Goal: Task Accomplishment & Management: Manage account settings

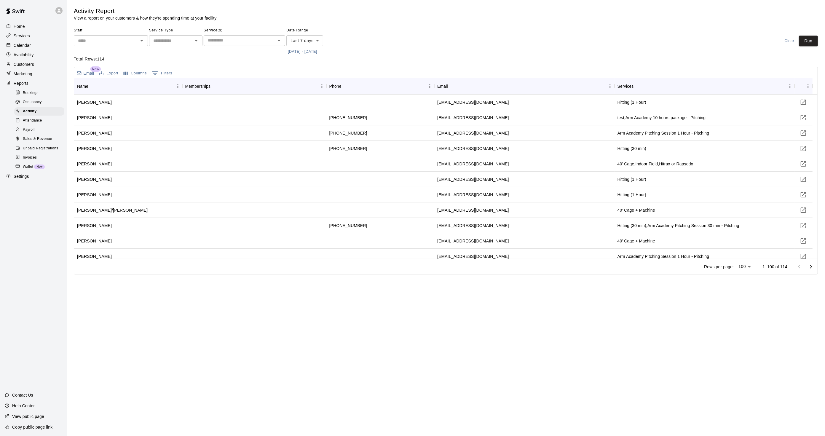
click at [30, 48] on p "Calendar" at bounding box center [22, 45] width 17 height 6
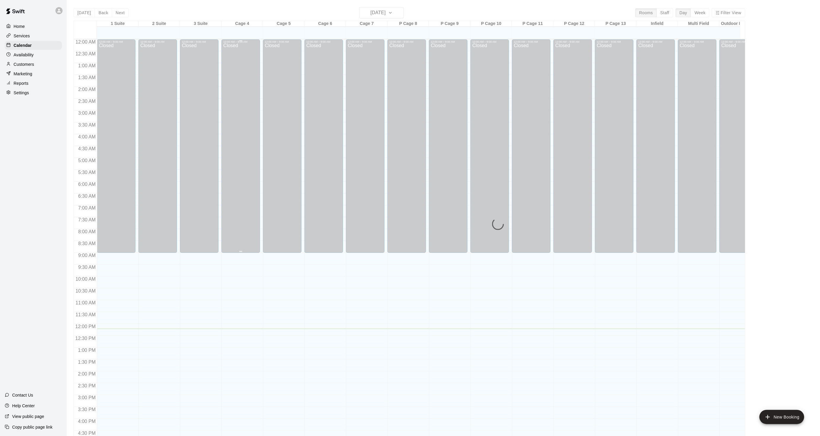
scroll to position [148, 0]
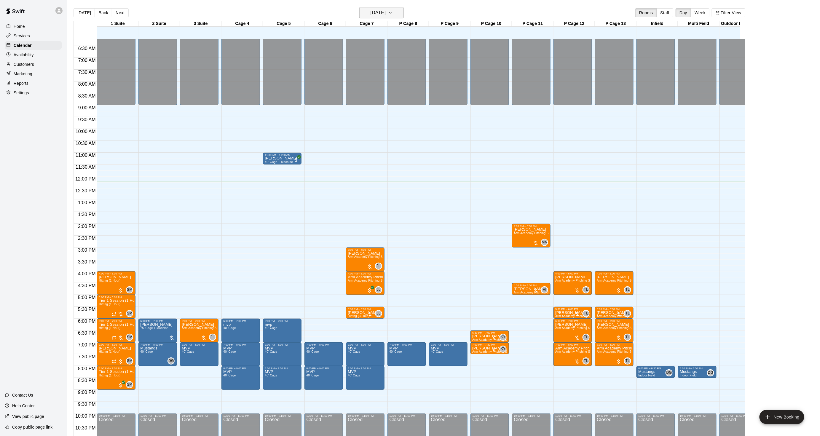
click at [371, 15] on h6 "[DATE]" at bounding box center [378, 13] width 15 height 8
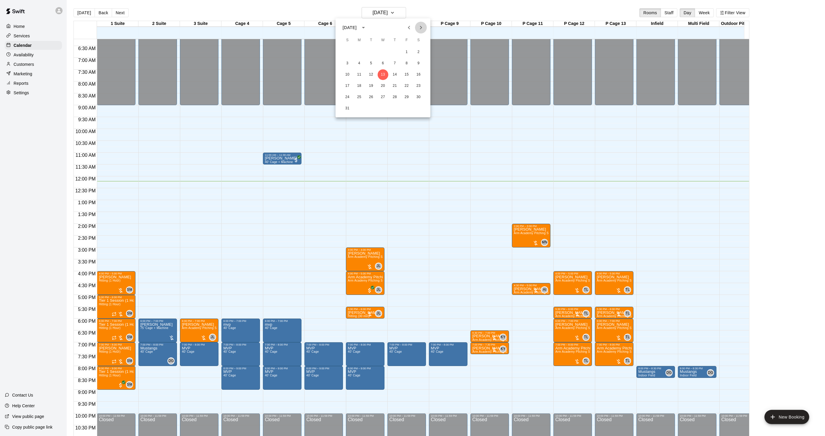
click at [420, 25] on icon "Next month" at bounding box center [421, 27] width 7 height 7
click at [420, 24] on icon "Next month" at bounding box center [421, 27] width 7 height 7
click at [420, 26] on icon "Next month" at bounding box center [421, 27] width 7 height 7
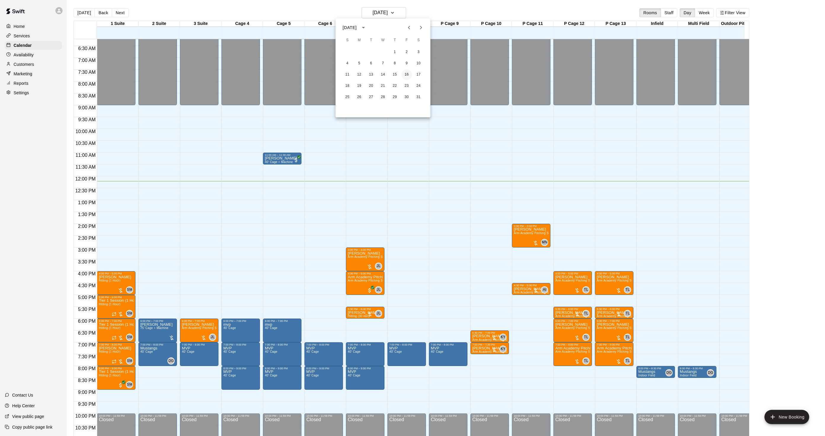
click at [407, 73] on button "16" at bounding box center [407, 74] width 11 height 11
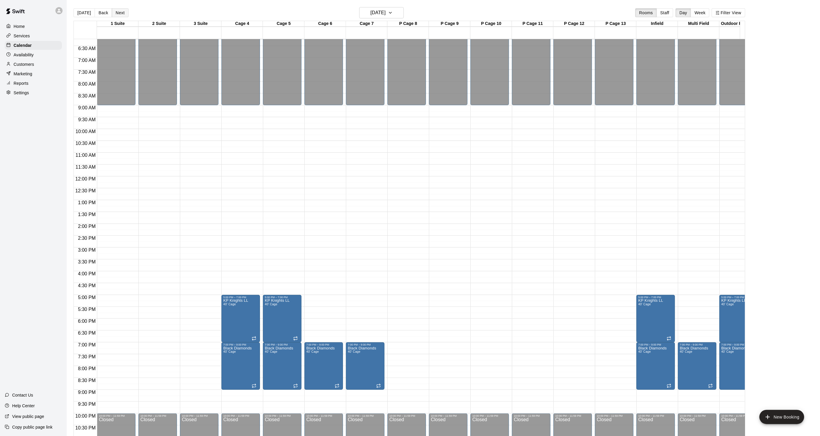
drag, startPoint x: 120, startPoint y: 5, endPoint x: 122, endPoint y: 8, distance: 4.4
click at [122, 9] on main "Today Back Next Friday Jan 16 Rooms Staff Day Week Filter View 1 Suite 16 Fri 2…" at bounding box center [444, 223] width 754 height 446
click at [120, 5] on main "Today Back Next Friday Jan 16 Rooms Staff Day Week Filter View 1 Suite 16 Fri 2…" at bounding box center [444, 223] width 754 height 446
click at [121, 9] on button "Next" at bounding box center [120, 12] width 17 height 9
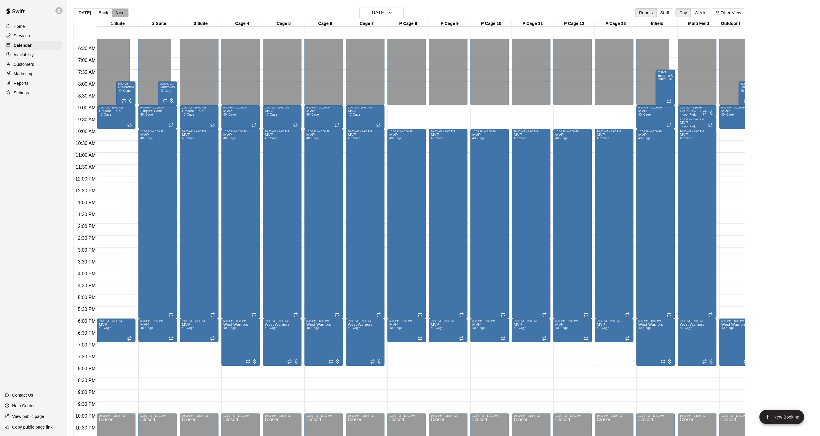
click at [122, 12] on button "Next" at bounding box center [120, 12] width 17 height 9
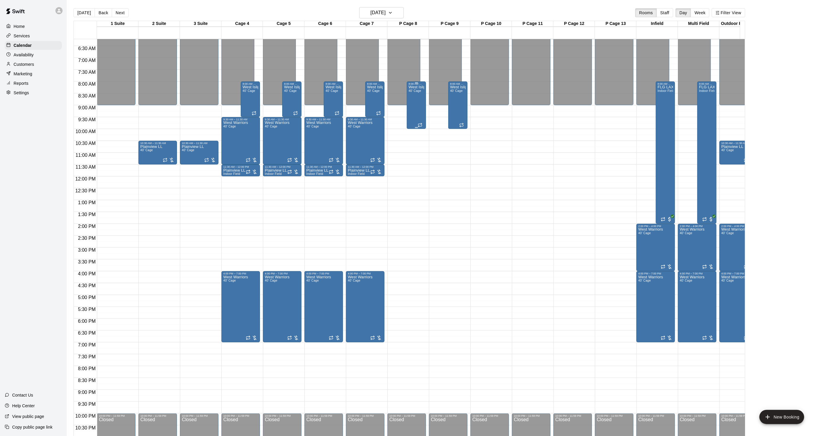
click at [413, 95] on div "West Islip Varsity 40' Cage" at bounding box center [417, 303] width 16 height 436
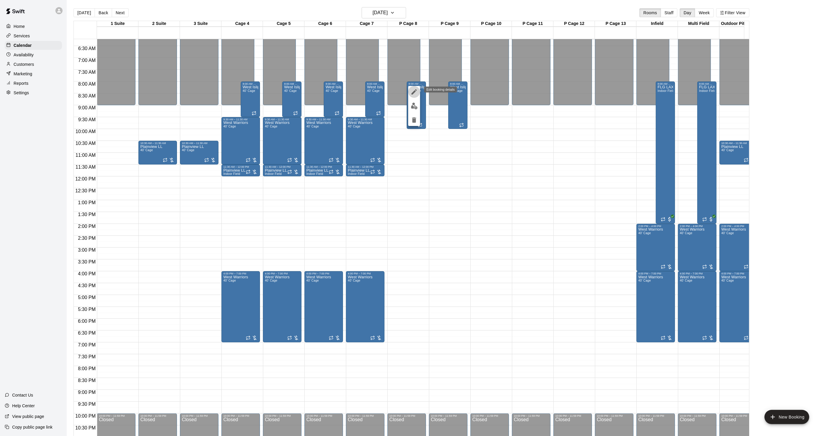
click at [410, 88] on button "edit" at bounding box center [414, 92] width 12 height 12
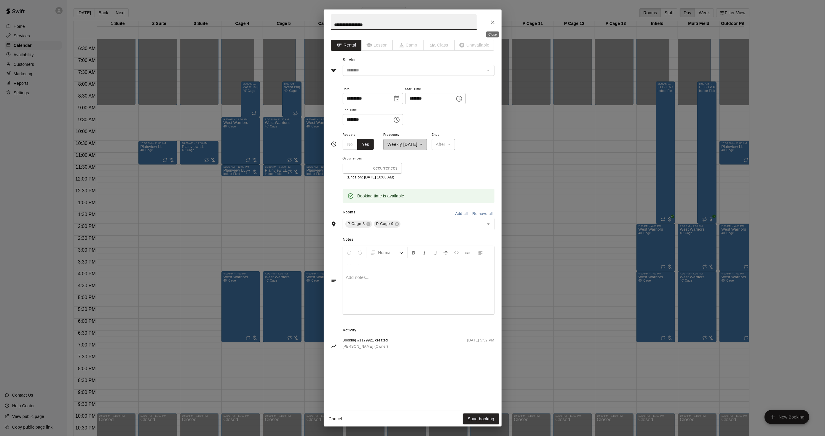
click at [491, 20] on icon "Close" at bounding box center [493, 22] width 6 height 6
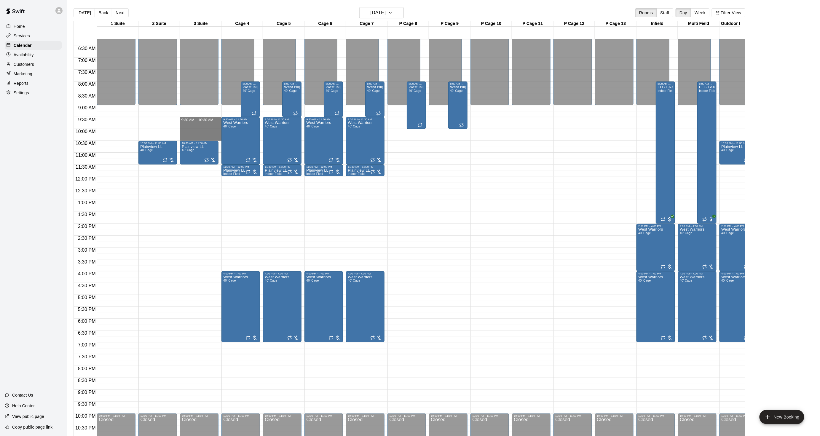
drag, startPoint x: 188, startPoint y: 139, endPoint x: 187, endPoint y: 122, distance: 17.5
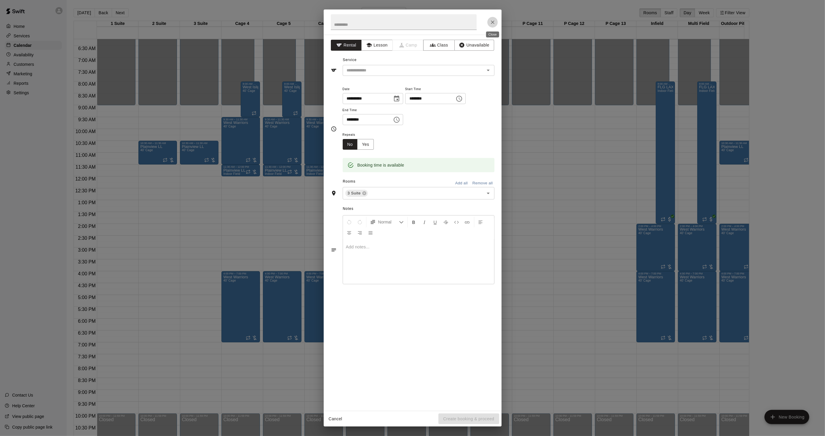
click at [488, 21] on button "Close" at bounding box center [493, 22] width 11 height 11
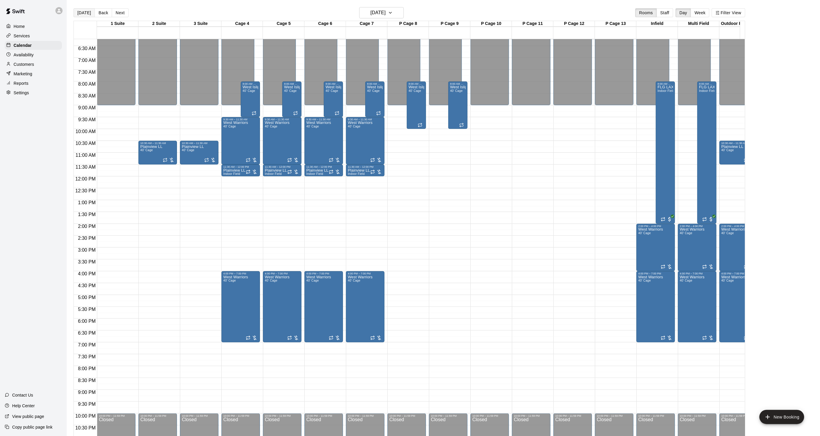
click at [86, 13] on button "[DATE]" at bounding box center [84, 12] width 21 height 9
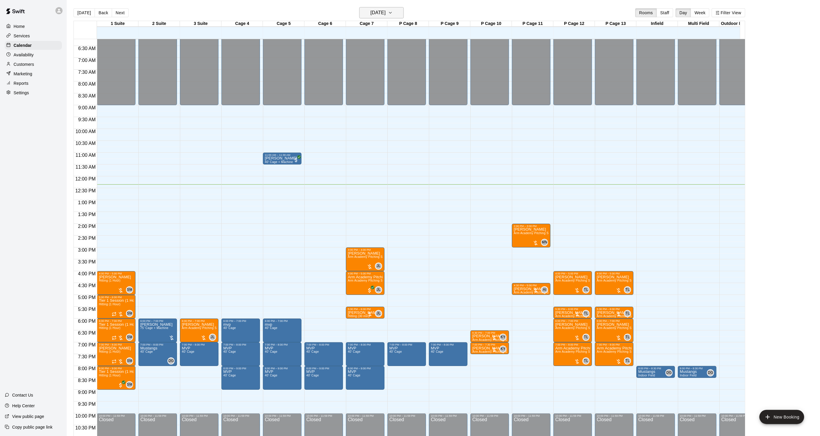
click at [381, 15] on h6 "[DATE]" at bounding box center [378, 13] width 15 height 8
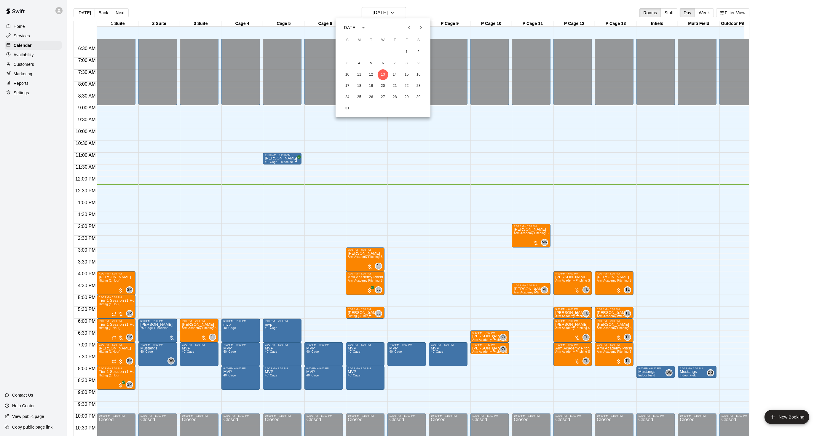
click at [419, 27] on icon "Next month" at bounding box center [421, 27] width 7 height 7
click at [732, 14] on div at bounding box center [412, 218] width 825 height 436
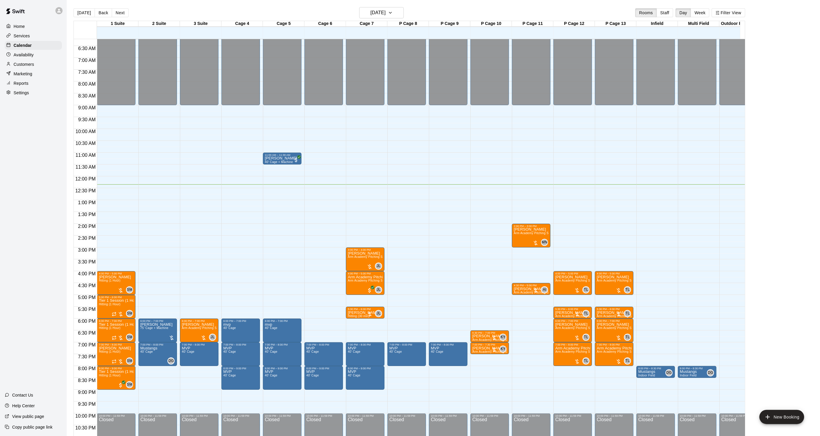
click at [732, 14] on div at bounding box center [410, 218] width 820 height 436
click at [732, 14] on button "Filter View" at bounding box center [728, 12] width 33 height 9
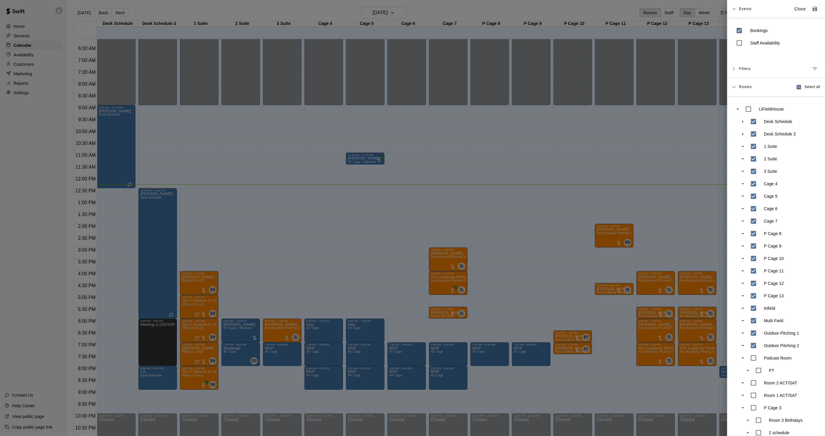
click at [142, 165] on div at bounding box center [412, 218] width 825 height 436
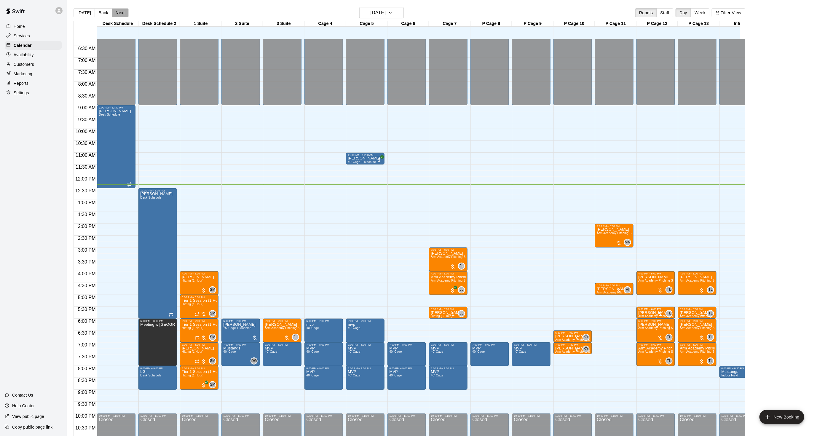
click at [115, 13] on button "Next" at bounding box center [120, 12] width 17 height 9
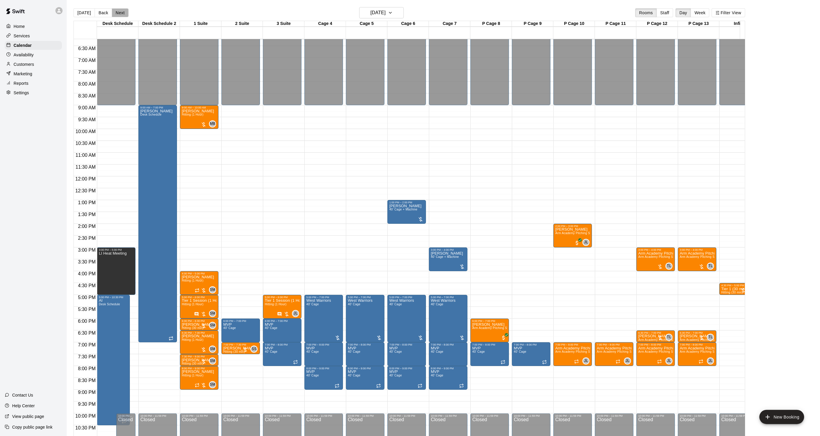
click at [115, 13] on button "Next" at bounding box center [120, 12] width 17 height 9
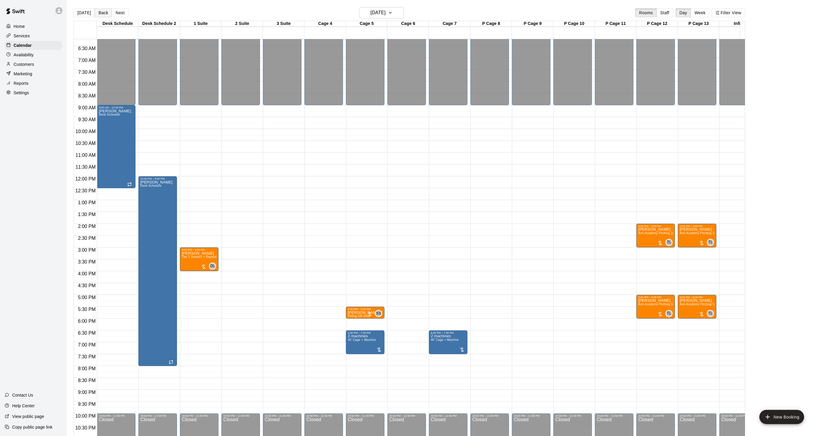
click at [99, 17] on button "Back" at bounding box center [104, 12] width 18 height 9
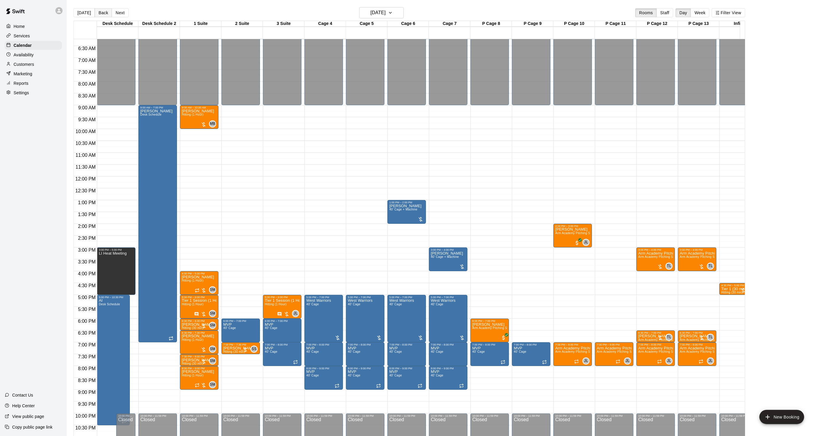
click at [102, 14] on button "Back" at bounding box center [104, 12] width 18 height 9
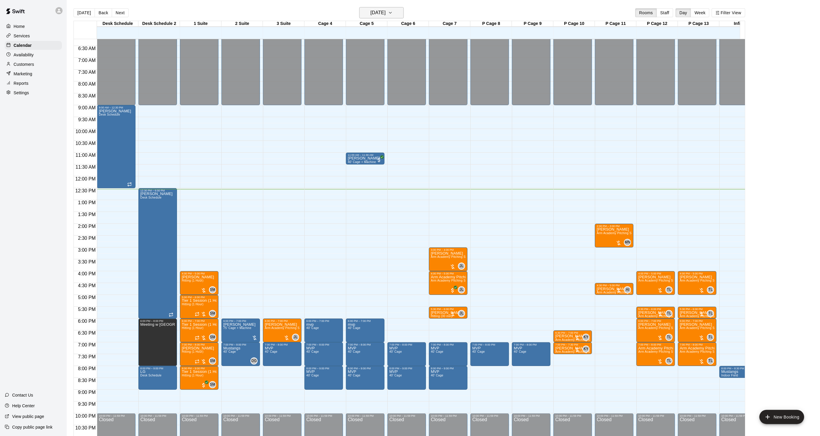
click at [386, 13] on h6 "[DATE]" at bounding box center [378, 13] width 15 height 8
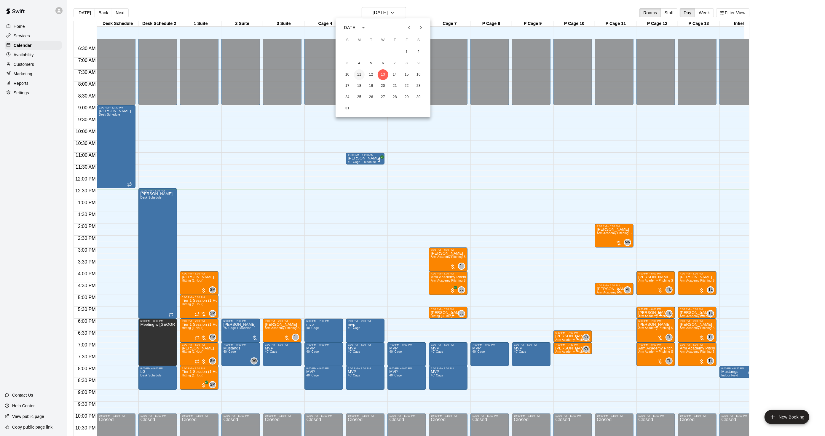
click at [361, 73] on button "11" at bounding box center [359, 74] width 11 height 11
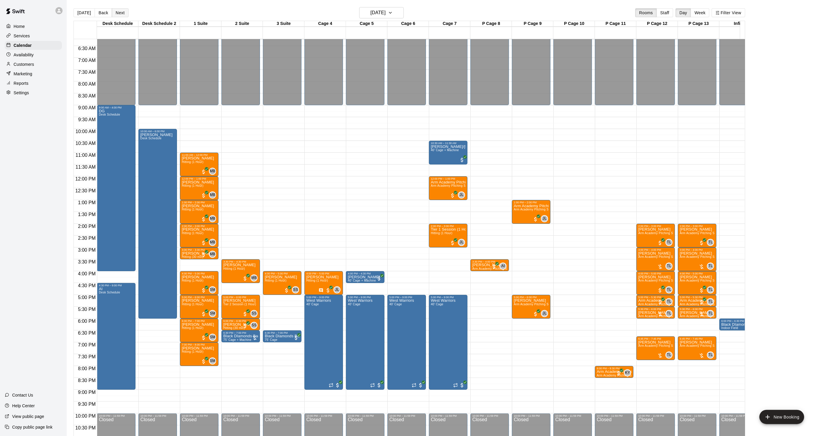
click at [123, 12] on button "Next" at bounding box center [120, 12] width 17 height 9
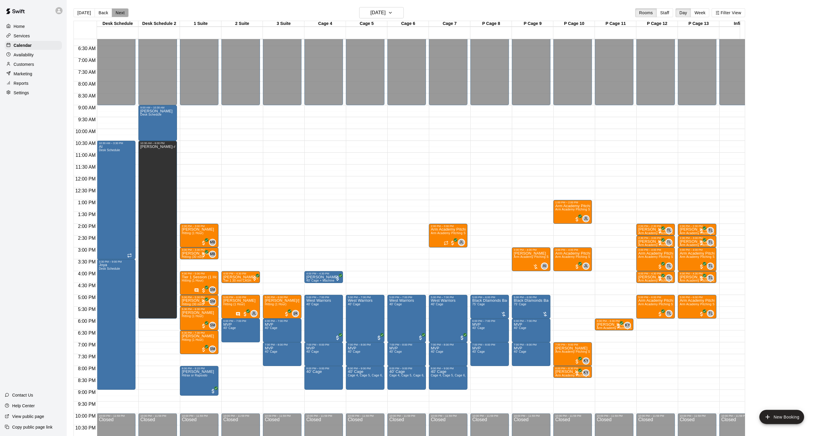
click at [123, 12] on button "Next" at bounding box center [120, 12] width 17 height 9
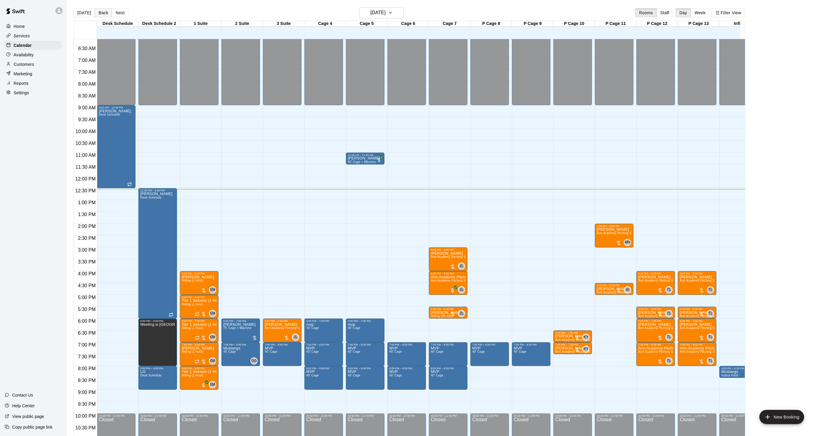
click at [108, 12] on button "Back" at bounding box center [104, 12] width 18 height 9
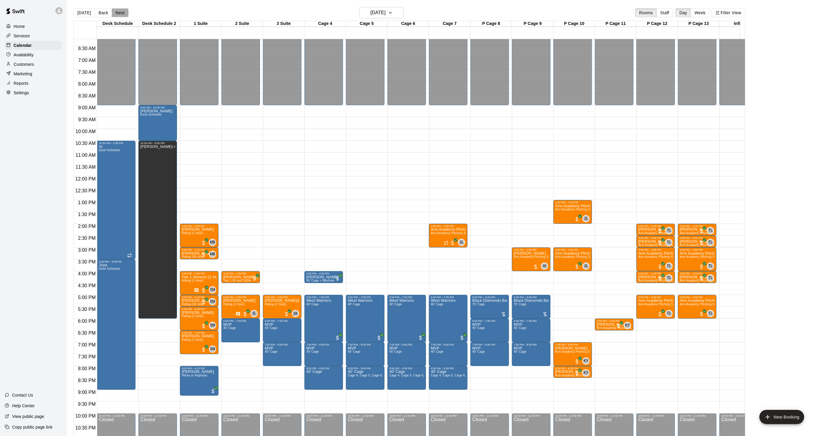
click at [123, 14] on button "Next" at bounding box center [120, 12] width 17 height 9
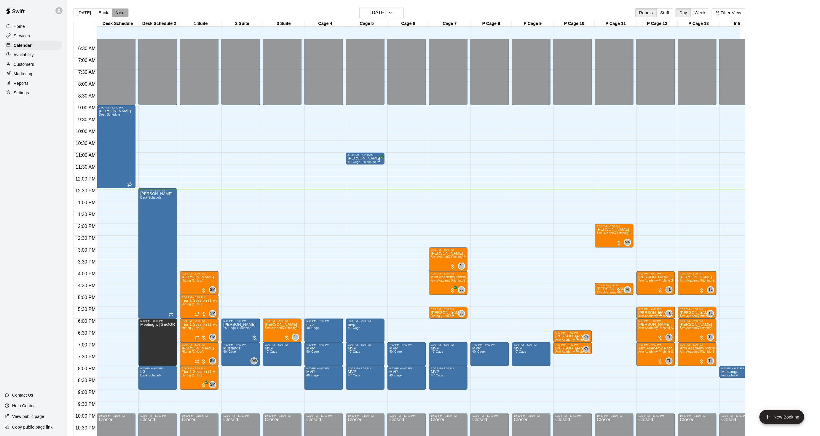
click at [123, 14] on button "Next" at bounding box center [120, 12] width 17 height 9
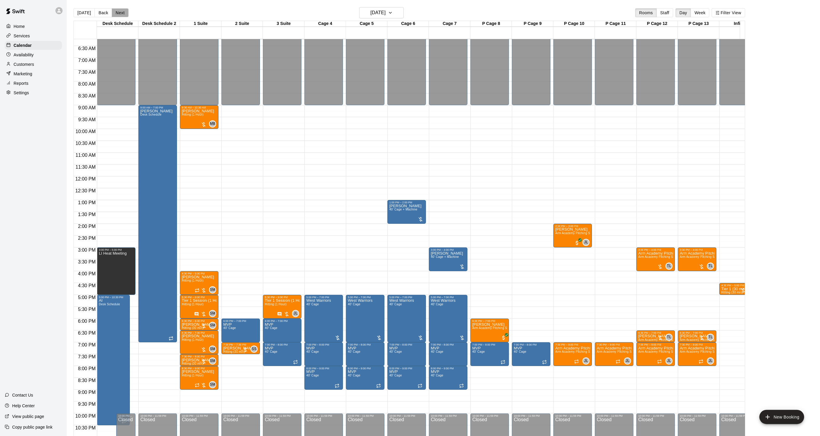
click at [123, 14] on button "Next" at bounding box center [120, 12] width 17 height 9
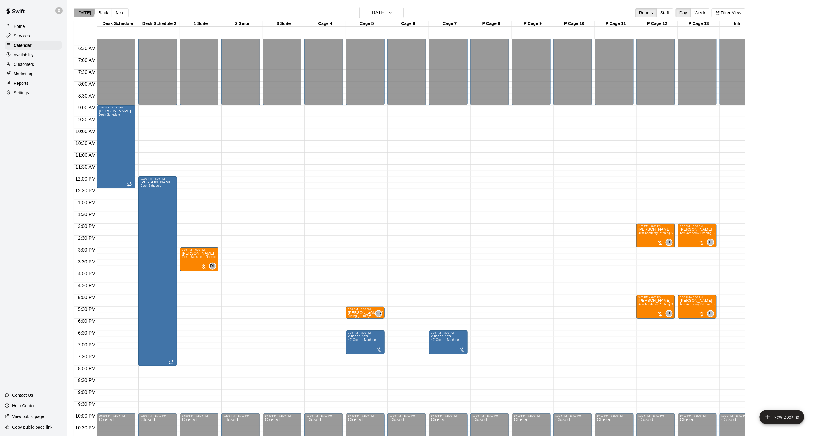
click at [79, 9] on button "[DATE]" at bounding box center [84, 12] width 21 height 9
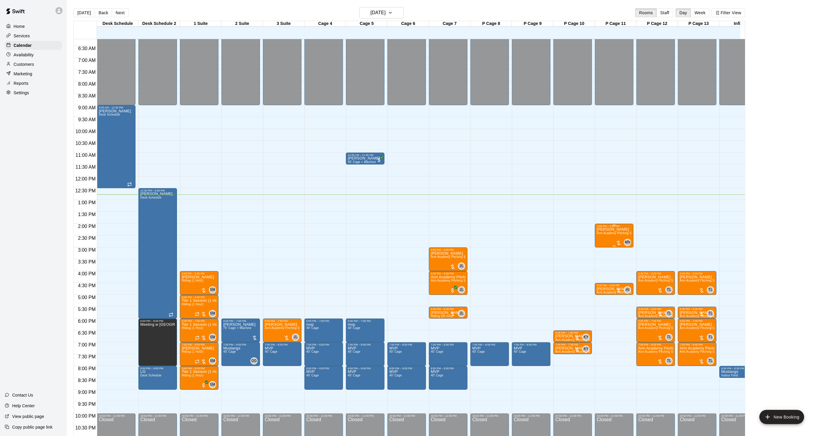
click at [597, 235] on span "Arm Academy Pitching Session 1 Hour - Pitching" at bounding box center [631, 233] width 69 height 3
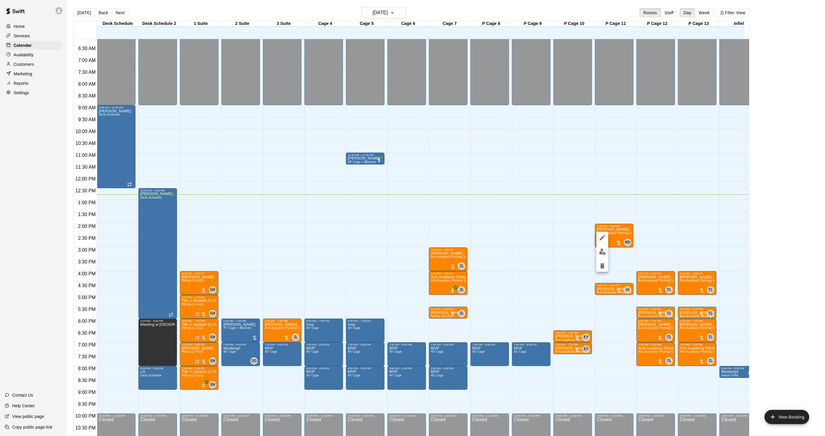
click at [598, 252] on button "edit" at bounding box center [603, 252] width 12 height 12
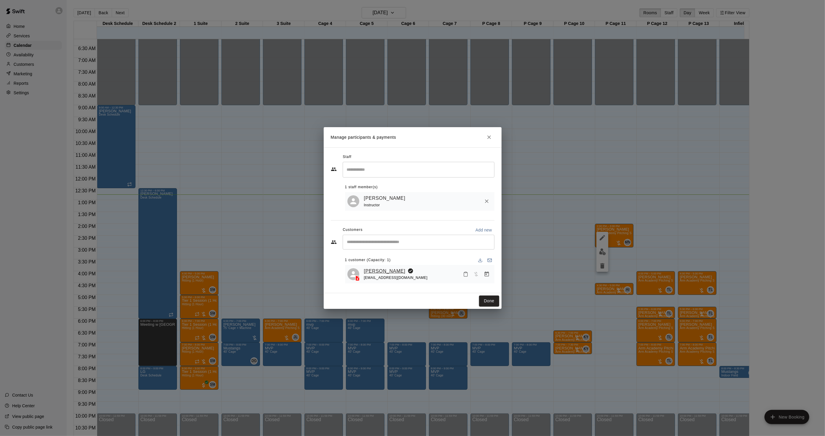
click at [396, 272] on link "[PERSON_NAME]" at bounding box center [385, 272] width 42 height 8
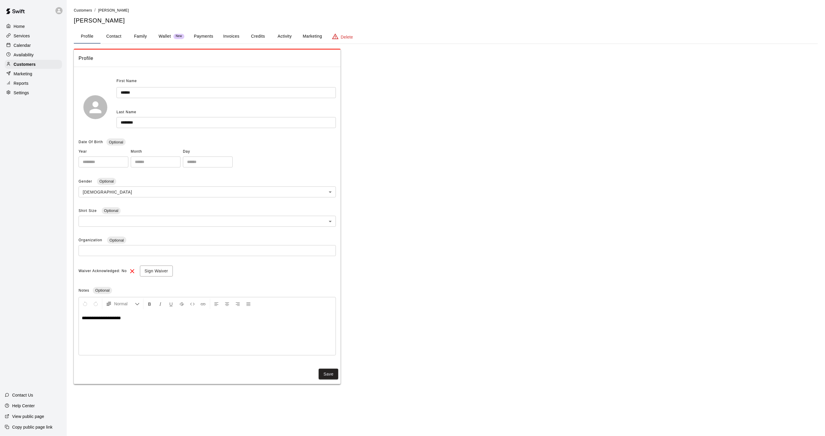
click at [286, 43] on button "Activity" at bounding box center [284, 36] width 27 height 14
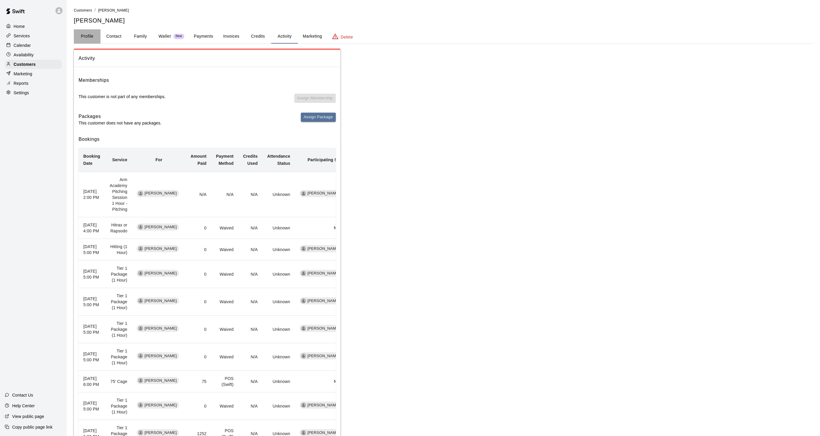
click at [94, 36] on button "Profile" at bounding box center [87, 36] width 27 height 14
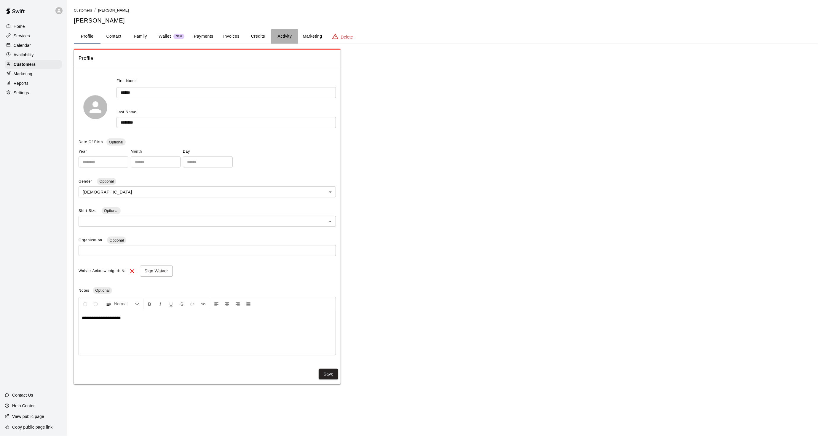
click at [287, 33] on button "Activity" at bounding box center [284, 36] width 27 height 14
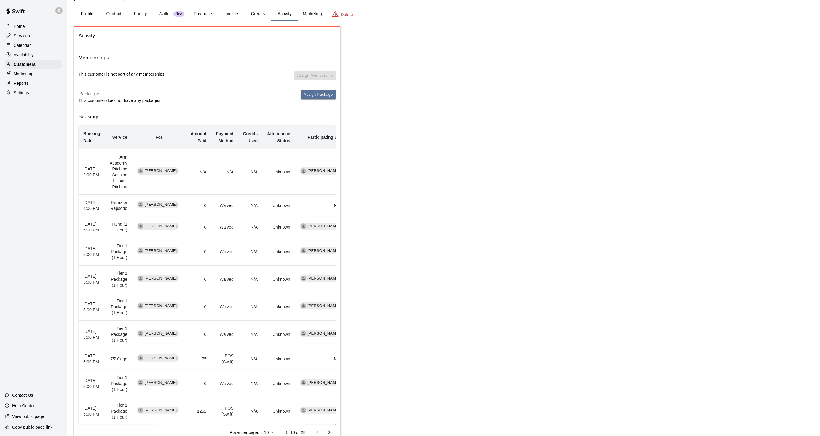
scroll to position [68, 0]
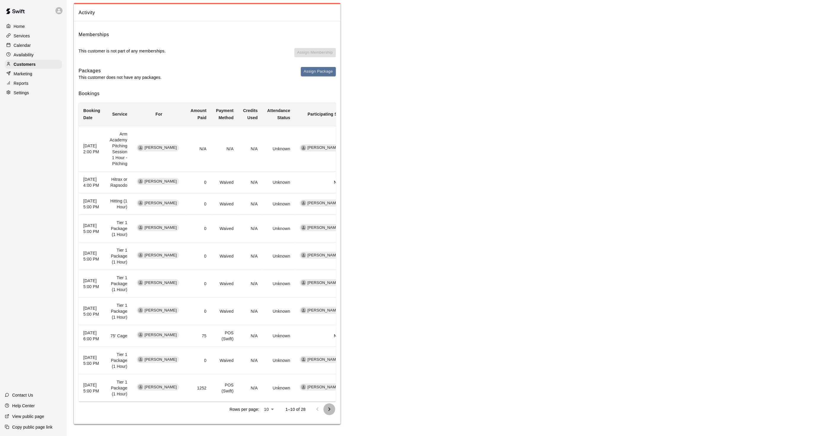
click at [332, 412] on icon "Go to next page" at bounding box center [329, 409] width 7 height 7
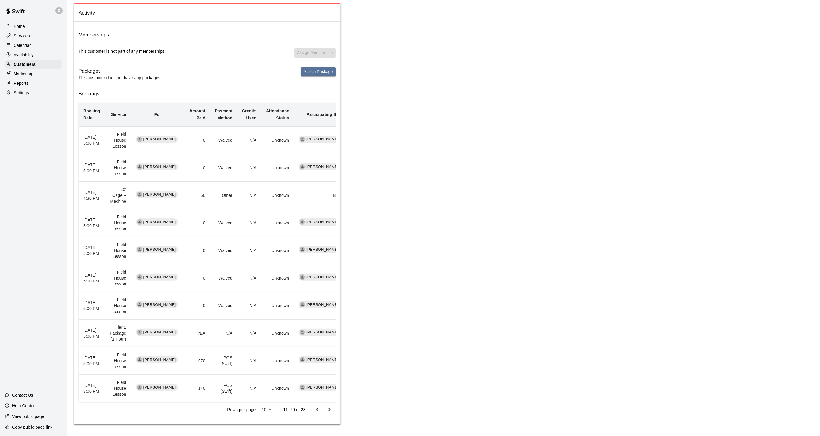
click at [329, 413] on button "Go to next page" at bounding box center [330, 410] width 12 height 12
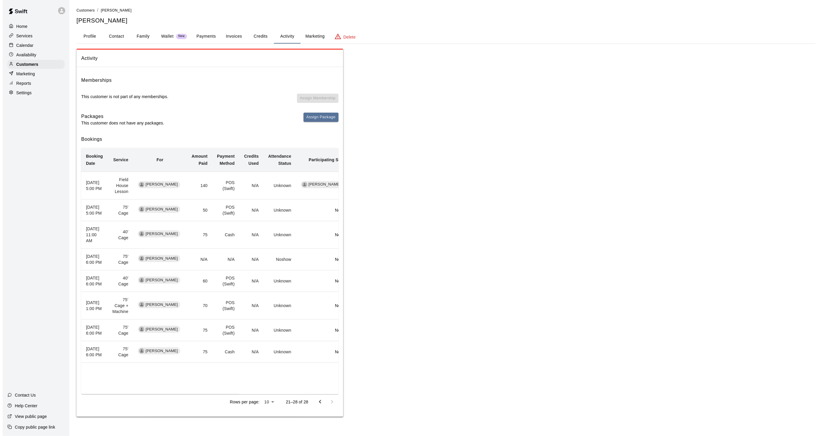
scroll to position [0, 0]
click at [91, 39] on button "Profile" at bounding box center [87, 36] width 27 height 14
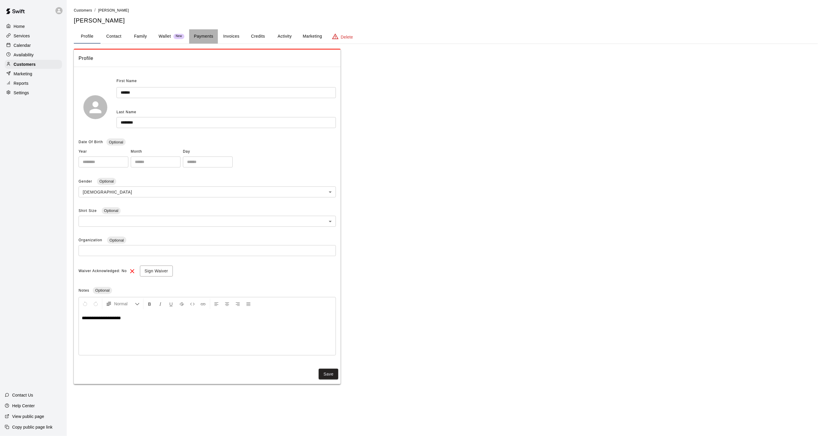
click at [193, 40] on button "Payments" at bounding box center [203, 36] width 29 height 14
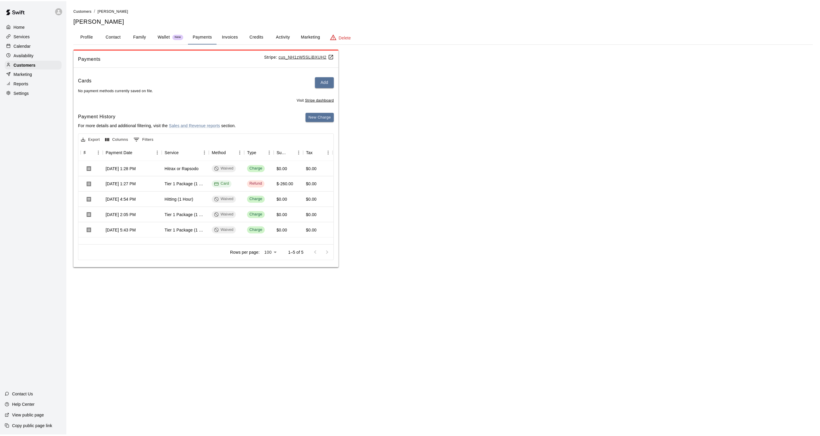
scroll to position [3, 51]
drag, startPoint x: 276, startPoint y: 34, endPoint x: 283, endPoint y: 34, distance: 6.6
click at [283, 34] on button "Activity" at bounding box center [284, 36] width 27 height 14
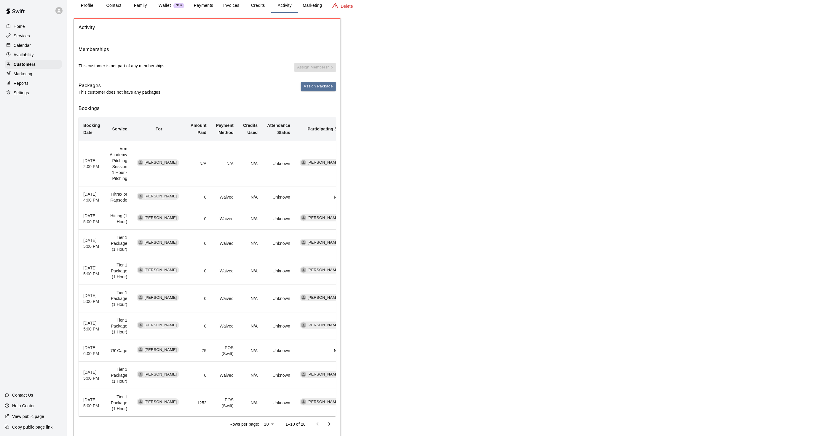
scroll to position [68, 0]
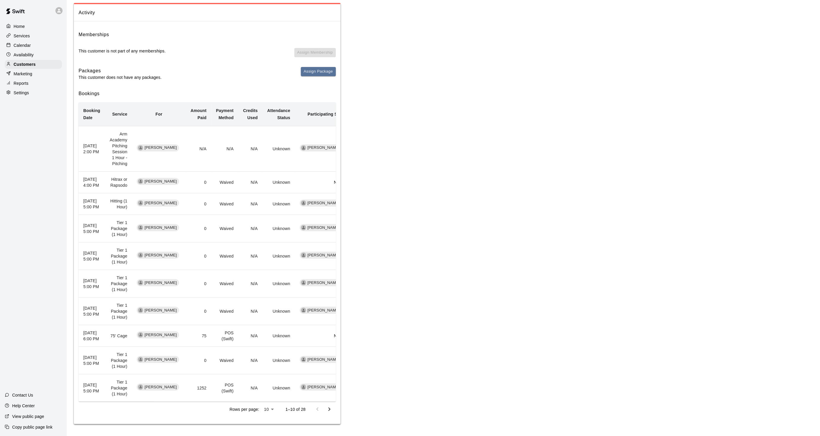
click at [326, 407] on icon "Go to next page" at bounding box center [329, 409] width 7 height 7
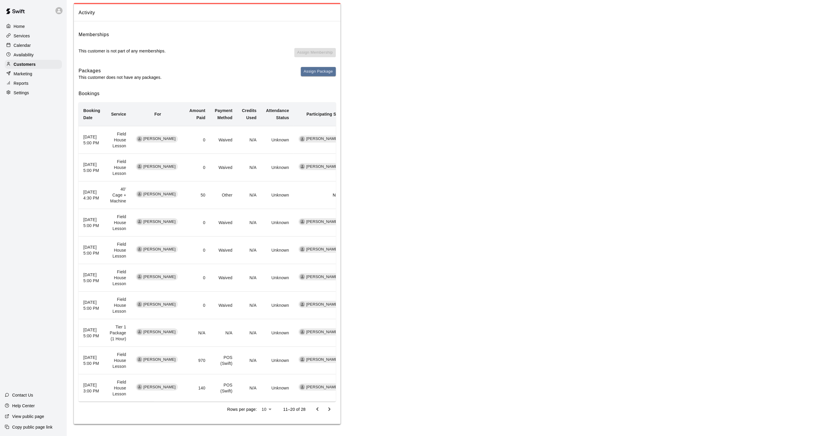
scroll to position [45, 0]
click at [330, 407] on icon "Go to next page" at bounding box center [329, 409] width 7 height 7
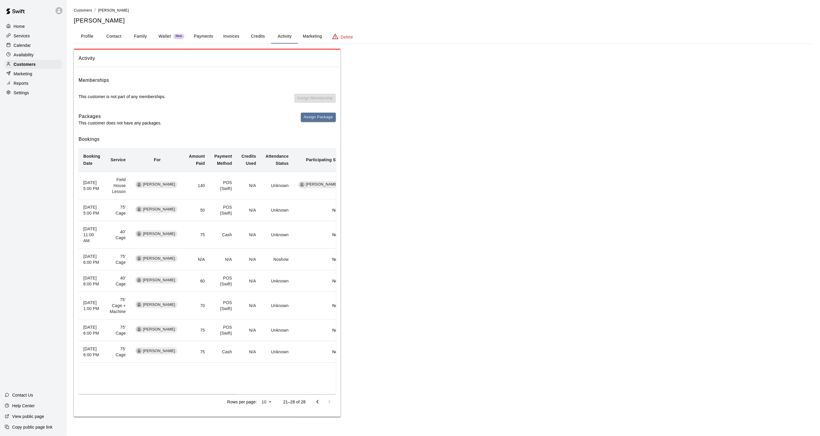
click at [316, 406] on icon "Go to previous page" at bounding box center [317, 402] width 7 height 7
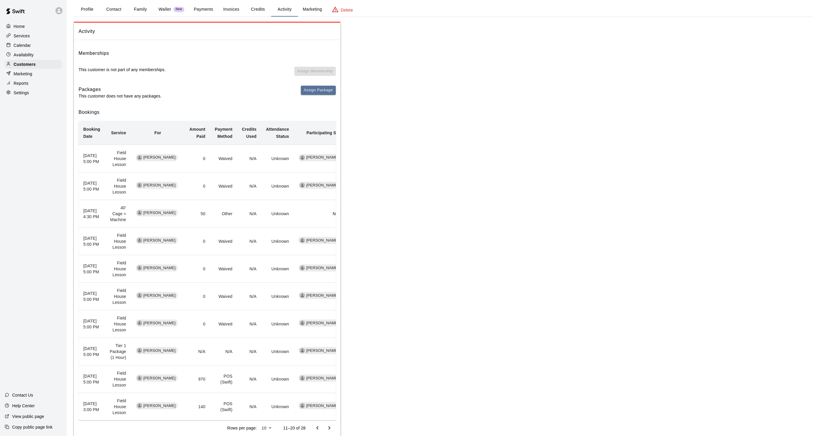
click at [319, 427] on icon "Go to previous page" at bounding box center [317, 428] width 7 height 7
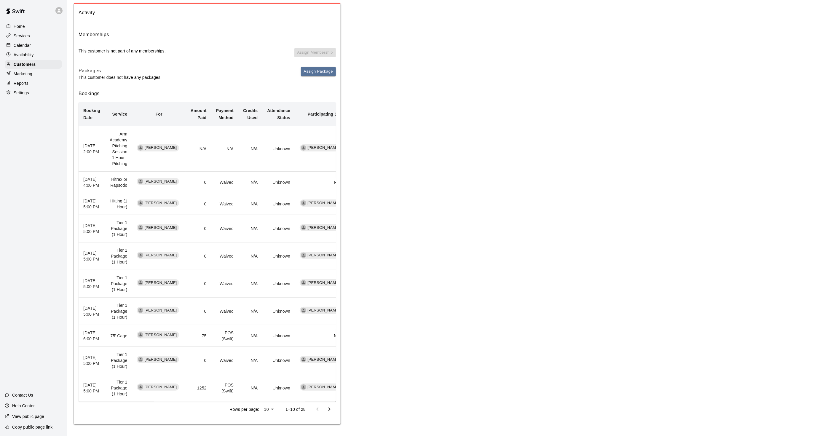
scroll to position [68, 0]
click at [48, 47] on div "Calendar" at bounding box center [33, 45] width 57 height 9
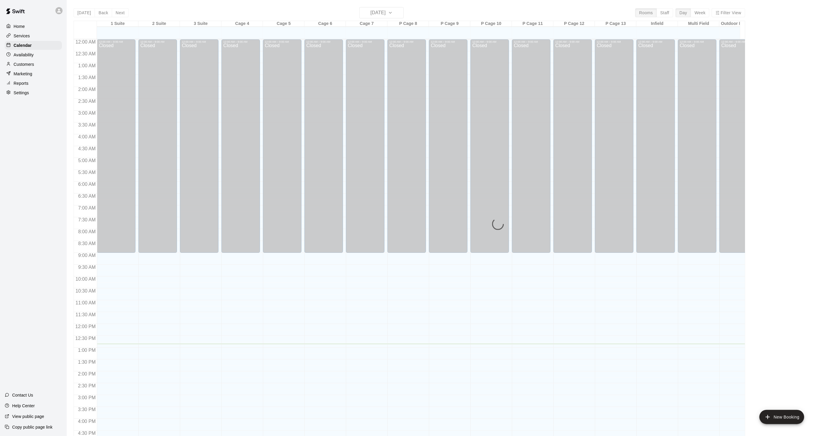
scroll to position [148, 0]
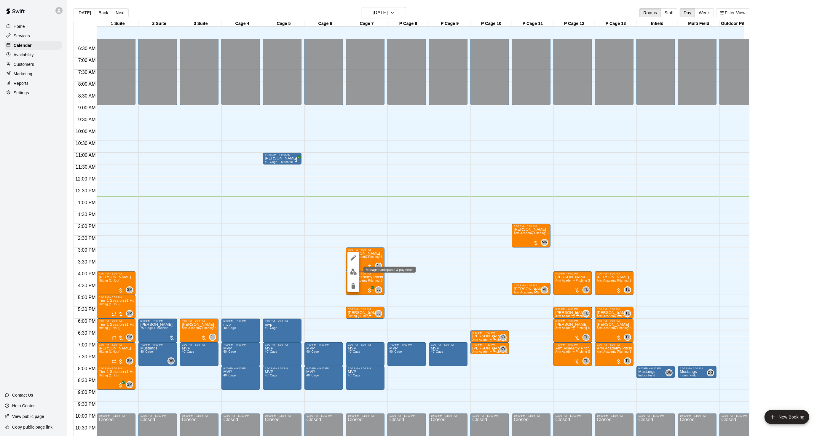
click at [357, 269] on img "edit" at bounding box center [353, 272] width 7 height 7
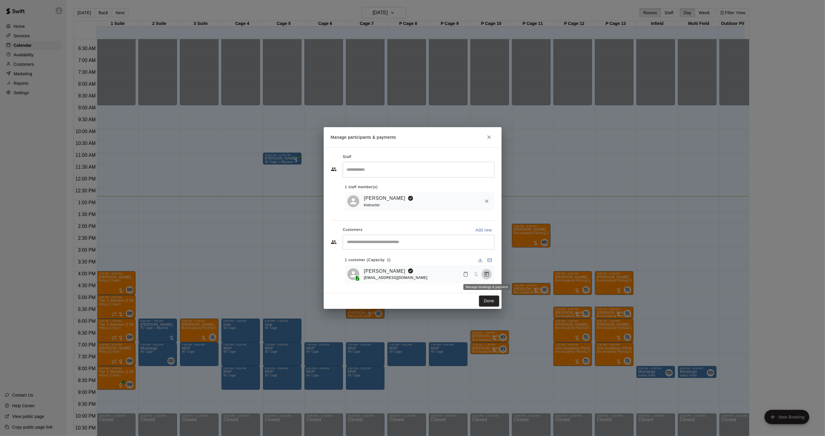
click at [486, 272] on icon "Manage bookings & payment" at bounding box center [487, 274] width 6 height 6
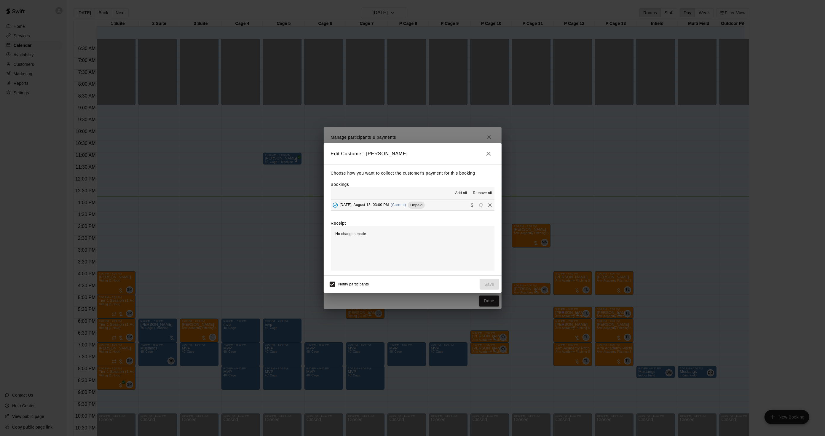
click at [381, 211] on div "Choose how you want to collect the customer's payment for this booking Bookings…" at bounding box center [413, 220] width 178 height 111
click at [380, 207] on span "Wednesday, August 13: 03:00 PM" at bounding box center [365, 205] width 50 height 4
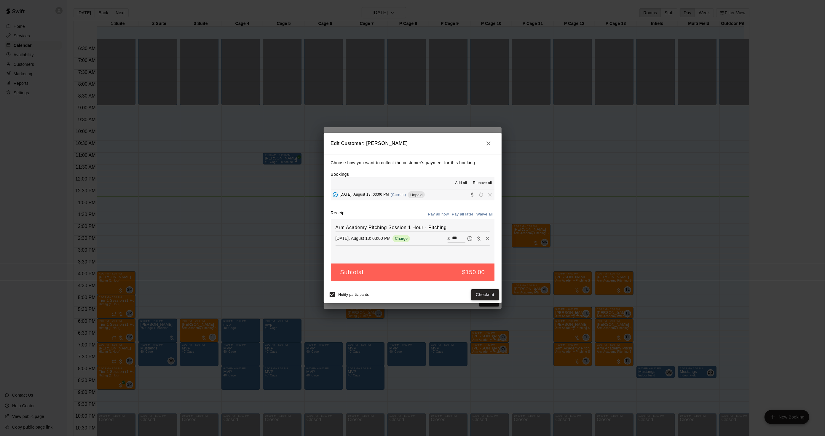
click at [471, 295] on button "Checkout" at bounding box center [485, 294] width 28 height 11
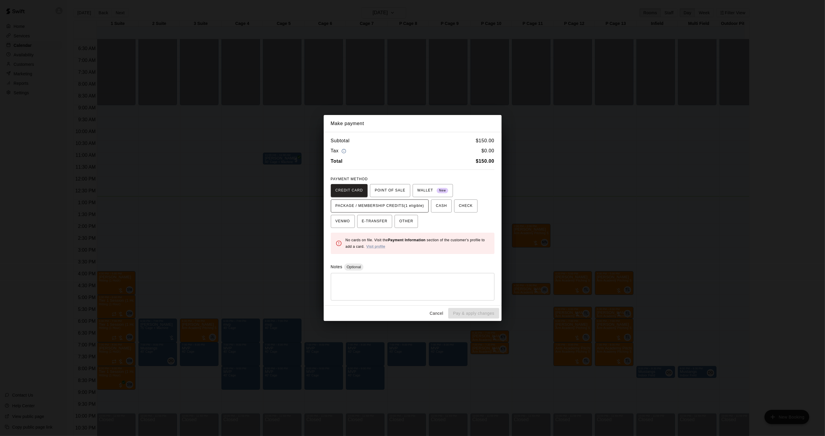
click at [375, 206] on span "PACKAGE / MEMBERSHIP CREDITS (1 eligible)" at bounding box center [380, 205] width 89 height 9
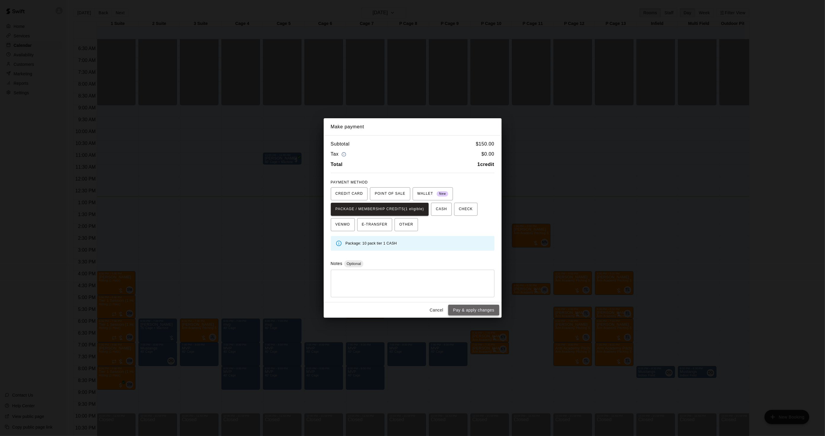
click at [470, 306] on button "Pay & apply changes" at bounding box center [473, 310] width 51 height 11
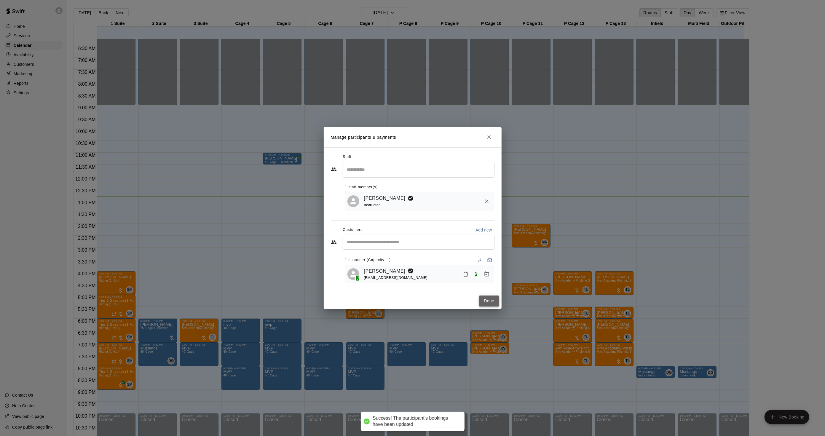
click at [481, 303] on button "Done" at bounding box center [489, 301] width 20 height 11
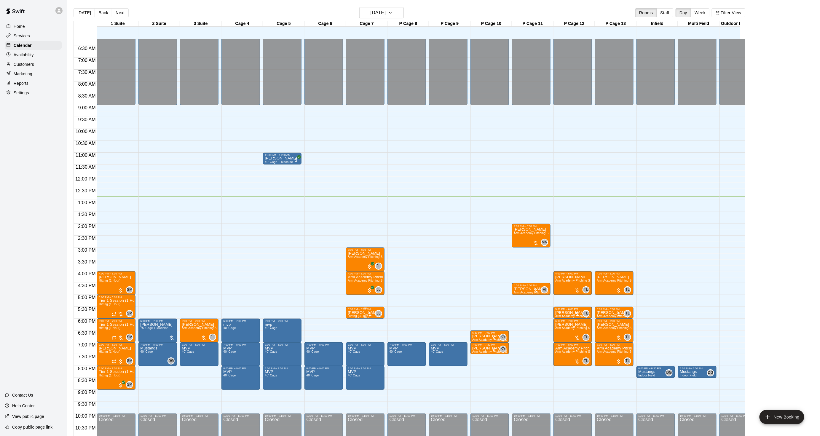
click at [361, 313] on p "[PERSON_NAME]" at bounding box center [364, 313] width 32 height 0
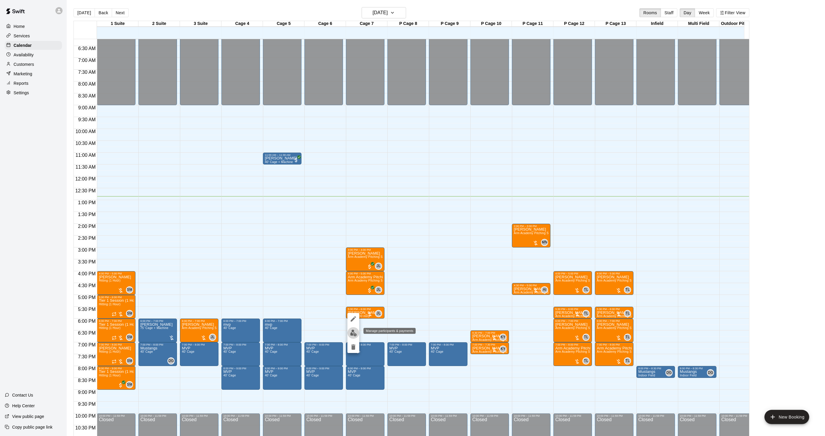
click at [356, 331] on img "edit" at bounding box center [353, 333] width 7 height 7
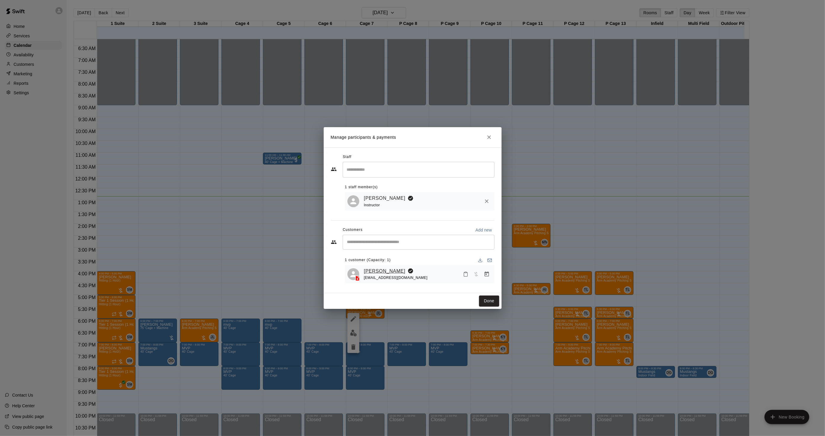
click at [381, 272] on link "[PERSON_NAME]" at bounding box center [385, 272] width 42 height 8
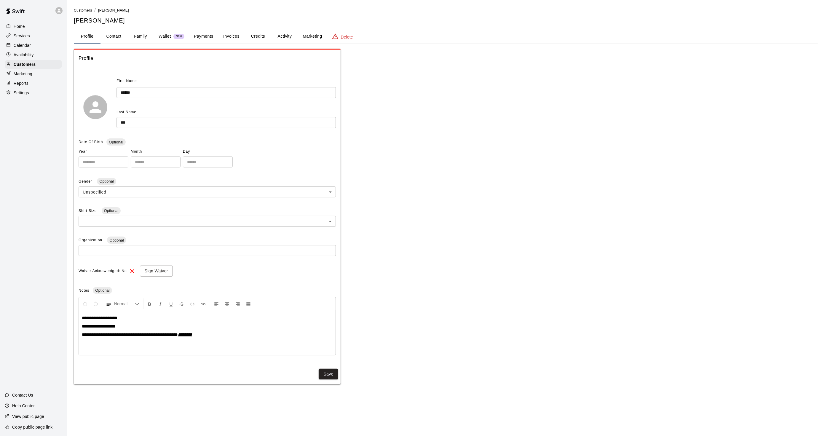
click at [288, 38] on button "Activity" at bounding box center [284, 36] width 27 height 14
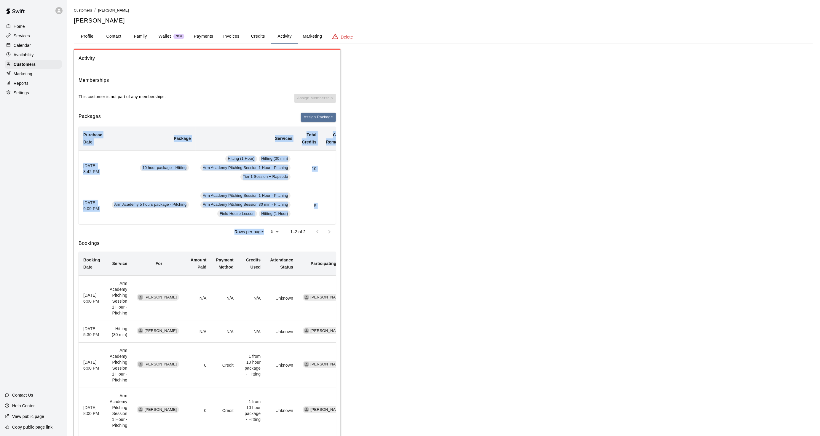
drag, startPoint x: 263, startPoint y: 228, endPoint x: 275, endPoint y: 224, distance: 12.3
click at [275, 224] on div "Purchase Date Package Services Total Credits Credits Remaining Expiry Credit Ac…" at bounding box center [207, 183] width 257 height 113
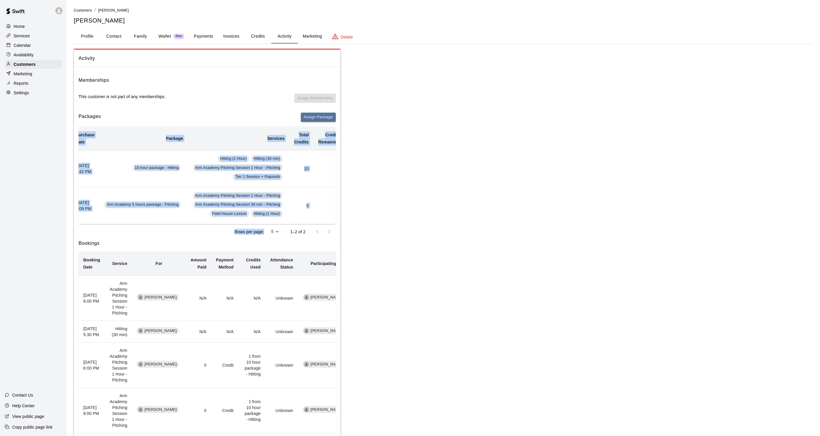
scroll to position [0, 10]
click at [19, 45] on p "Calendar" at bounding box center [22, 45] width 17 height 6
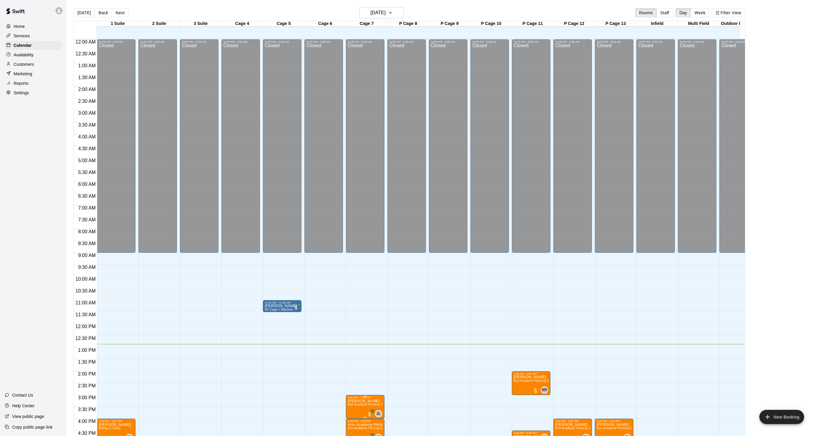
scroll to position [148, 0]
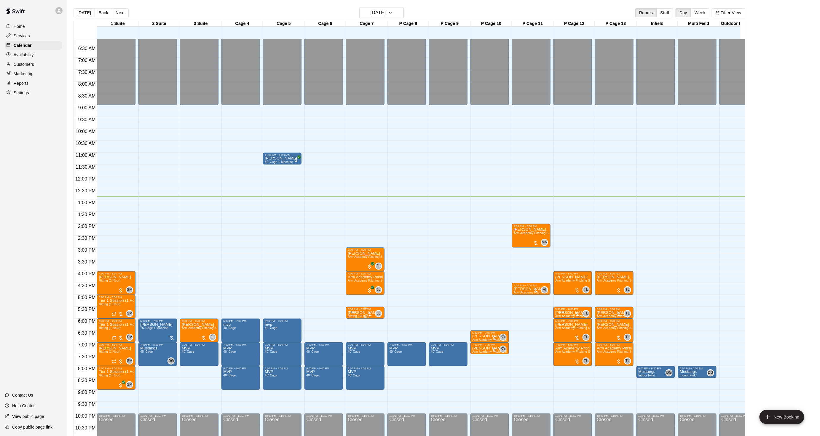
click at [358, 313] on p "[PERSON_NAME]" at bounding box center [364, 313] width 32 height 0
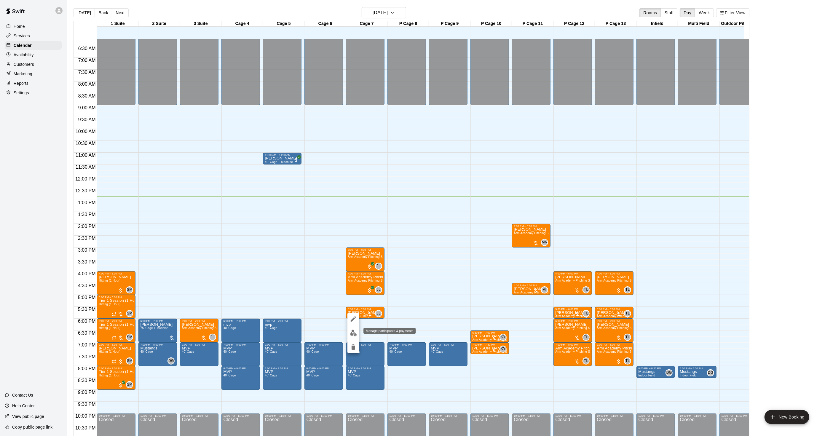
click at [354, 330] on img "edit" at bounding box center [353, 333] width 7 height 7
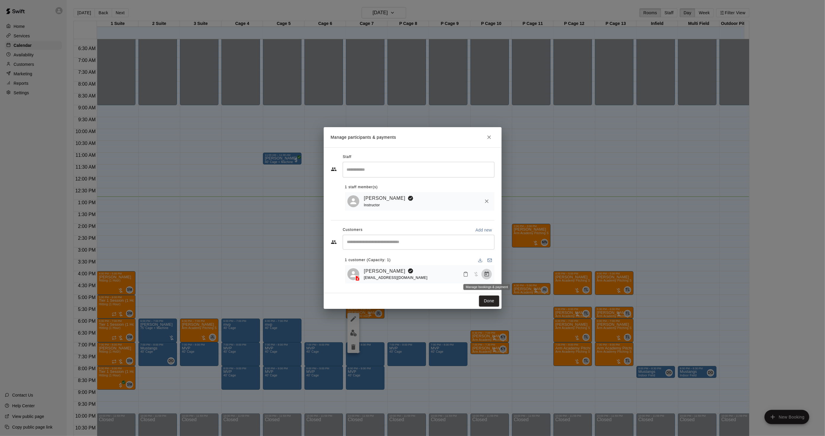
click at [485, 273] on icon "Manage bookings & payment" at bounding box center [487, 274] width 4 height 5
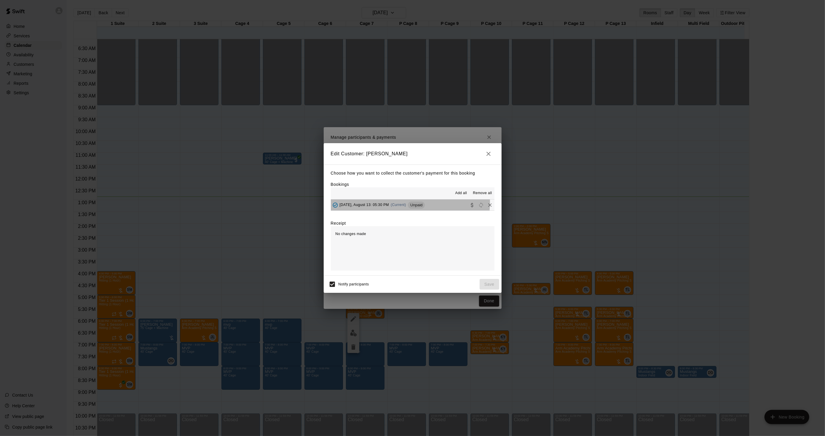
click at [397, 203] on div "Wednesday, August 13: 05:30 PM (Current) Unpaid" at bounding box center [378, 205] width 94 height 9
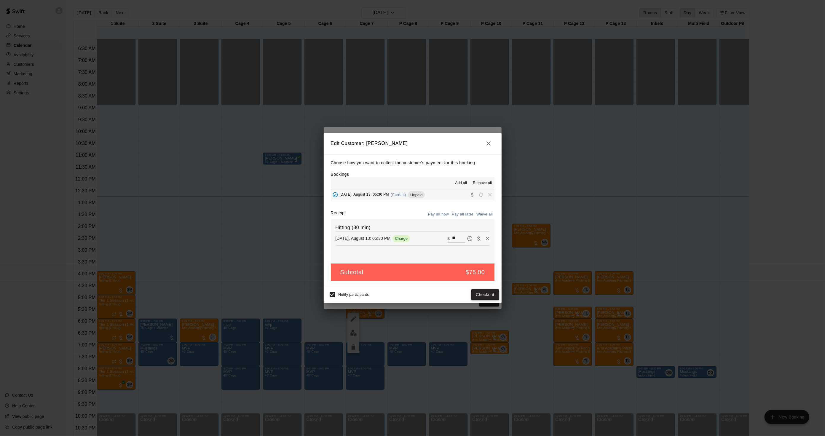
click at [484, 295] on button "Checkout" at bounding box center [485, 294] width 28 height 11
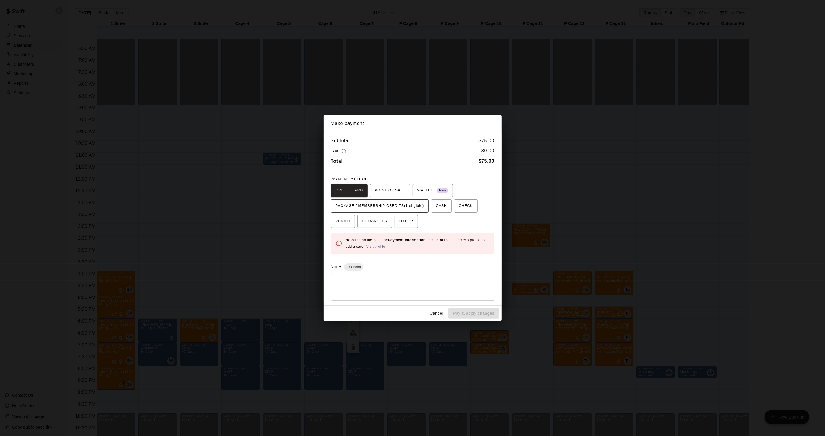
click at [406, 205] on span "PACKAGE / MEMBERSHIP CREDITS (1 eligible)" at bounding box center [380, 205] width 89 height 9
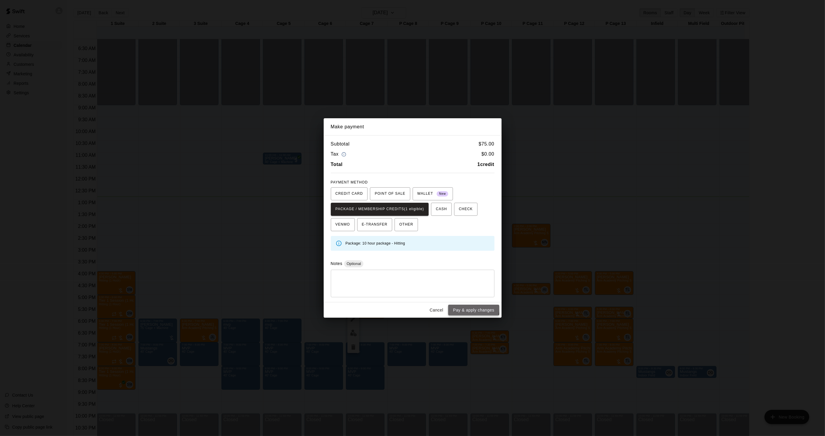
click at [470, 309] on button "Pay & apply changes" at bounding box center [473, 310] width 51 height 11
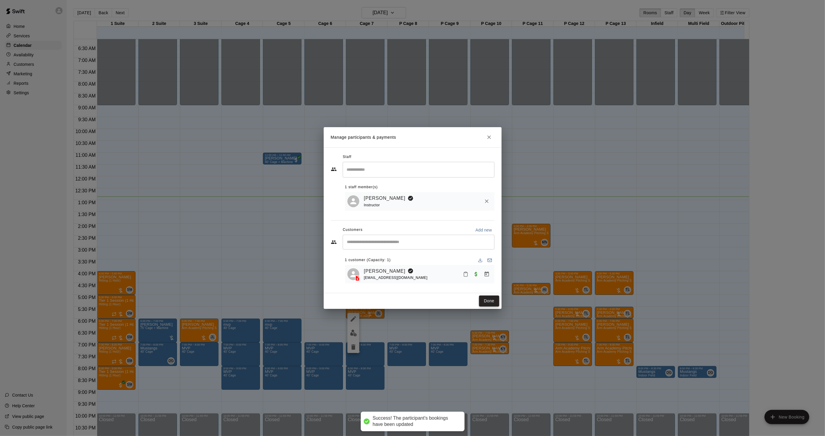
click at [490, 299] on button "Done" at bounding box center [489, 301] width 20 height 11
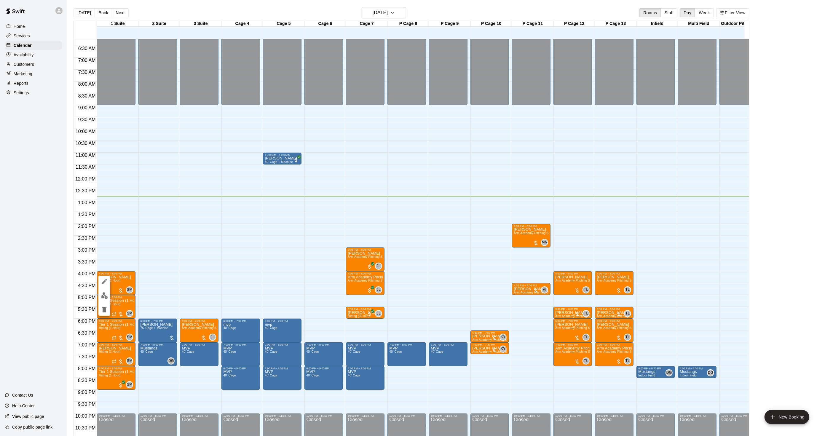
click at [294, 315] on div at bounding box center [412, 218] width 825 height 436
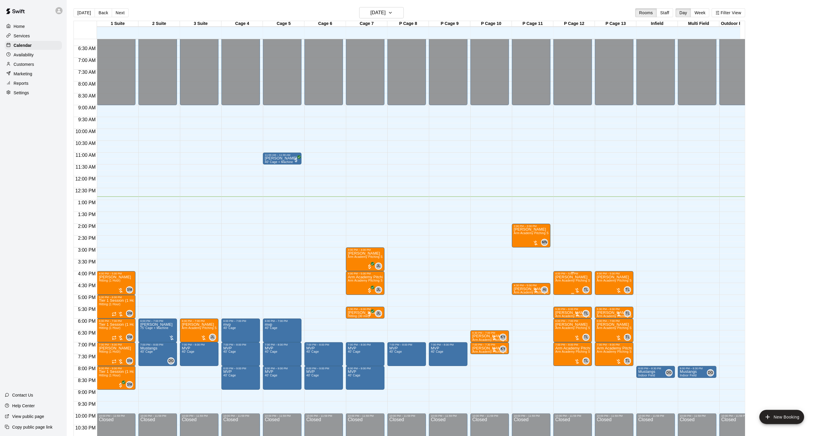
click at [566, 279] on span "Arm Academy Pitching Session 1 Hour - Pitching" at bounding box center [590, 280] width 69 height 3
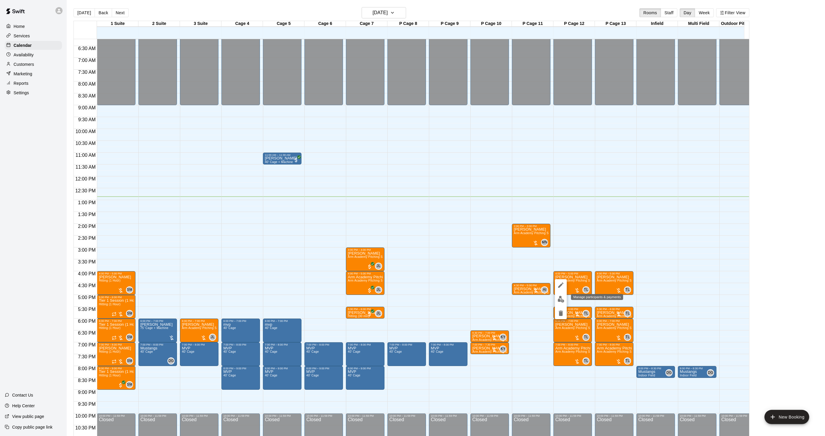
click at [561, 294] on button "edit" at bounding box center [561, 300] width 12 height 12
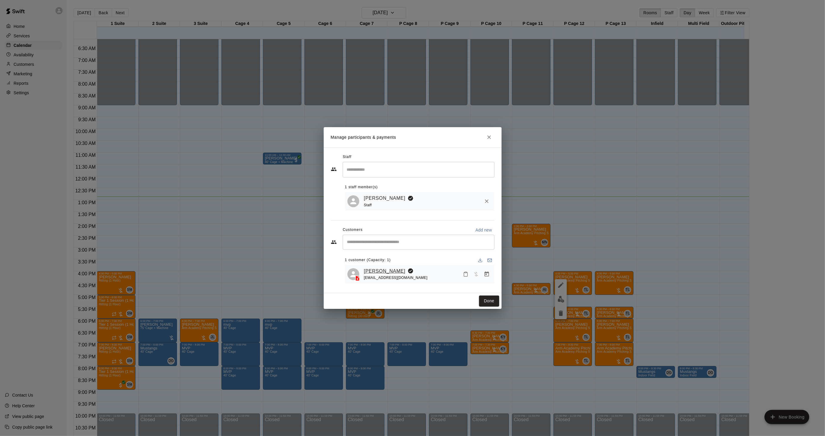
click at [390, 270] on link "[PERSON_NAME]" at bounding box center [385, 272] width 42 height 8
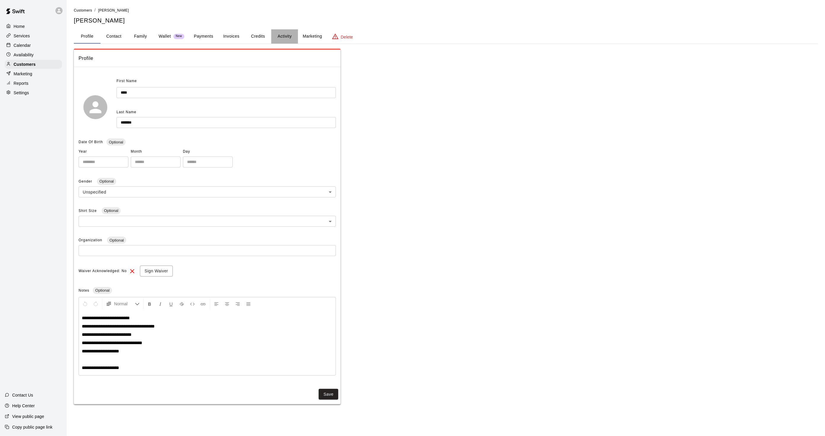
click at [289, 36] on button "Activity" at bounding box center [284, 36] width 27 height 14
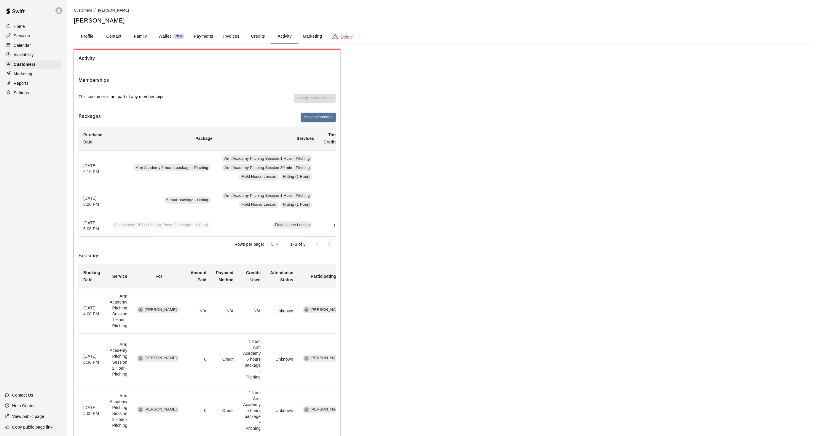
click at [232, 237] on td "Field House Lesson" at bounding box center [267, 226] width 101 height 22
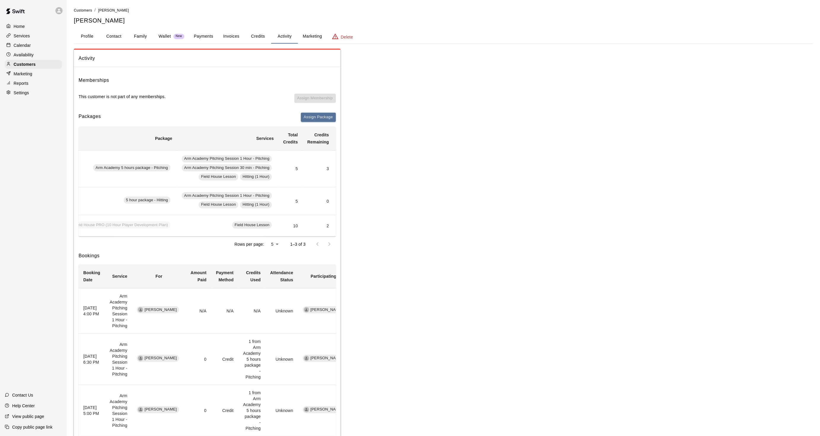
scroll to position [0, 44]
click at [32, 50] on div "Calendar" at bounding box center [33, 45] width 57 height 9
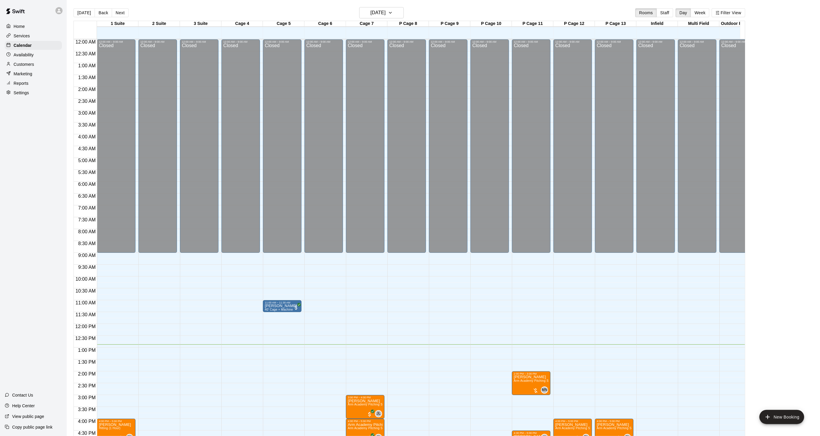
scroll to position [148, 0]
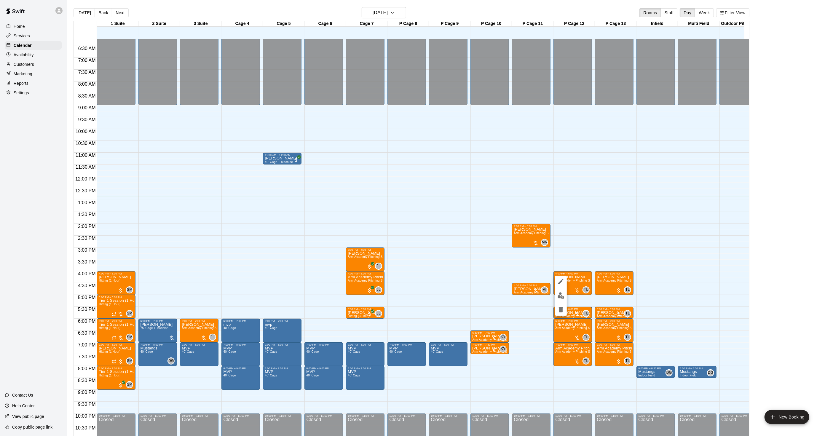
click at [563, 301] on div at bounding box center [561, 296] width 12 height 40
click at [562, 299] on img "edit" at bounding box center [561, 295] width 7 height 7
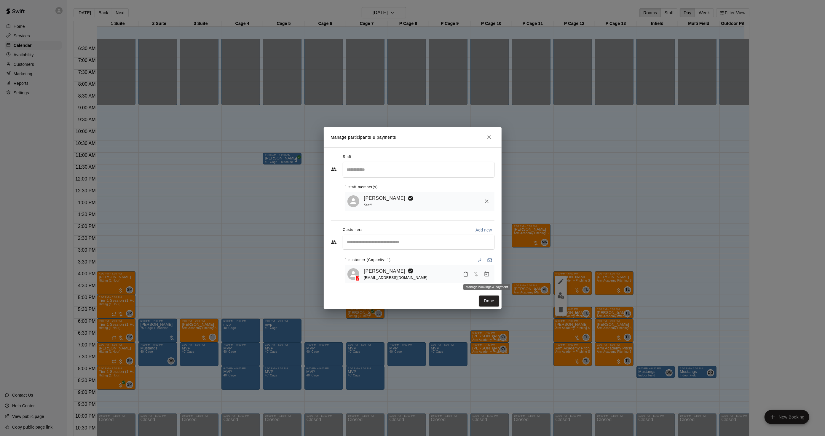
click at [484, 276] on icon "Manage bookings & payment" at bounding box center [487, 274] width 6 height 6
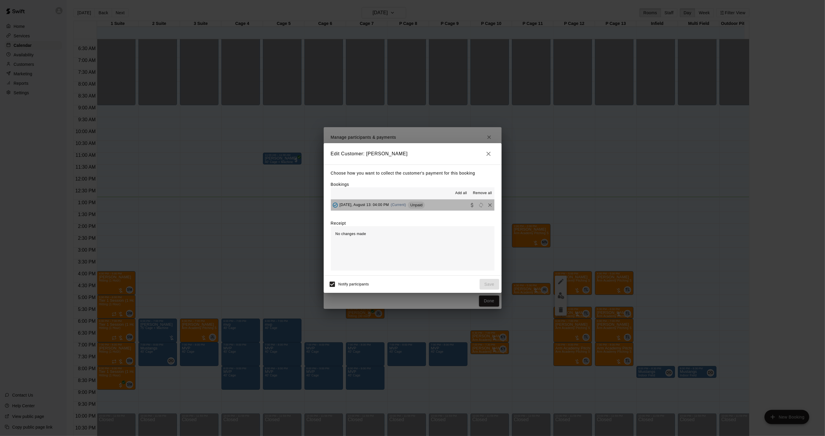
click at [422, 207] on span "Unpaid" at bounding box center [416, 205] width 17 height 4
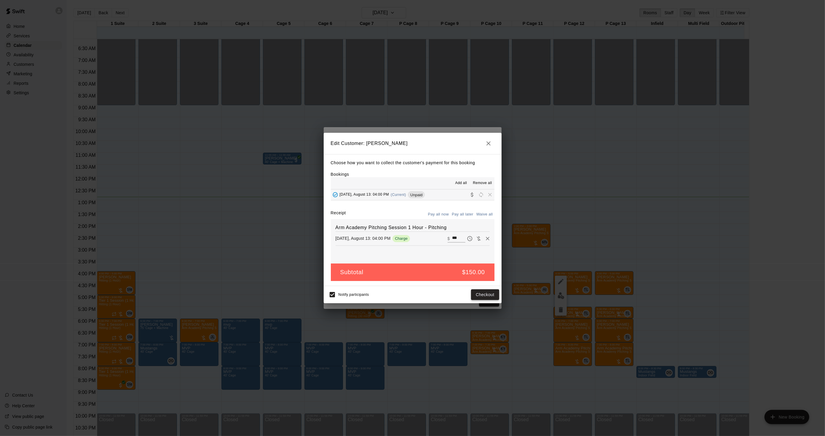
click at [481, 294] on button "Checkout" at bounding box center [485, 294] width 28 height 11
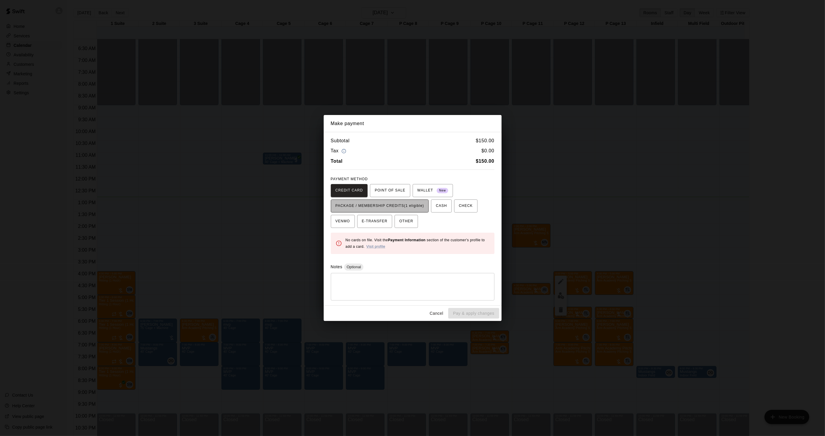
click at [417, 211] on button "PACKAGE / MEMBERSHIP CREDITS (1 eligible)" at bounding box center [380, 206] width 98 height 13
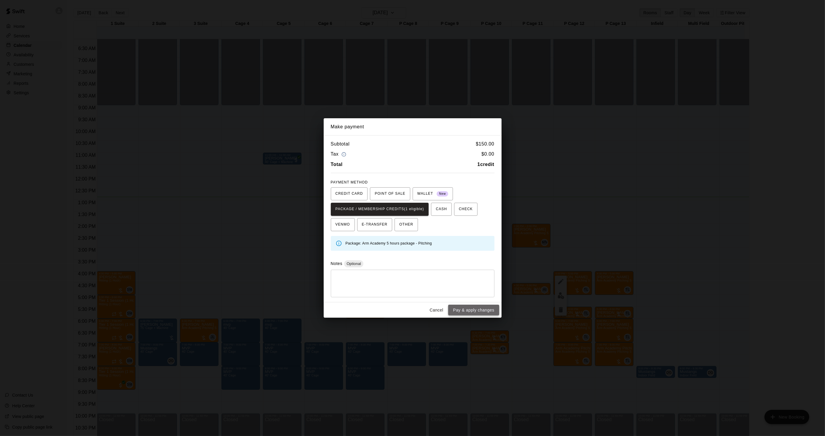
click at [484, 313] on button "Pay & apply changes" at bounding box center [473, 310] width 51 height 11
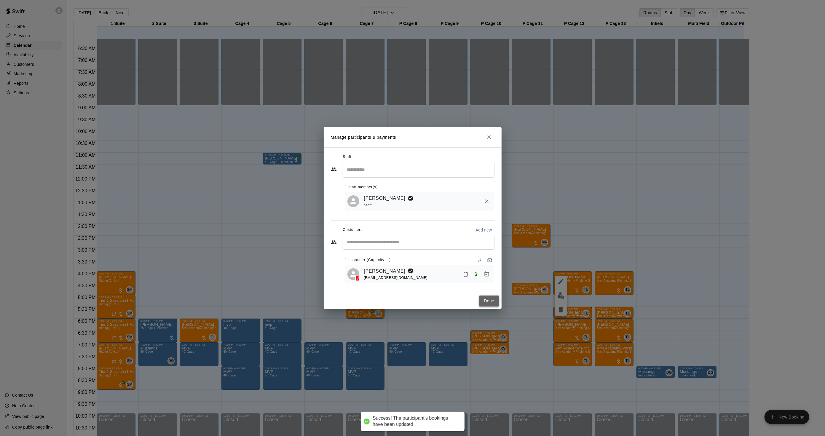
click at [486, 305] on button "Done" at bounding box center [489, 301] width 20 height 11
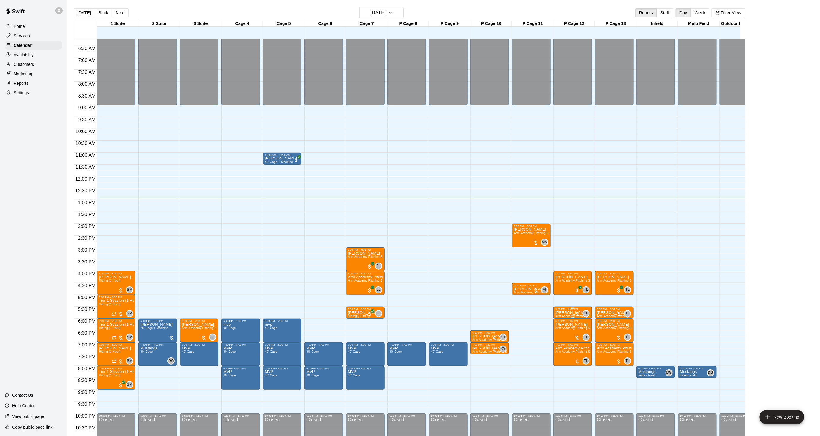
click at [557, 310] on div "5:30 PM – 6:00 PM" at bounding box center [573, 309] width 35 height 3
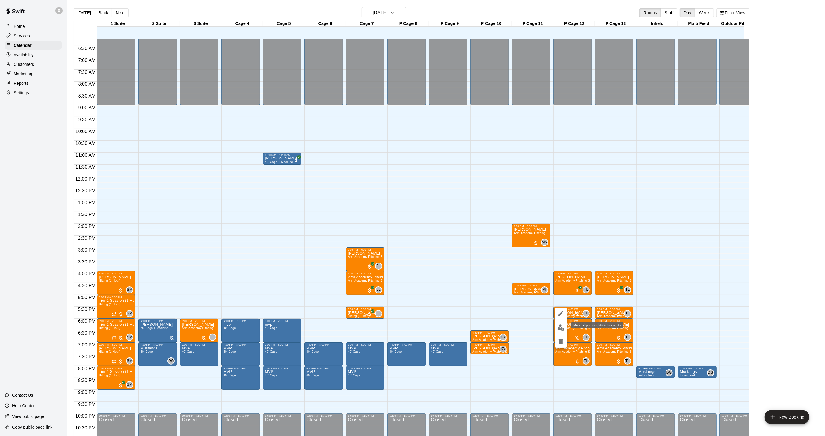
click at [559, 330] on img "edit" at bounding box center [561, 327] width 7 height 7
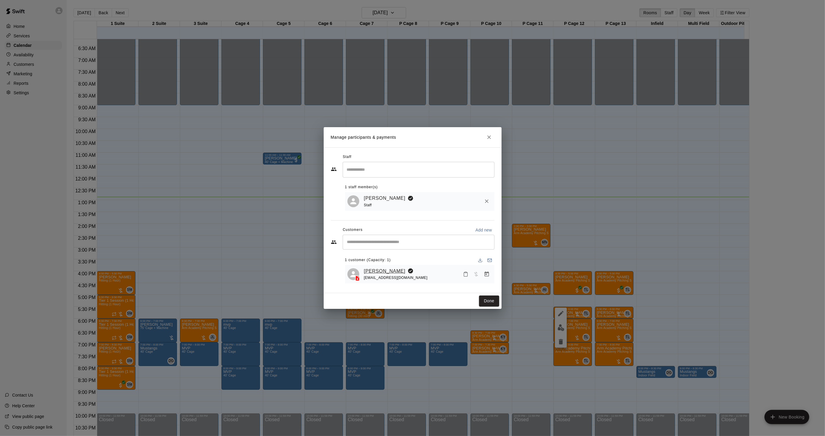
click at [376, 268] on link "[PERSON_NAME]" at bounding box center [385, 272] width 42 height 8
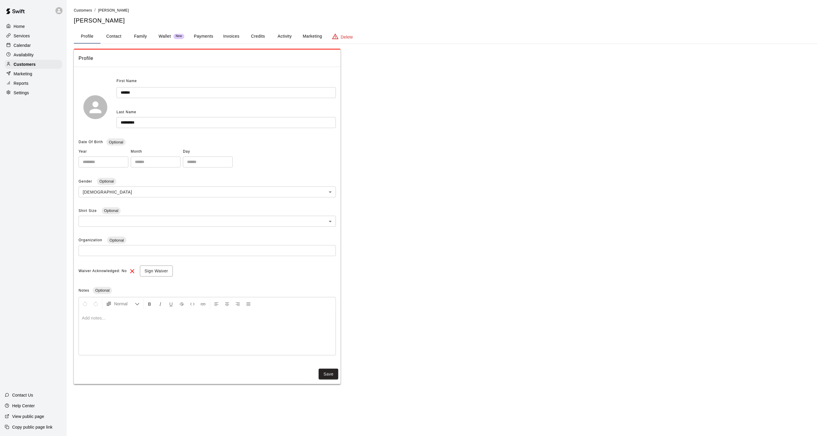
click at [286, 39] on button "Activity" at bounding box center [284, 36] width 27 height 14
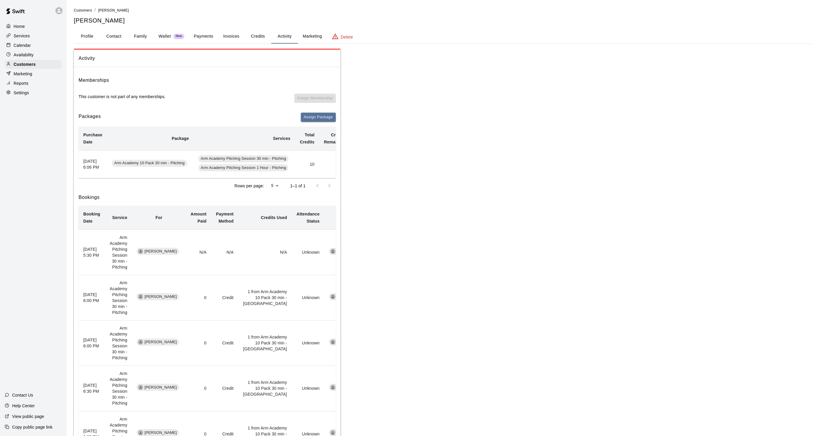
scroll to position [0, 27]
click at [31, 47] on div "Calendar" at bounding box center [33, 45] width 57 height 9
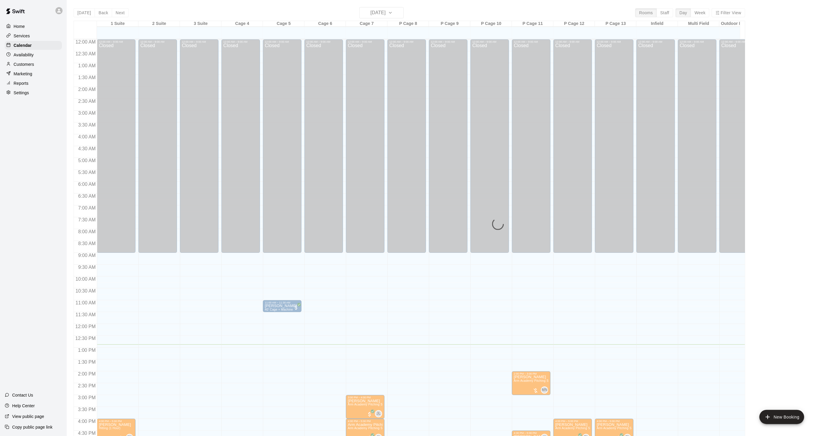
scroll to position [148, 0]
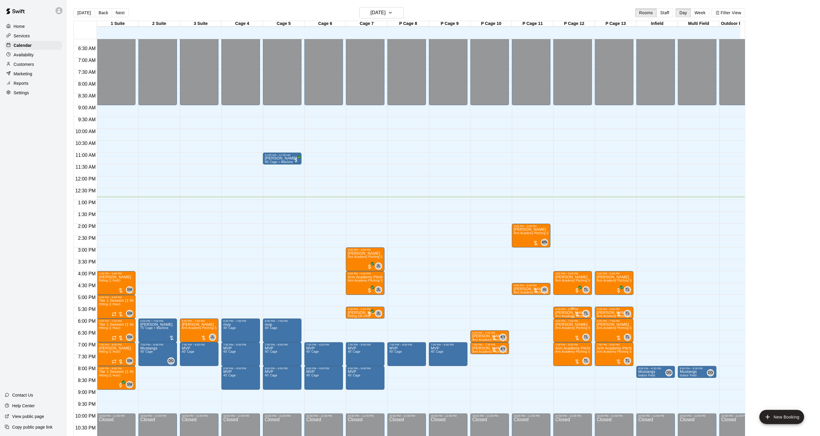
click at [569, 313] on p "[PERSON_NAME]" at bounding box center [573, 313] width 35 height 0
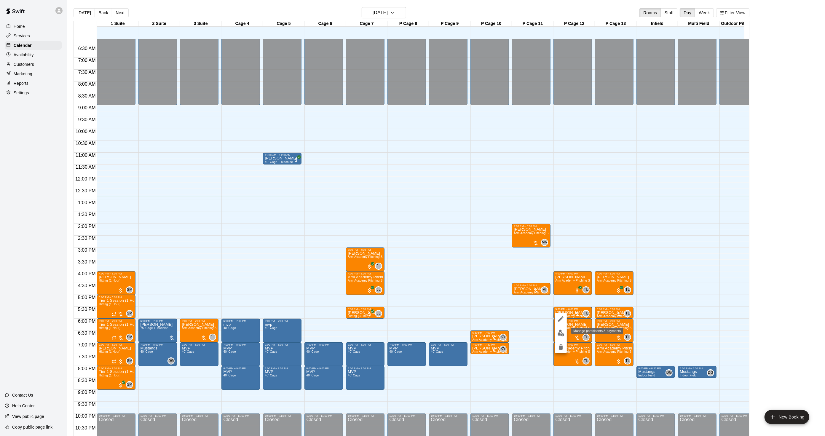
click at [561, 331] on img "edit" at bounding box center [561, 333] width 7 height 7
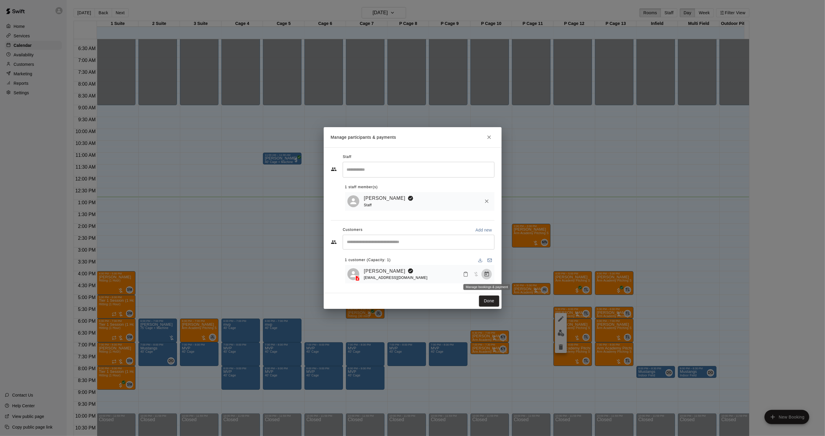
click at [490, 275] on icon "Manage bookings & payment" at bounding box center [487, 274] width 6 height 6
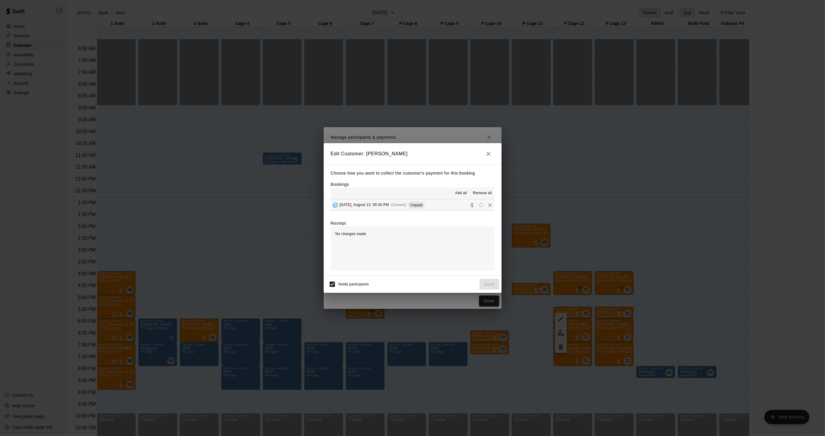
click at [414, 211] on hr at bounding box center [413, 211] width 164 height 0
click at [415, 207] on span "Unpaid" at bounding box center [416, 205] width 17 height 4
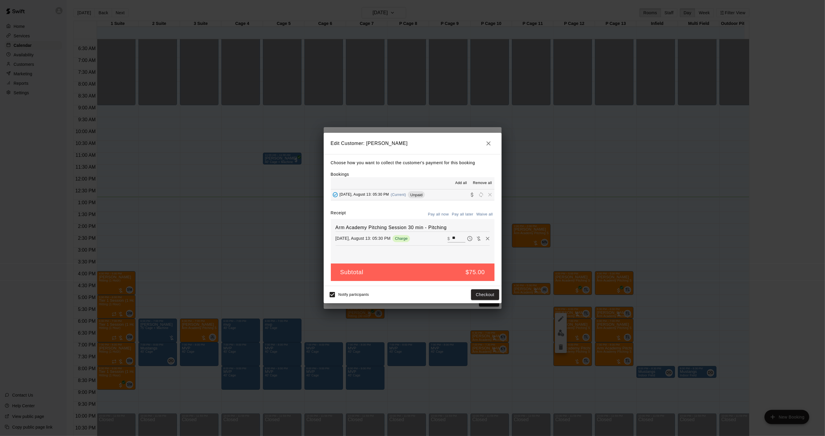
click at [482, 302] on div "Notify participants Checkout" at bounding box center [413, 294] width 178 height 17
click at [482, 298] on button "Checkout" at bounding box center [485, 294] width 28 height 11
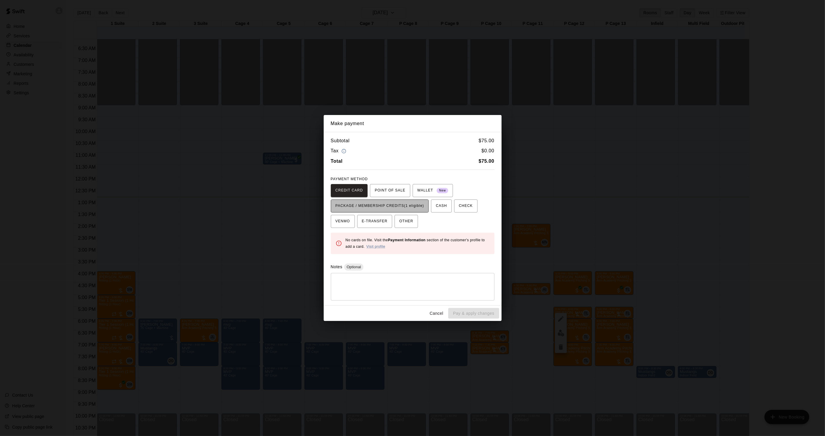
click at [395, 208] on span "PACKAGE / MEMBERSHIP CREDITS (1 eligible)" at bounding box center [380, 205] width 89 height 9
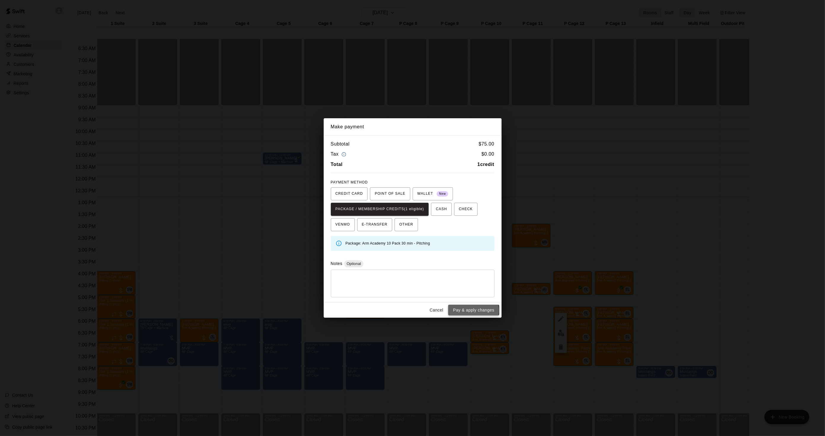
click at [470, 311] on button "Pay & apply changes" at bounding box center [473, 310] width 51 height 11
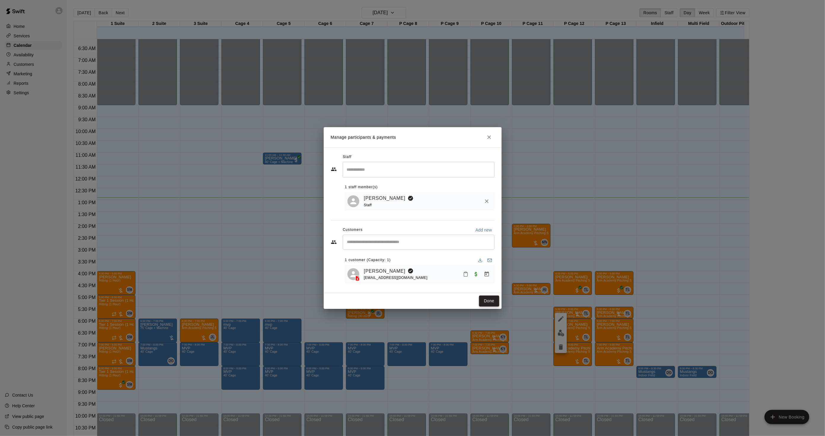
click at [494, 304] on button "Done" at bounding box center [489, 301] width 20 height 11
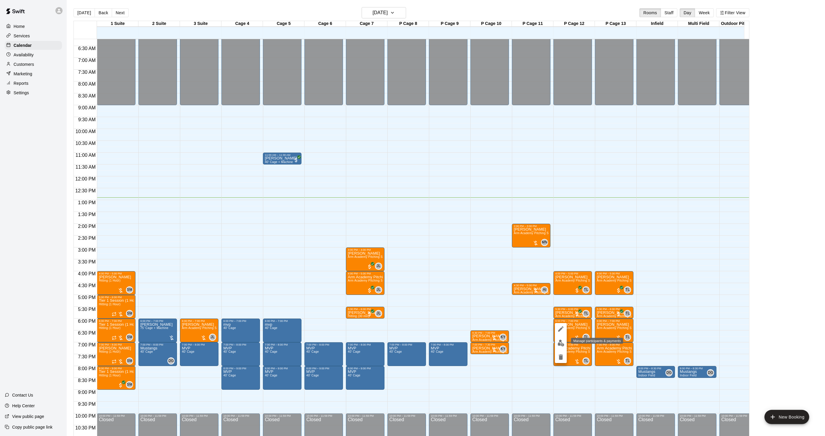
click at [564, 343] on img "edit" at bounding box center [561, 343] width 7 height 7
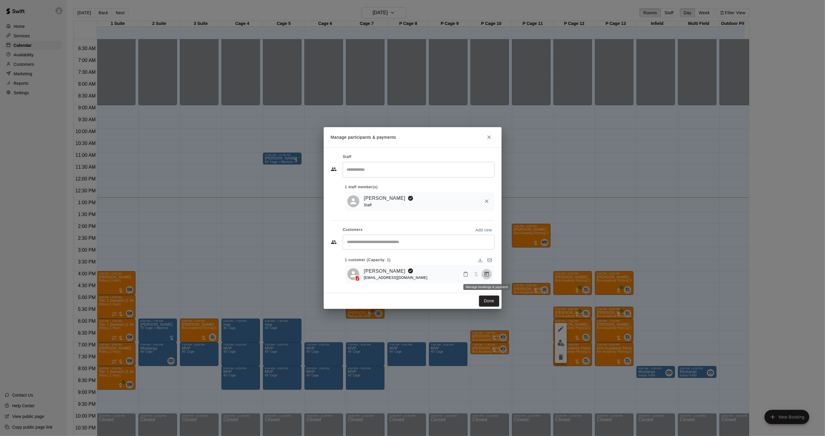
click at [484, 273] on icon "Manage bookings & payment" at bounding box center [487, 274] width 6 height 6
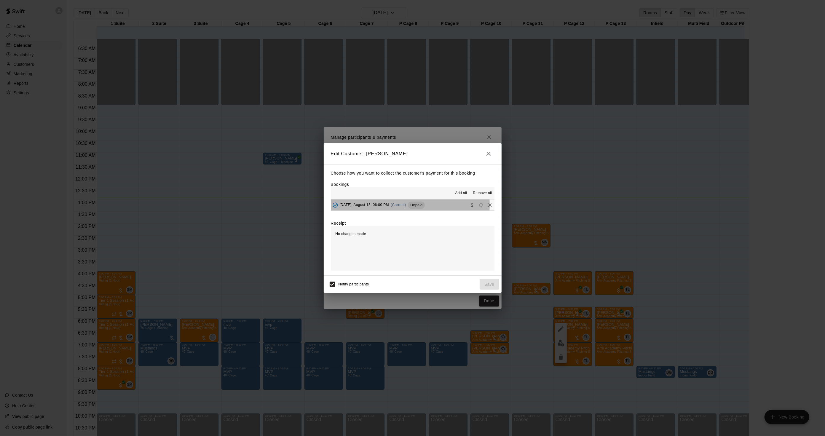
click at [387, 206] on span "Wednesday, August 13: 06:00 PM" at bounding box center [365, 205] width 50 height 4
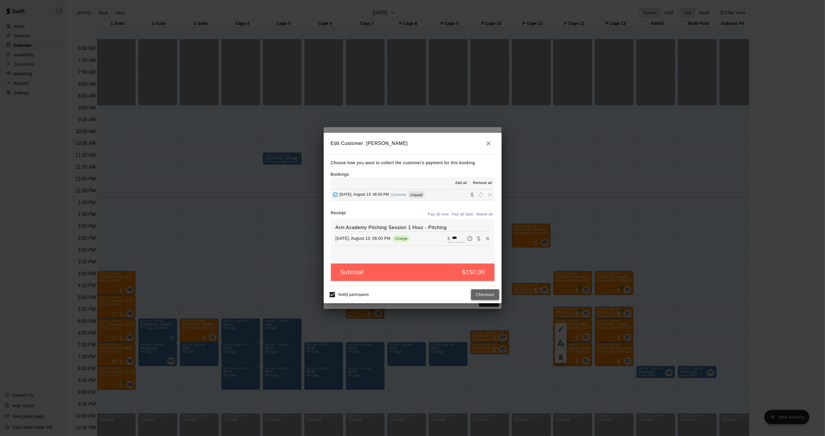
click at [484, 297] on button "Checkout" at bounding box center [485, 294] width 28 height 11
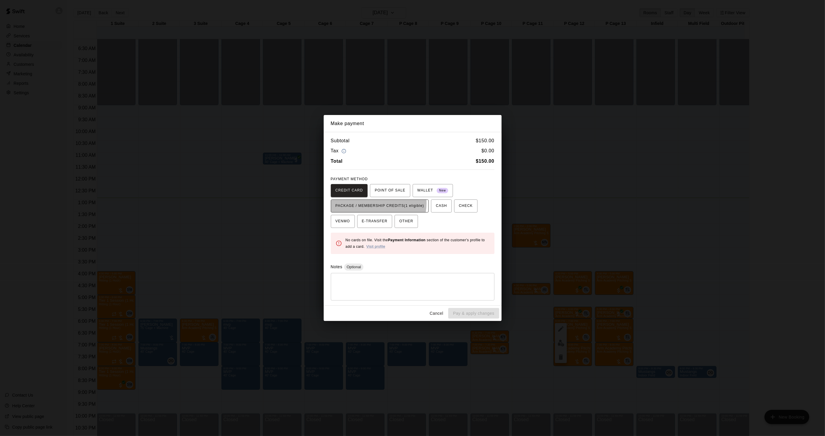
click at [377, 203] on span "PACKAGE / MEMBERSHIP CREDITS (1 eligible)" at bounding box center [380, 205] width 89 height 9
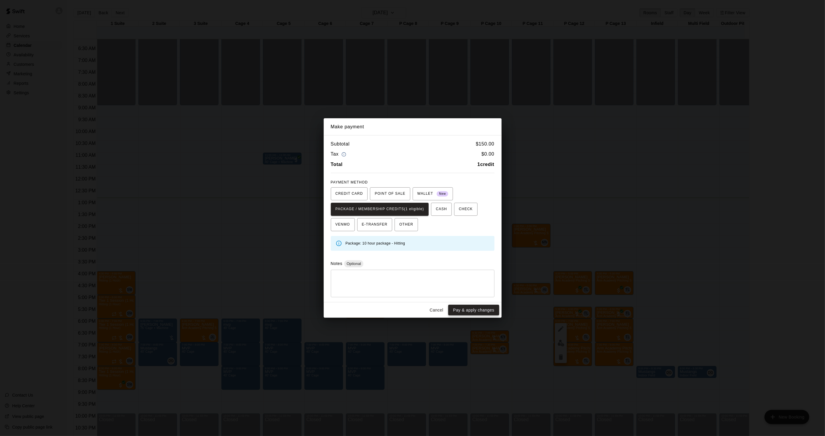
click at [461, 311] on button "Pay & apply changes" at bounding box center [473, 310] width 51 height 11
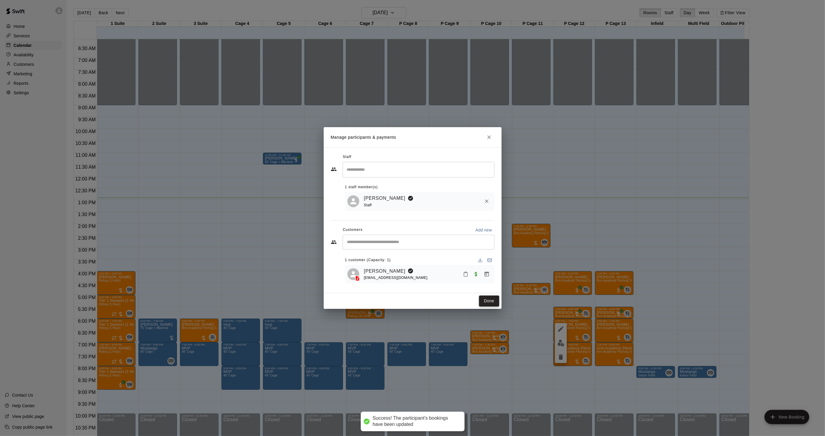
click at [493, 300] on button "Done" at bounding box center [489, 301] width 20 height 11
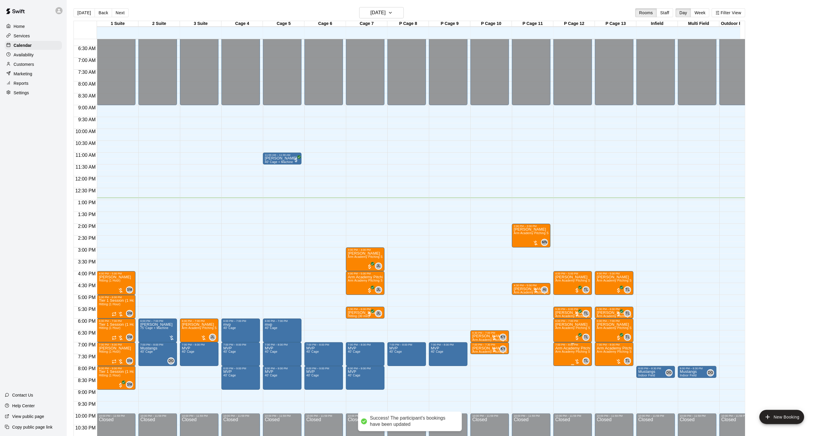
click at [558, 354] on span "Arm Academy Pitching Session 1 Hour - Pitching" at bounding box center [590, 351] width 69 height 3
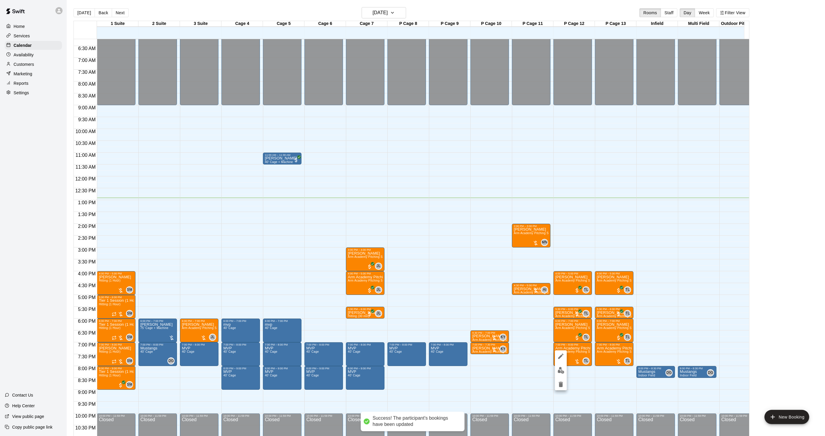
click at [560, 367] on img "edit" at bounding box center [561, 370] width 7 height 7
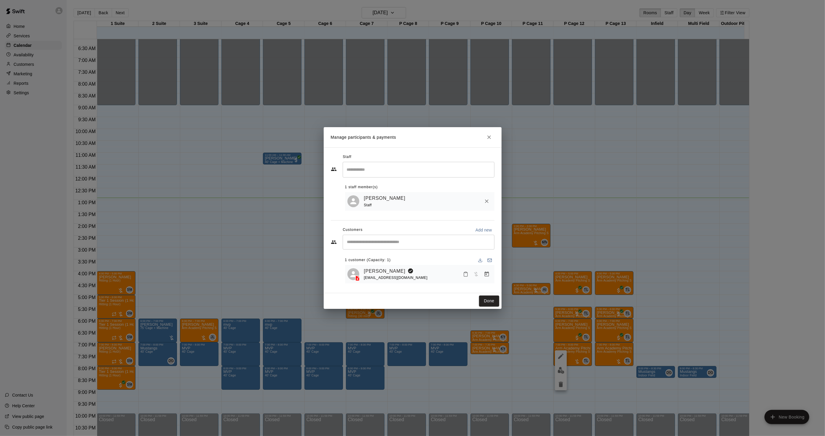
click at [378, 266] on div "Haze Harkins rrg0013@gmail.com" at bounding box center [419, 274] width 149 height 19
click at [379, 273] on link "Haze Harkins" at bounding box center [385, 272] width 42 height 8
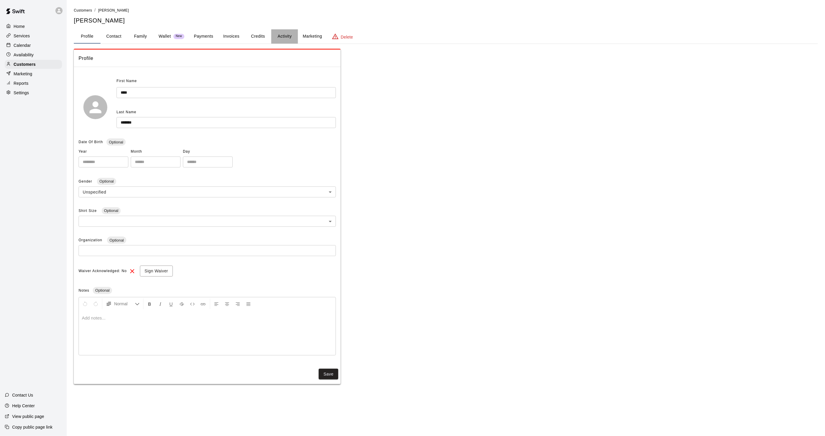
click at [278, 34] on button "Activity" at bounding box center [284, 36] width 27 height 14
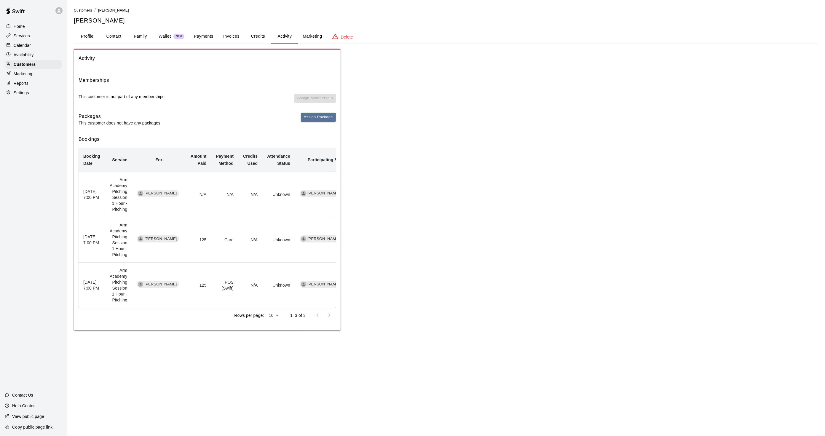
click at [15, 44] on p "Calendar" at bounding box center [22, 45] width 17 height 6
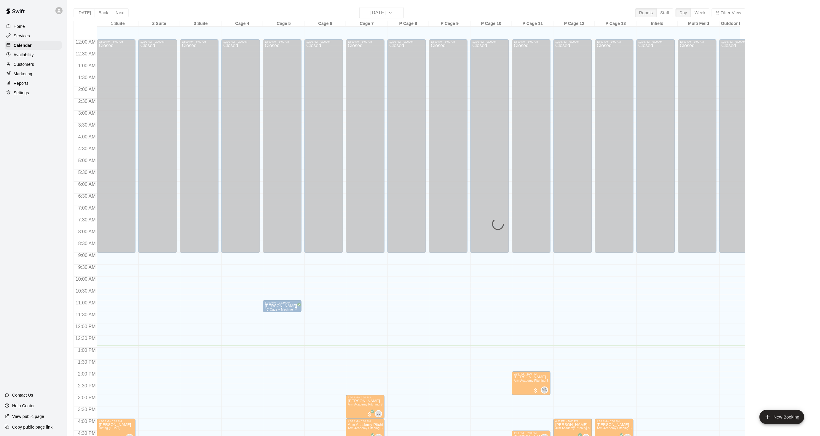
scroll to position [148, 0]
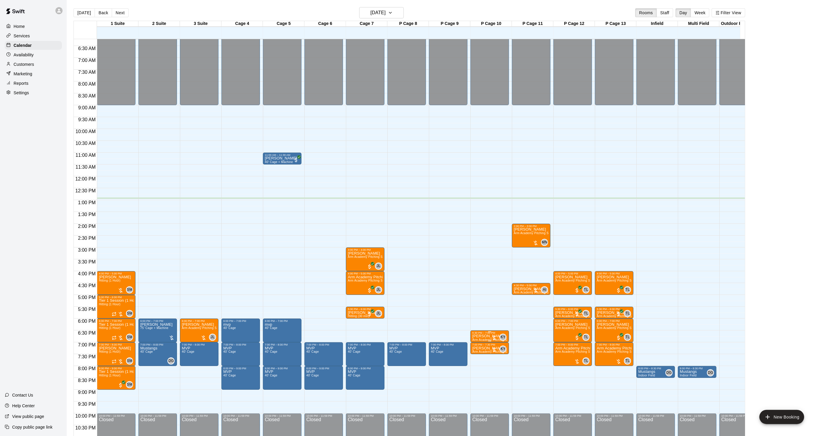
click at [491, 334] on div "6:30 PM – 7:00 PM" at bounding box center [490, 333] width 35 height 3
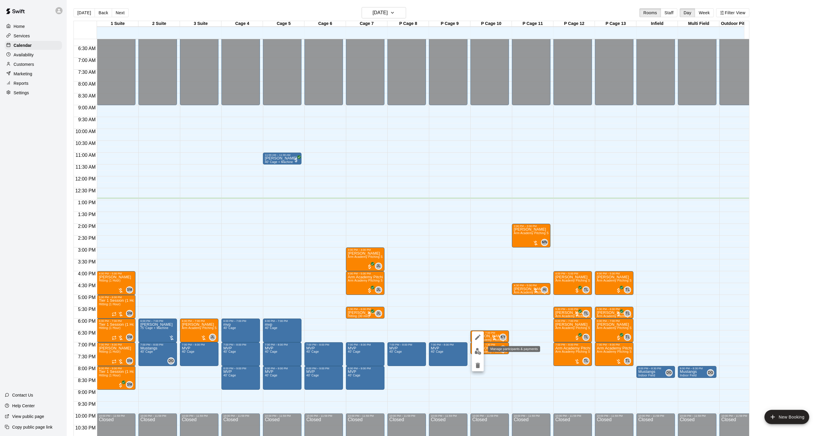
click at [475, 354] on img "edit" at bounding box center [478, 351] width 7 height 7
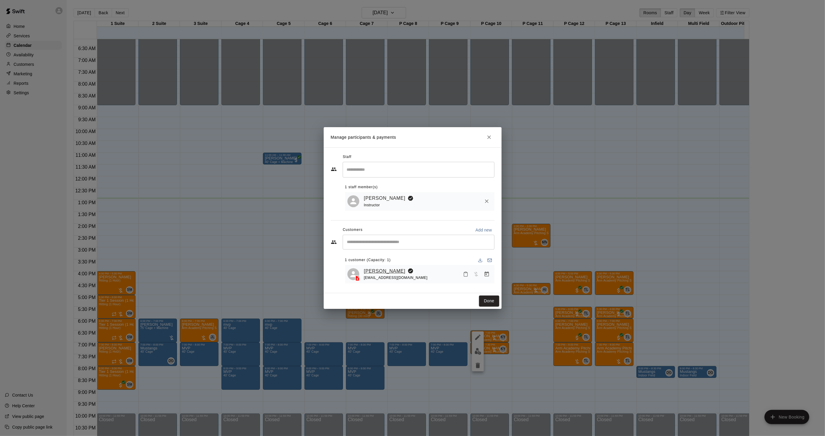
click at [385, 269] on link "[PERSON_NAME]" at bounding box center [385, 272] width 42 height 8
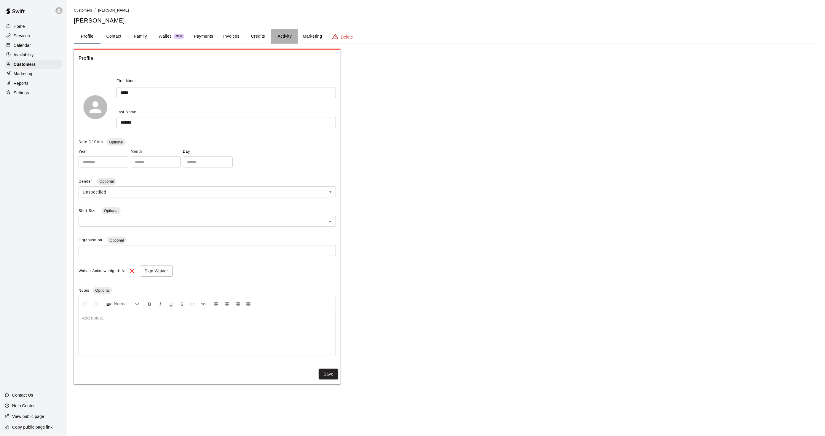
click at [284, 34] on button "Activity" at bounding box center [284, 36] width 27 height 14
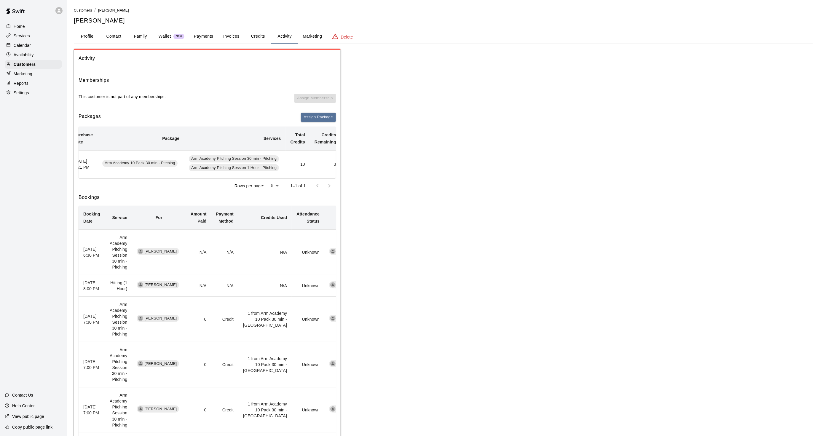
scroll to position [0, 19]
click at [28, 47] on p "Calendar" at bounding box center [22, 45] width 17 height 6
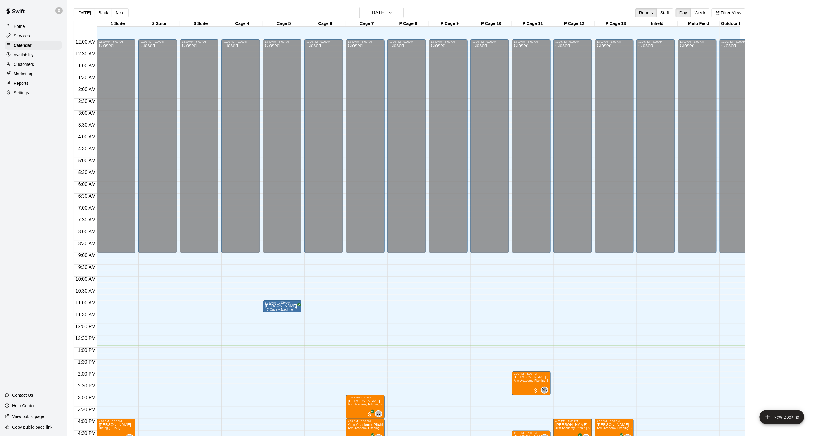
scroll to position [148, 0]
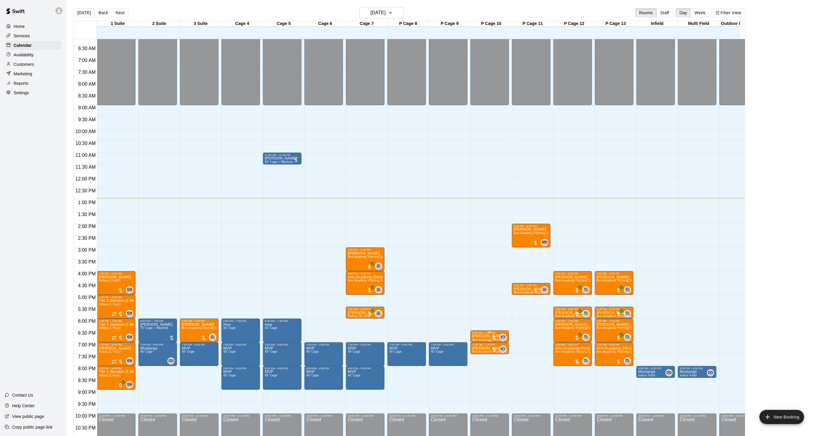
click at [476, 336] on p "[PERSON_NAME]" at bounding box center [490, 336] width 35 height 0
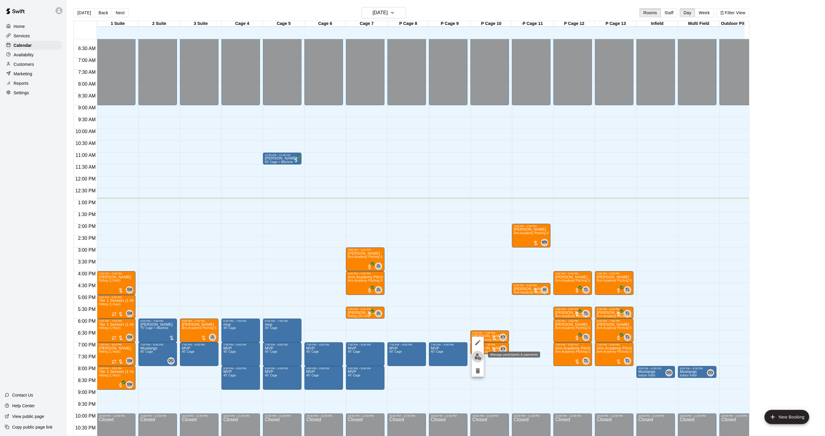
click at [476, 354] on img "edit" at bounding box center [478, 357] width 7 height 7
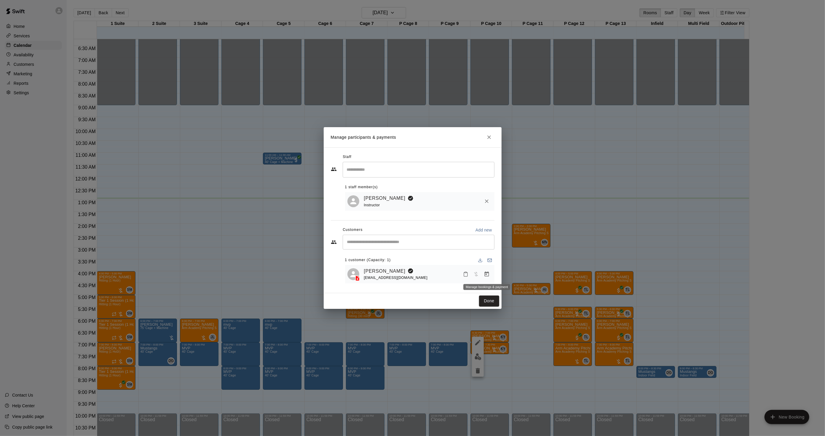
click at [489, 273] on icon "Manage bookings & payment" at bounding box center [487, 274] width 4 height 5
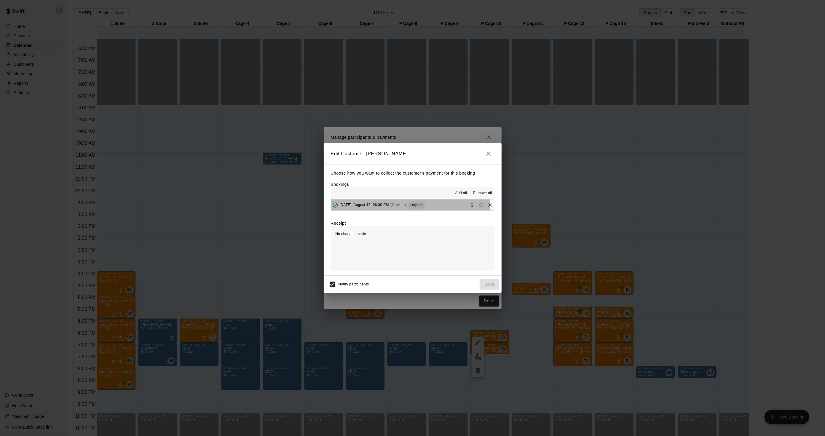
click at [389, 204] on span "Wednesday, August 13: 06:30 PM" at bounding box center [365, 205] width 50 height 4
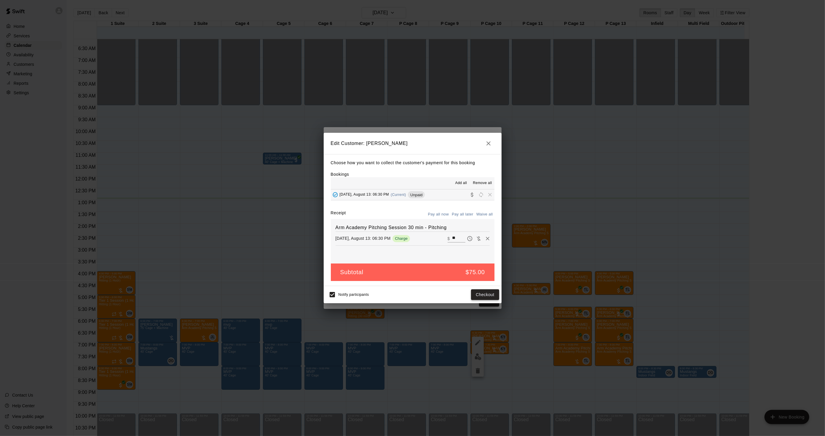
click at [479, 292] on button "Checkout" at bounding box center [485, 294] width 28 height 11
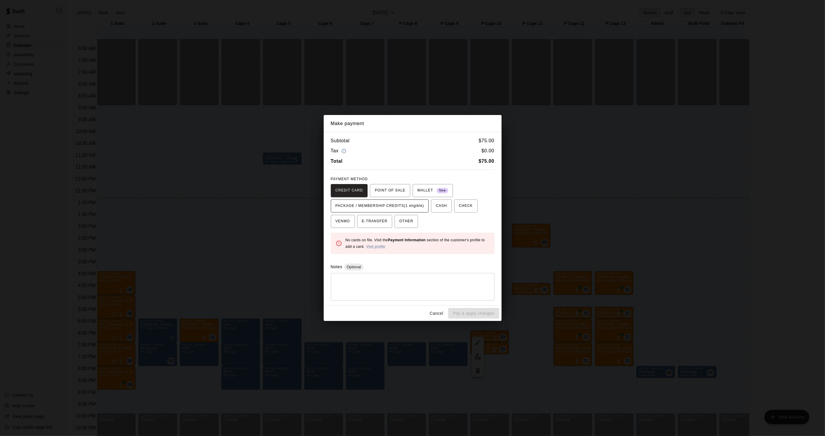
click at [397, 206] on span "PACKAGE / MEMBERSHIP CREDITS (1 eligible)" at bounding box center [380, 205] width 89 height 9
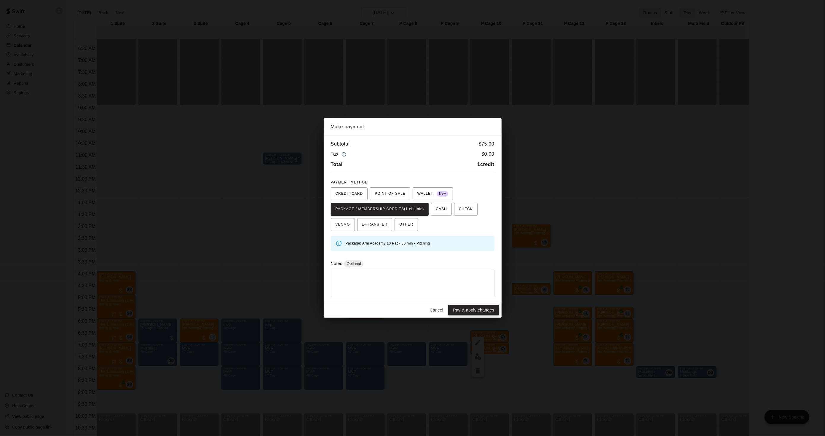
click at [466, 308] on button "Pay & apply changes" at bounding box center [473, 310] width 51 height 11
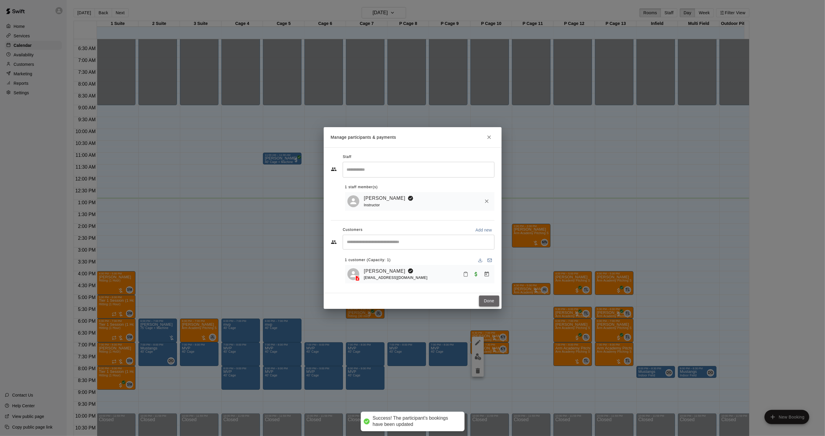
click at [487, 300] on button "Done" at bounding box center [489, 301] width 20 height 11
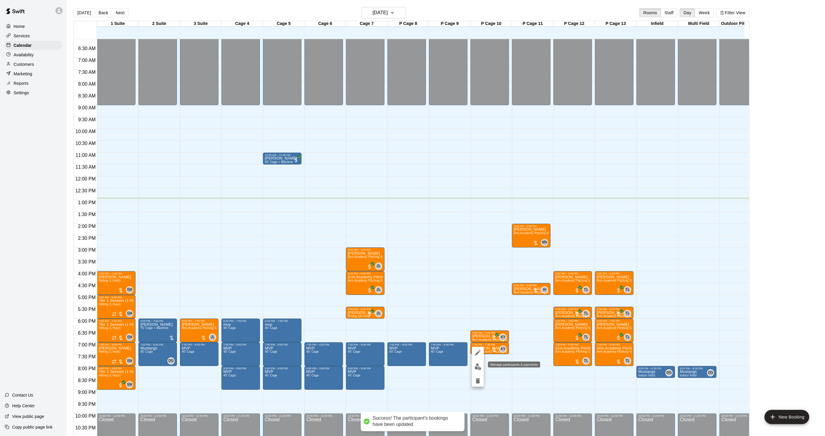
click at [478, 366] on img "edit" at bounding box center [478, 367] width 7 height 7
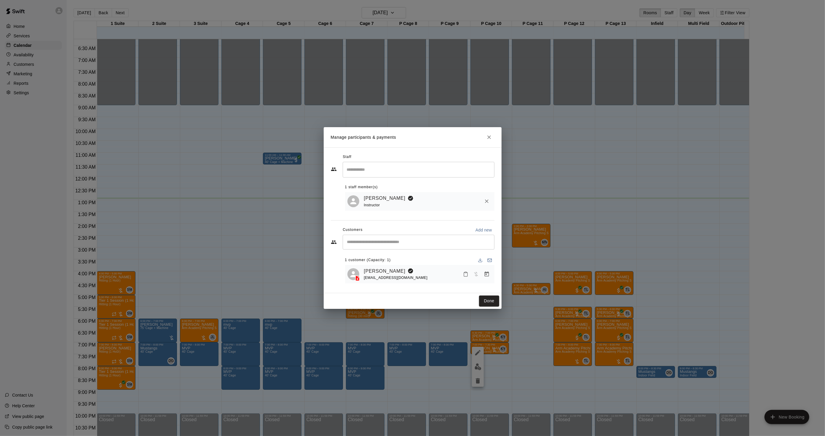
click at [485, 275] on icon "Manage bookings & payment" at bounding box center [487, 274] width 6 height 6
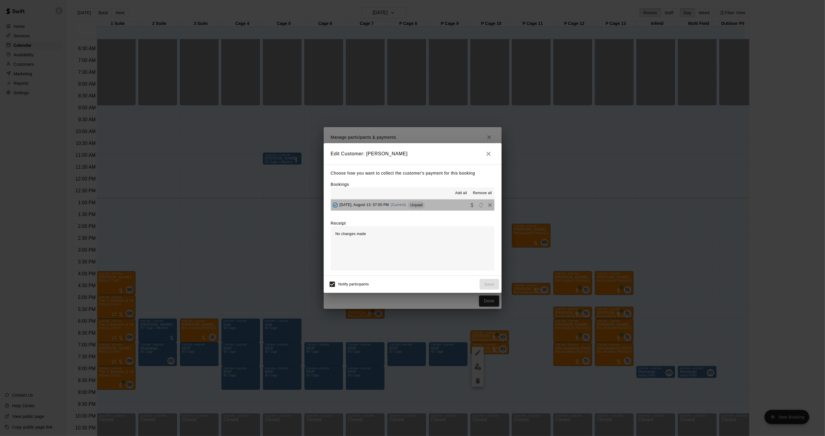
drag, startPoint x: 414, startPoint y: 205, endPoint x: 438, endPoint y: 228, distance: 32.7
click at [413, 205] on div "Wednesday, August 13: 07:00 PM (Current) Unpaid" at bounding box center [378, 205] width 94 height 9
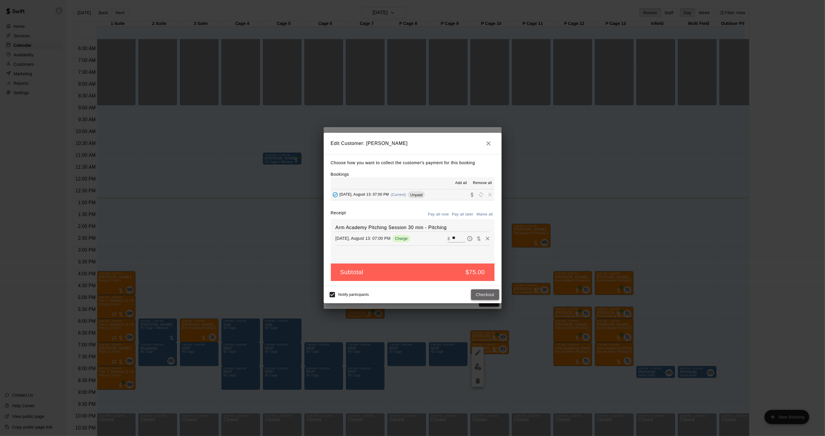
click at [475, 297] on button "Checkout" at bounding box center [485, 294] width 28 height 11
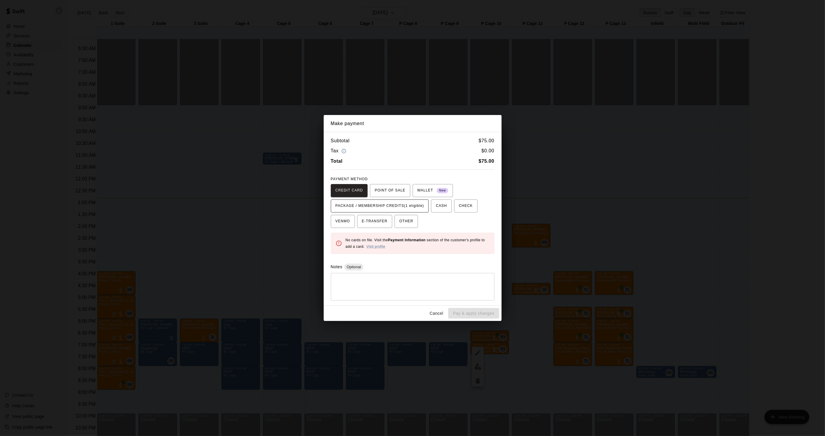
click at [414, 203] on span "PACKAGE / MEMBERSHIP CREDITS (1 eligible)" at bounding box center [380, 205] width 89 height 9
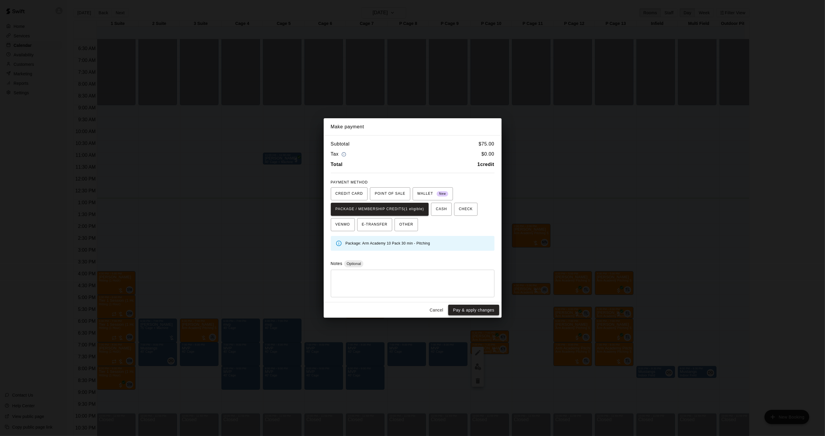
click at [482, 307] on button "Pay & apply changes" at bounding box center [473, 310] width 51 height 11
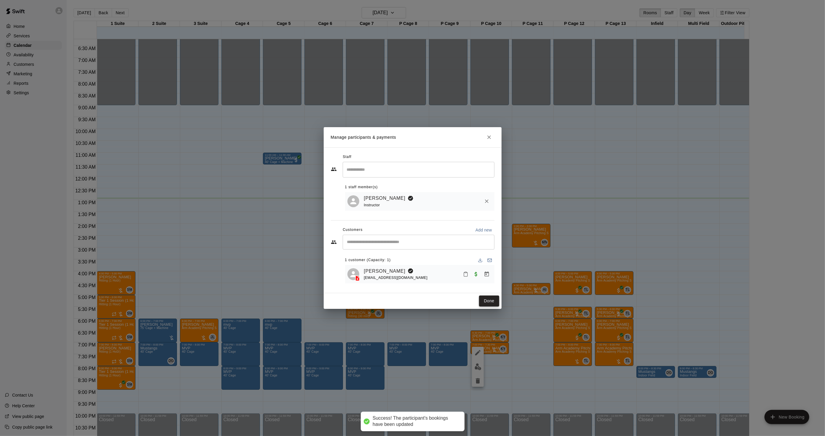
click at [493, 301] on button "Done" at bounding box center [489, 301] width 20 height 11
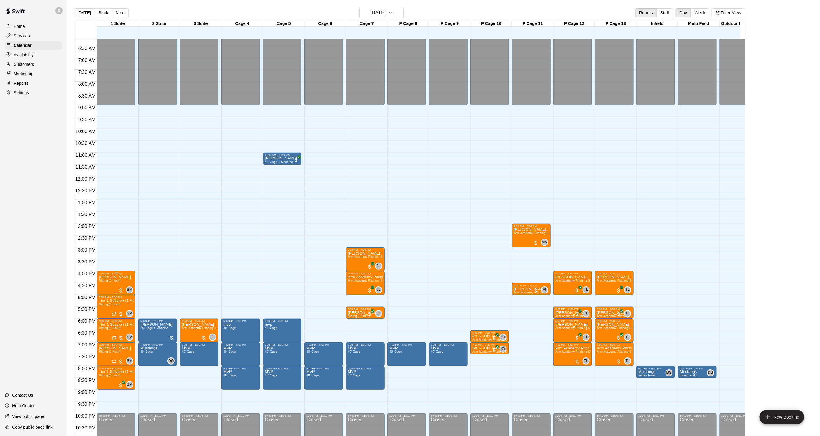
click at [105, 282] on span "Hitting (1 Hour)" at bounding box center [110, 280] width 22 height 3
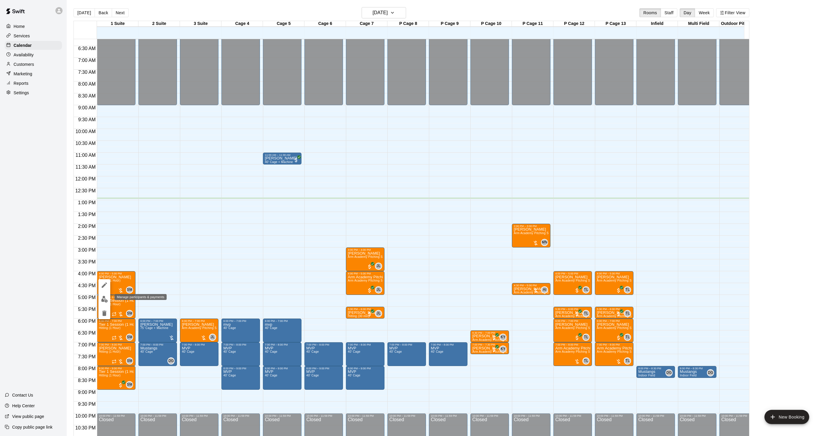
click at [103, 300] on img "edit" at bounding box center [104, 299] width 7 height 7
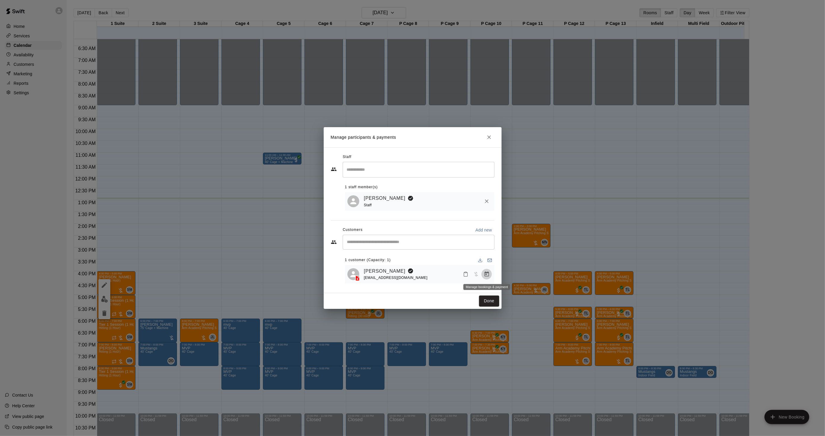
click at [485, 274] on icon "Manage bookings & payment" at bounding box center [487, 274] width 4 height 5
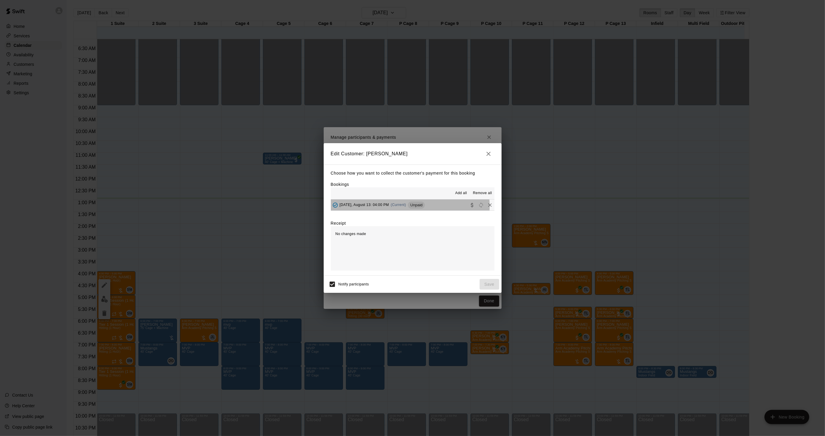
click at [402, 207] on span "(Current)" at bounding box center [398, 205] width 15 height 4
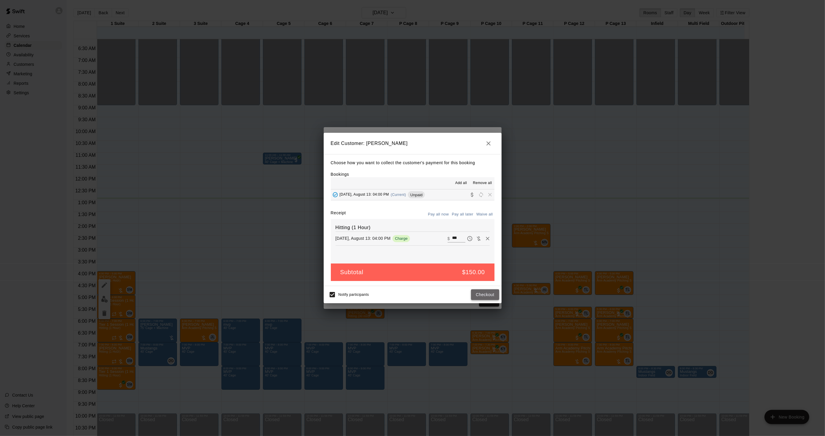
click at [494, 297] on button "Checkout" at bounding box center [485, 294] width 28 height 11
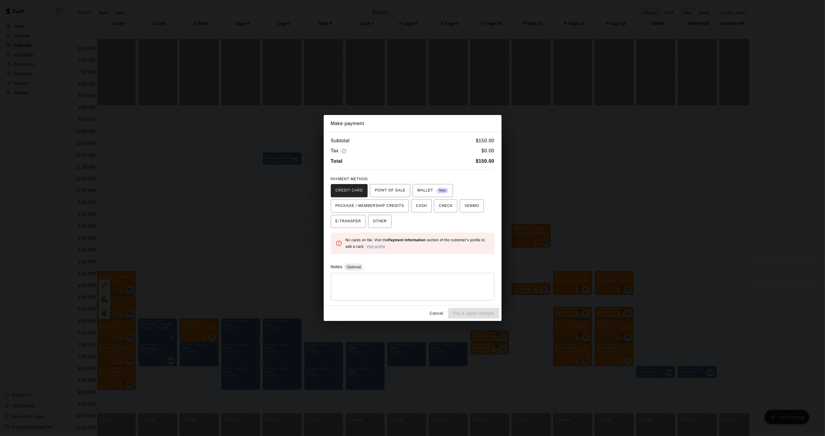
click at [540, 208] on div "Make payment Subtotal $ 150.00 Tax $ 0.00 Total $ 150.00 PAYMENT METHOD CREDIT …" at bounding box center [412, 218] width 825 height 436
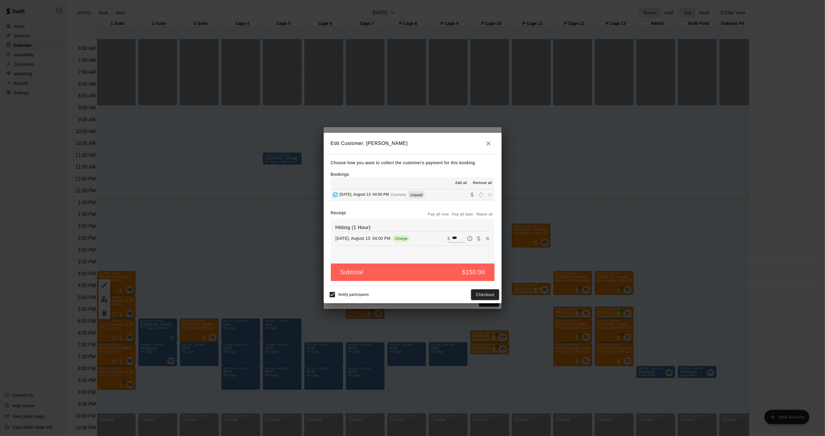
click at [541, 209] on div "Edit Customer: Rob Eck Choose how you want to collect the customer's payment fo…" at bounding box center [412, 218] width 825 height 436
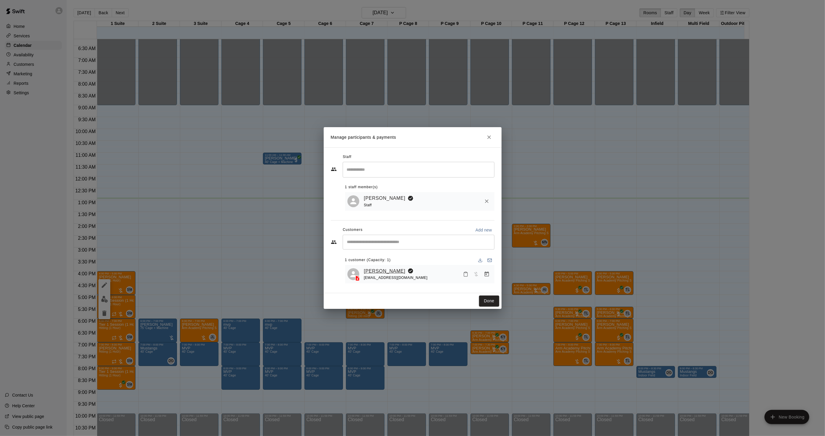
click at [363, 273] on div "Rob Eck nyyank221@aol.com" at bounding box center [420, 275] width 145 height 14
click at [366, 271] on link "Rob Eck" at bounding box center [385, 272] width 42 height 8
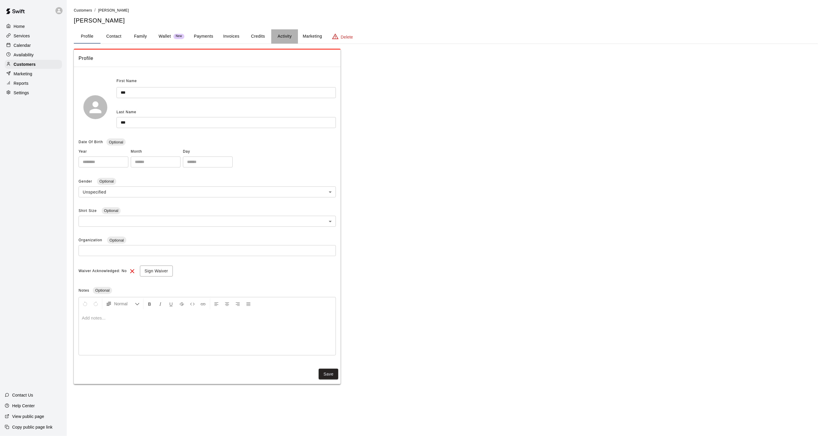
click at [280, 33] on button "Activity" at bounding box center [284, 36] width 27 height 14
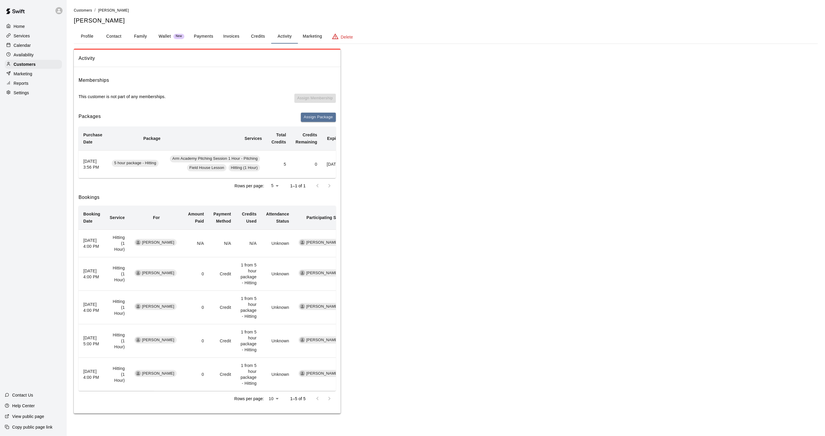
click at [29, 47] on p "Calendar" at bounding box center [22, 45] width 17 height 6
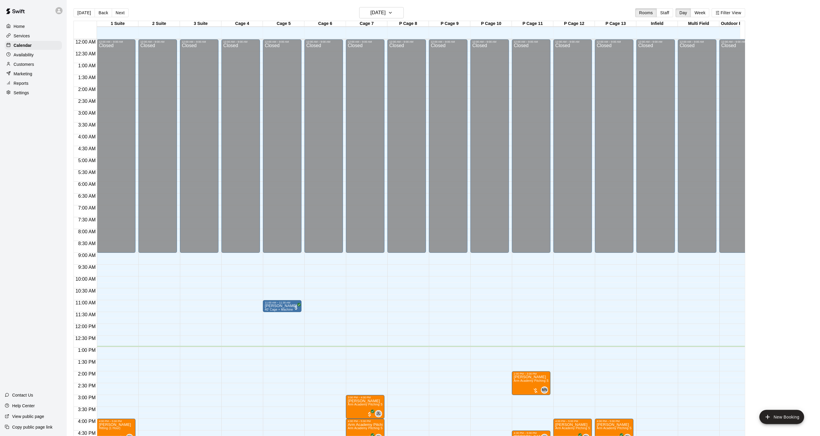
scroll to position [148, 0]
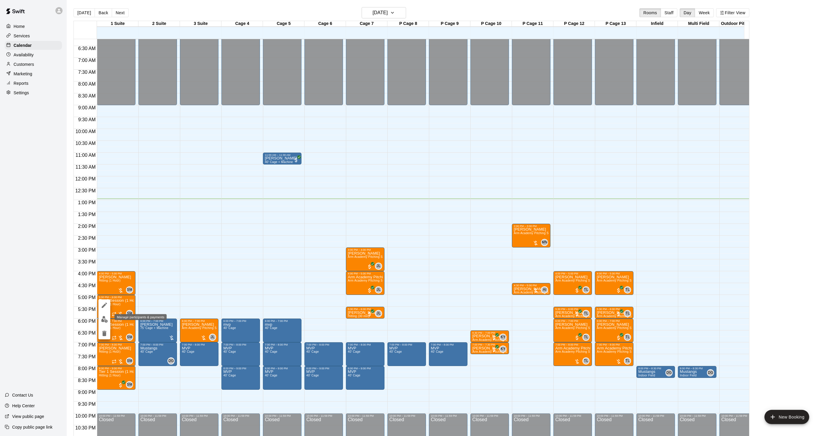
click at [99, 317] on button "edit" at bounding box center [104, 320] width 12 height 12
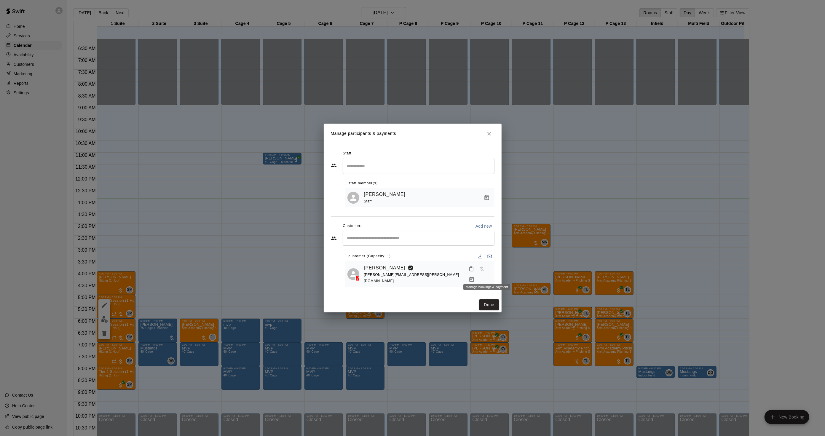
click at [475, 277] on icon "Manage bookings & payment" at bounding box center [472, 280] width 6 height 6
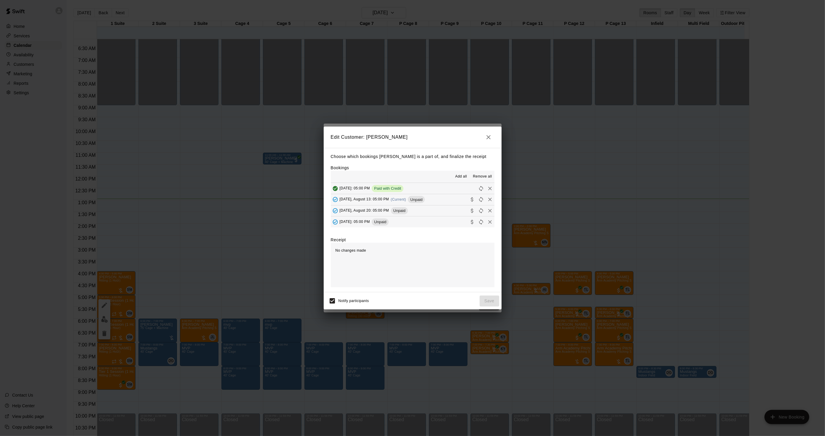
click at [408, 203] on div "Wednesday, August 13: 05:00 PM (Current) Unpaid" at bounding box center [378, 199] width 94 height 9
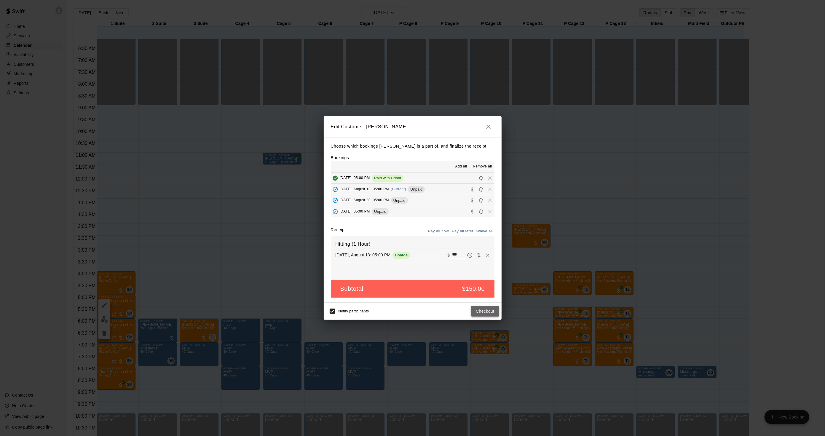
click at [485, 315] on button "Checkout" at bounding box center [485, 311] width 28 height 11
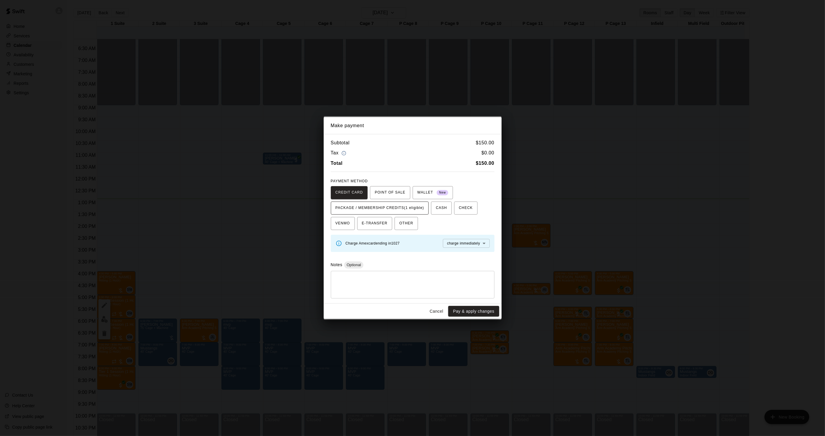
click at [405, 209] on span "PACKAGE / MEMBERSHIP CREDITS (1 eligible)" at bounding box center [380, 207] width 89 height 9
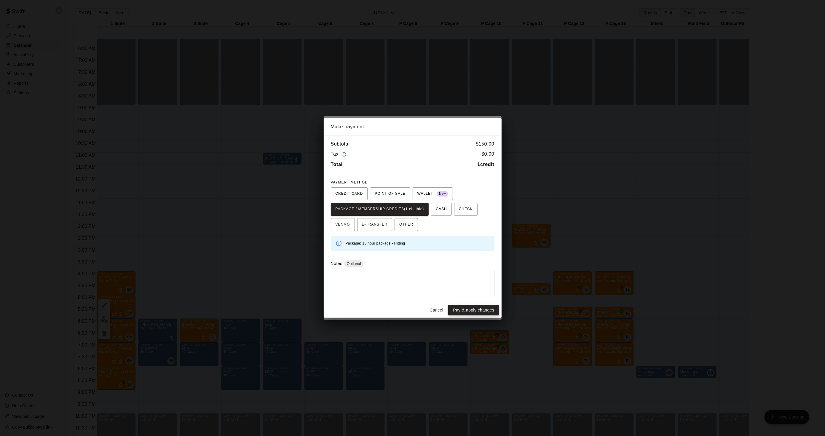
click at [472, 313] on button "Pay & apply changes" at bounding box center [473, 310] width 51 height 11
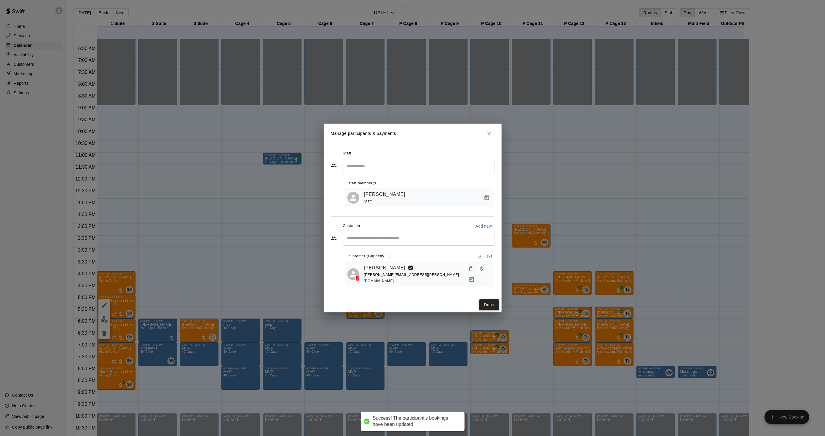
click at [490, 302] on button "Done" at bounding box center [489, 305] width 20 height 11
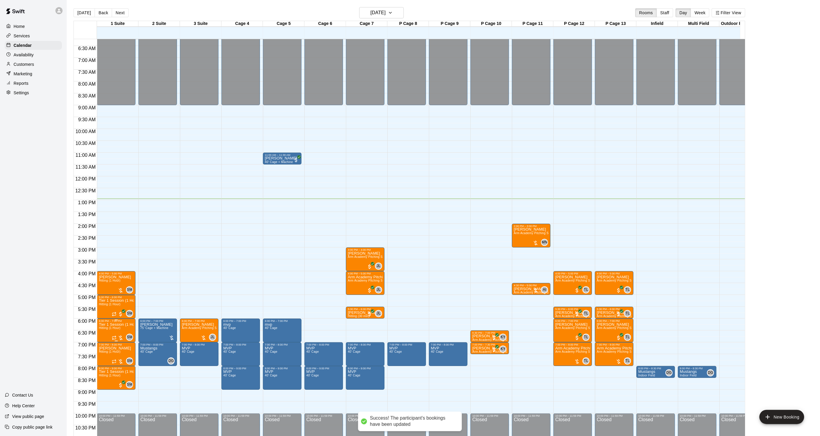
click at [105, 330] on span "Hitting (1 Hour)" at bounding box center [110, 328] width 22 height 3
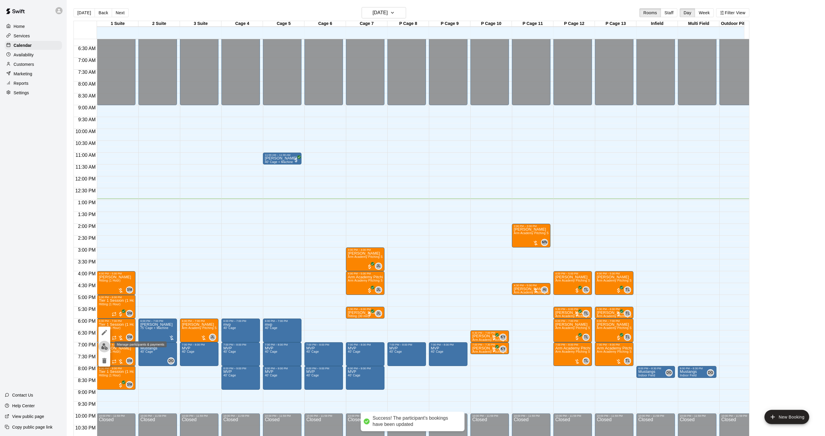
click at [108, 347] on button "edit" at bounding box center [104, 347] width 12 height 12
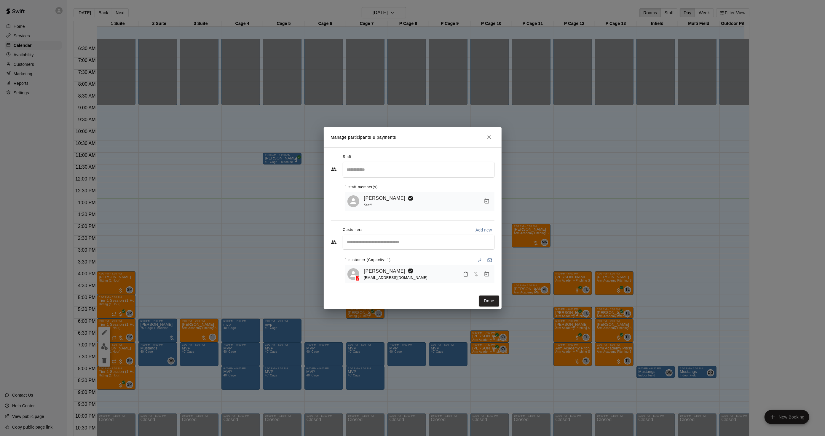
click at [380, 268] on link "Hailey Cordero-Scott" at bounding box center [385, 272] width 42 height 8
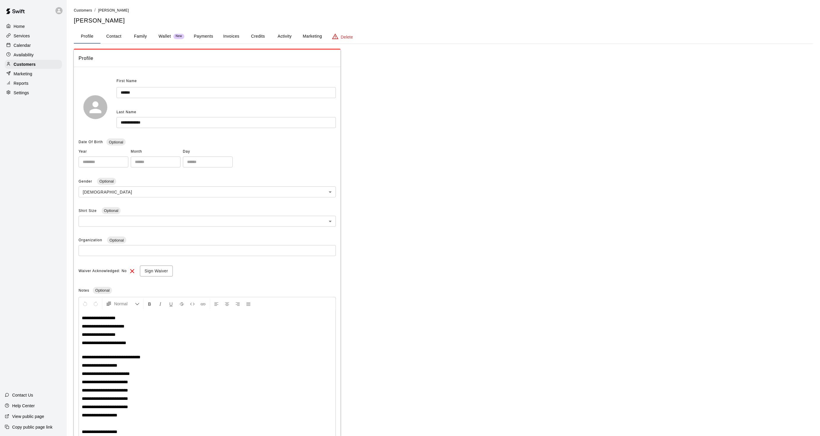
drag, startPoint x: 295, startPoint y: 168, endPoint x: 176, endPoint y: -24, distance: 225.7
click at [282, 37] on button "Activity" at bounding box center [284, 36] width 27 height 14
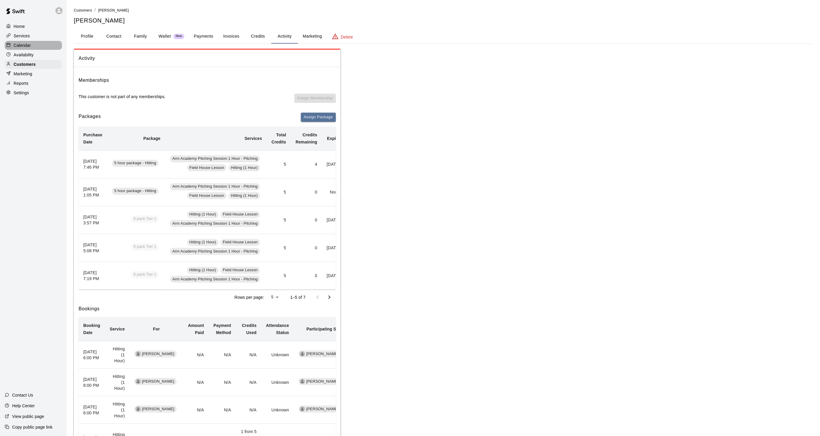
click at [47, 46] on div "Calendar" at bounding box center [33, 45] width 57 height 9
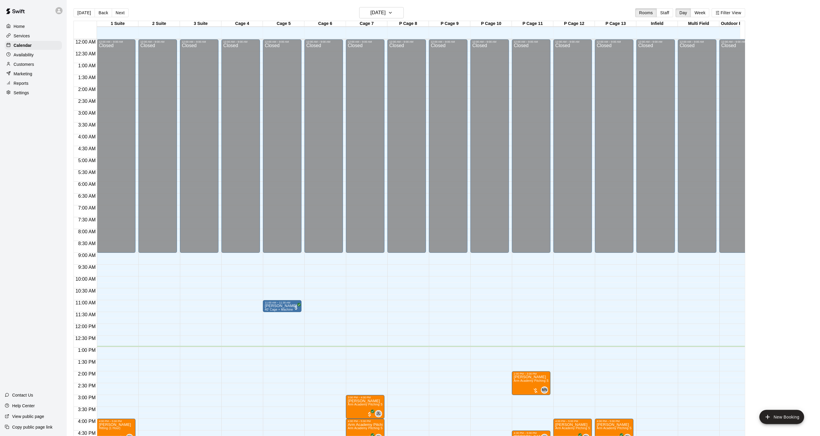
scroll to position [148, 0]
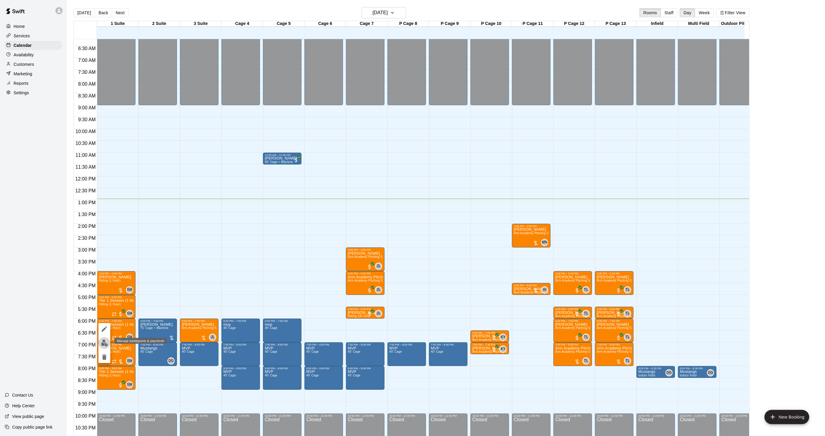
click at [107, 340] on img "edit" at bounding box center [104, 343] width 7 height 7
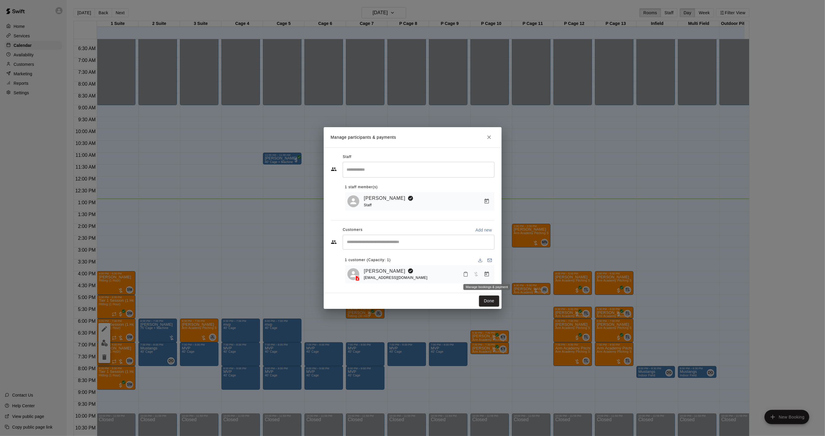
click at [489, 273] on icon "Manage bookings & payment" at bounding box center [487, 274] width 4 height 5
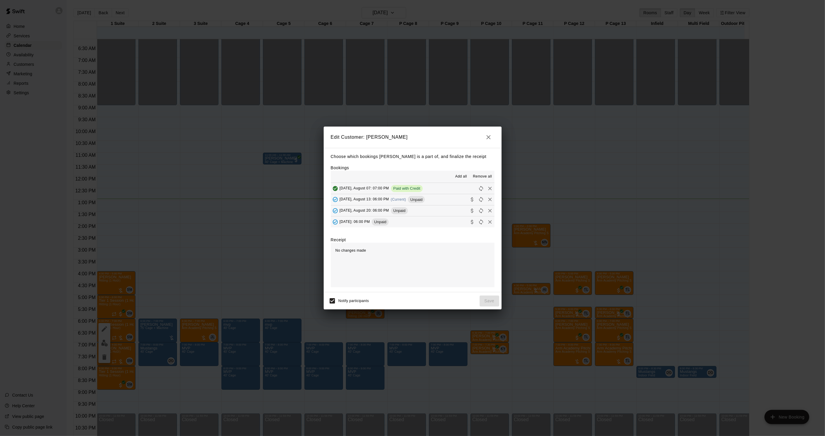
click at [402, 201] on span "(Current)" at bounding box center [398, 200] width 15 height 4
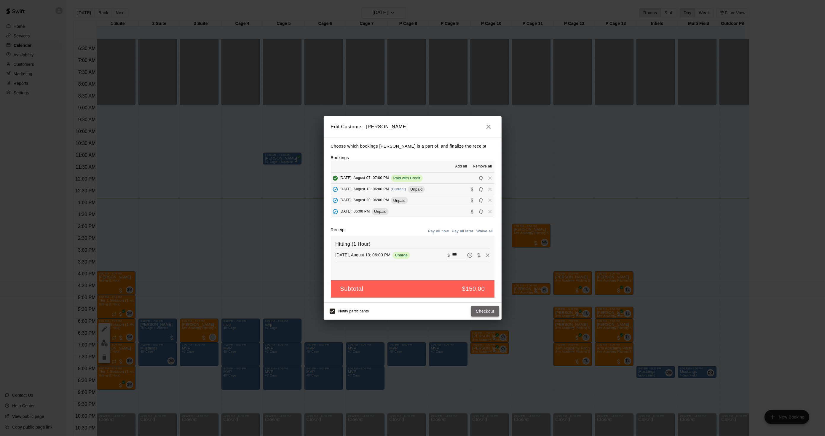
click at [477, 307] on button "Checkout" at bounding box center [485, 311] width 28 height 11
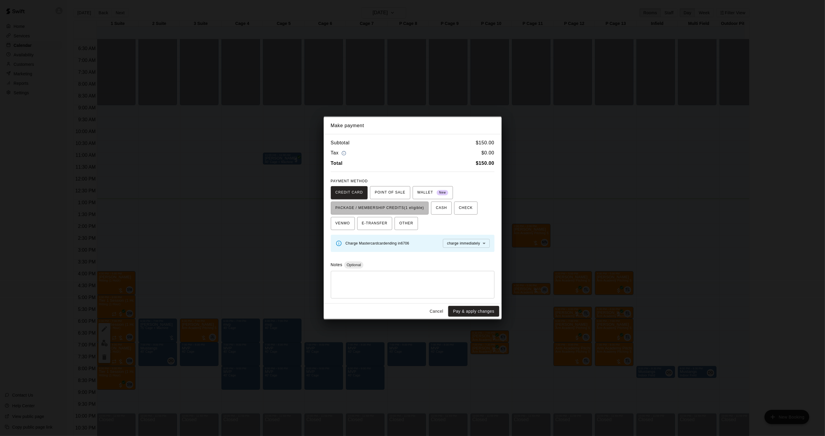
drag, startPoint x: 403, startPoint y: 207, endPoint x: 440, endPoint y: 236, distance: 47.3
click at [403, 208] on span "PACKAGE / MEMBERSHIP CREDITS (1 eligible)" at bounding box center [380, 207] width 89 height 9
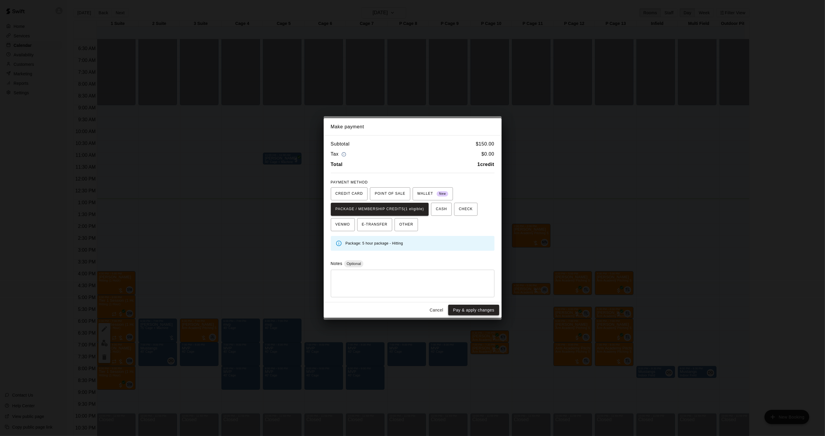
click at [467, 306] on button "Pay & apply changes" at bounding box center [473, 310] width 51 height 11
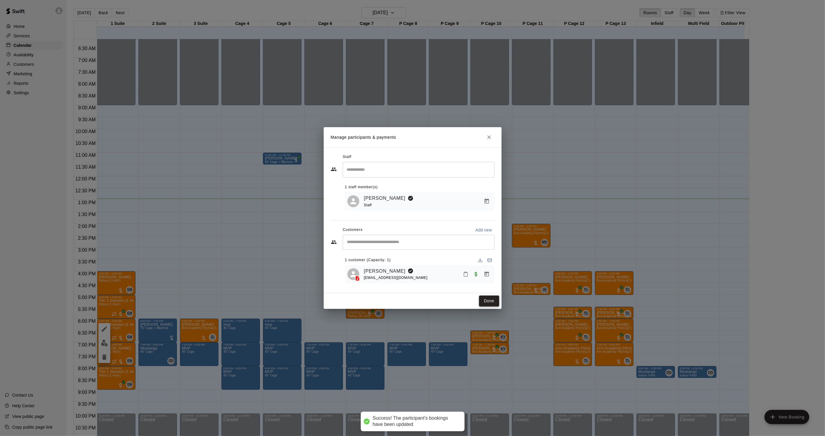
click at [488, 302] on button "Done" at bounding box center [489, 301] width 20 height 11
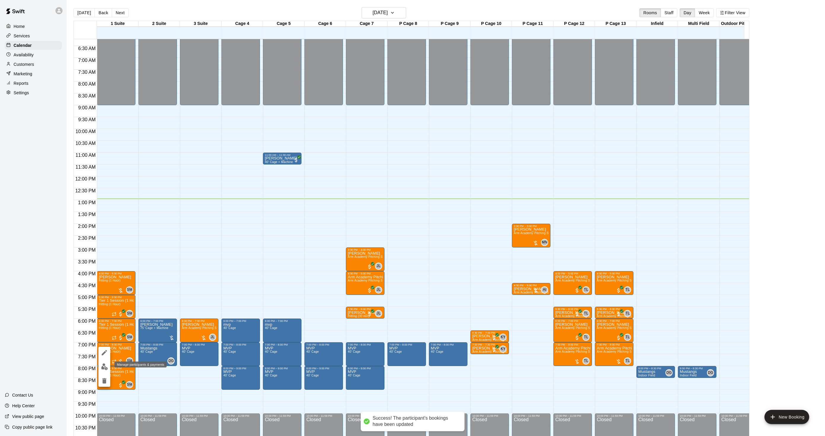
click at [105, 365] on img "edit" at bounding box center [104, 367] width 7 height 7
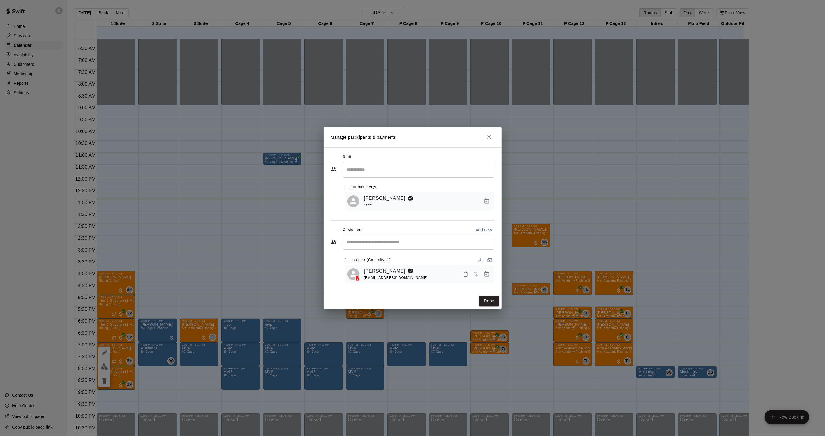
click at [372, 272] on link "[PERSON_NAME]" at bounding box center [385, 272] width 42 height 8
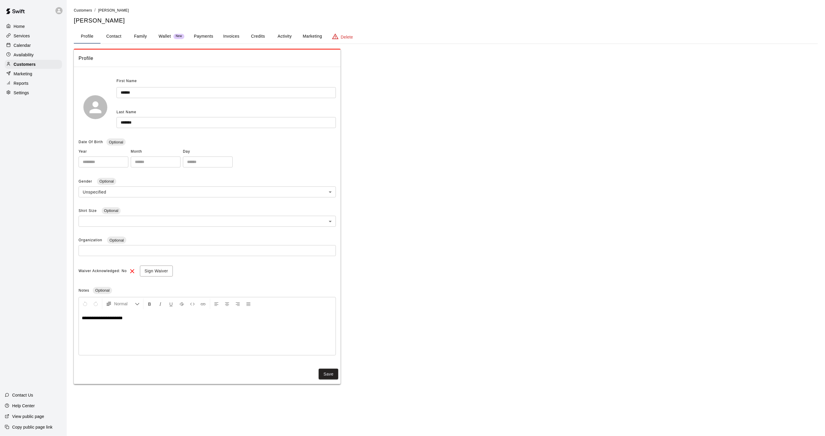
click at [282, 32] on button "Activity" at bounding box center [284, 36] width 27 height 14
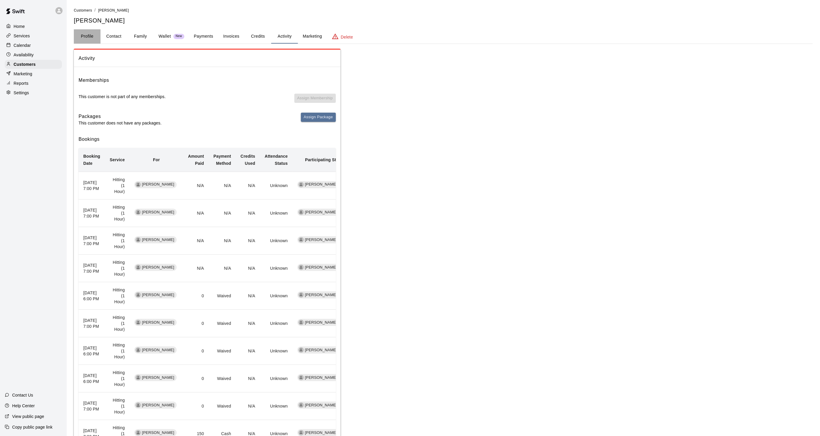
click at [78, 35] on button "Profile" at bounding box center [87, 36] width 27 height 14
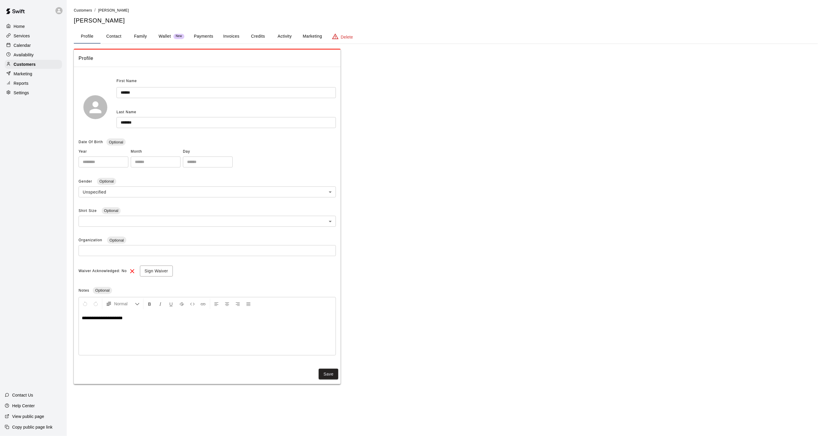
click at [282, 32] on button "Activity" at bounding box center [284, 36] width 27 height 14
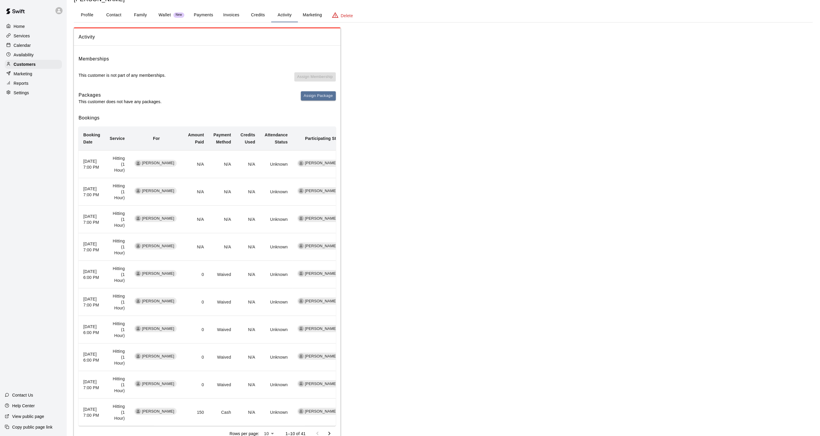
scroll to position [33, 0]
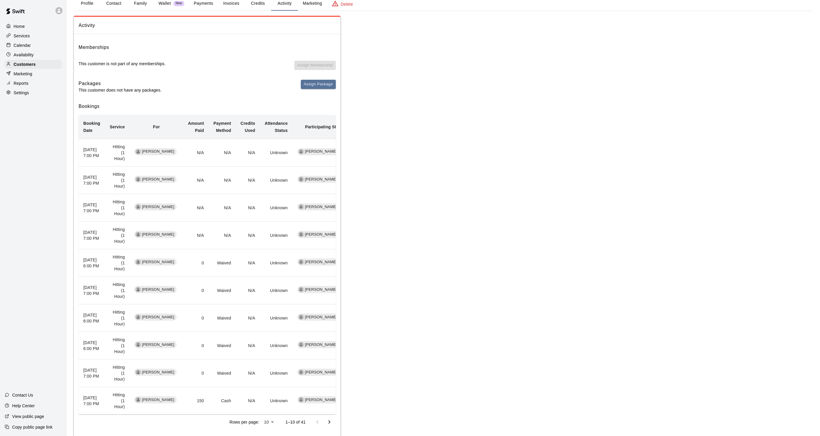
click at [20, 47] on p "Calendar" at bounding box center [22, 45] width 17 height 6
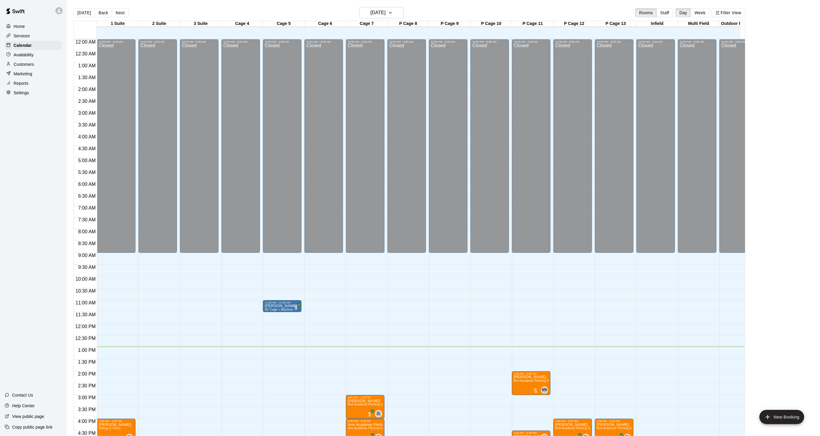
scroll to position [148, 0]
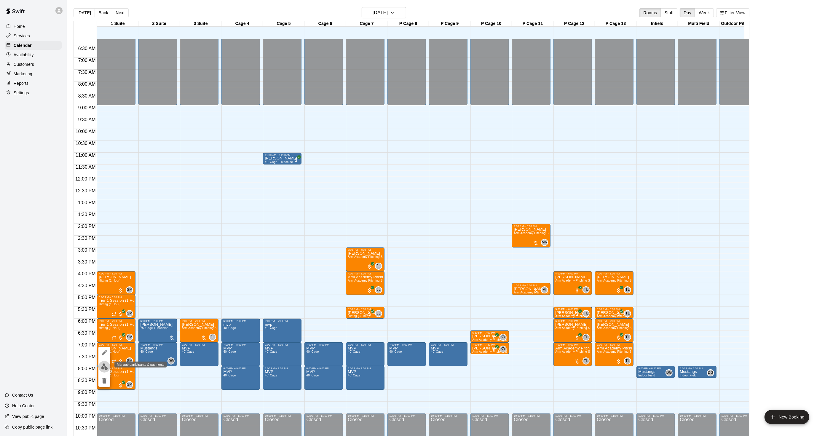
click at [105, 367] on img "edit" at bounding box center [104, 367] width 7 height 7
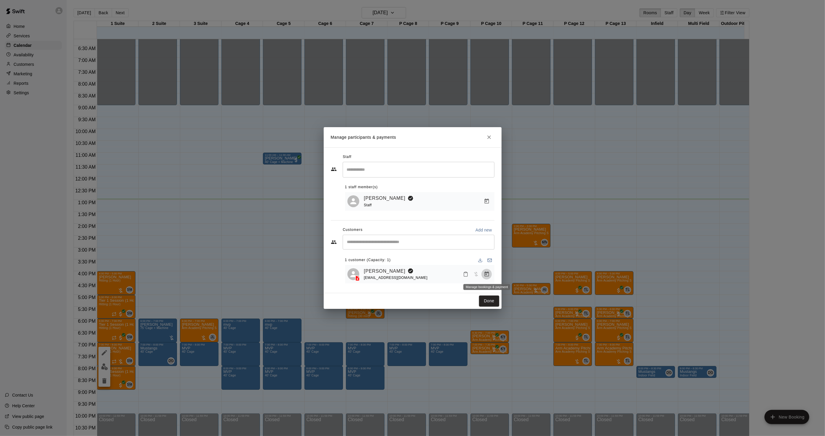
click at [488, 276] on icon "Manage bookings & payment" at bounding box center [487, 274] width 6 height 6
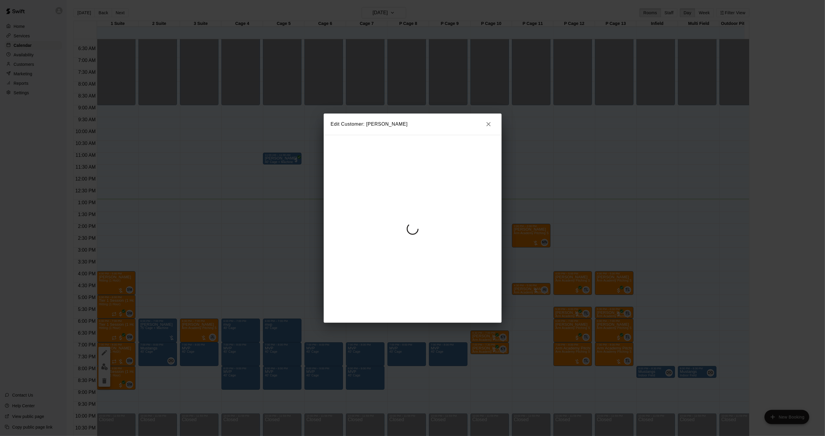
click at [432, 209] on div at bounding box center [413, 229] width 178 height 188
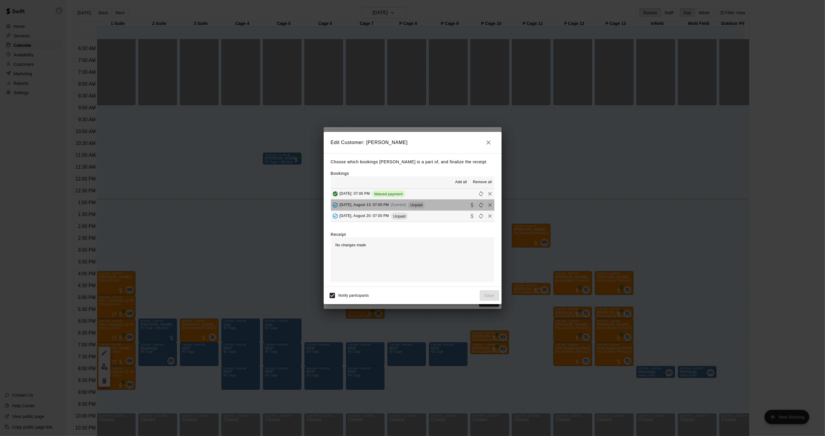
click at [425, 208] on div "Wednesday, August 13: 07:00 PM (Current) Unpaid" at bounding box center [378, 205] width 94 height 9
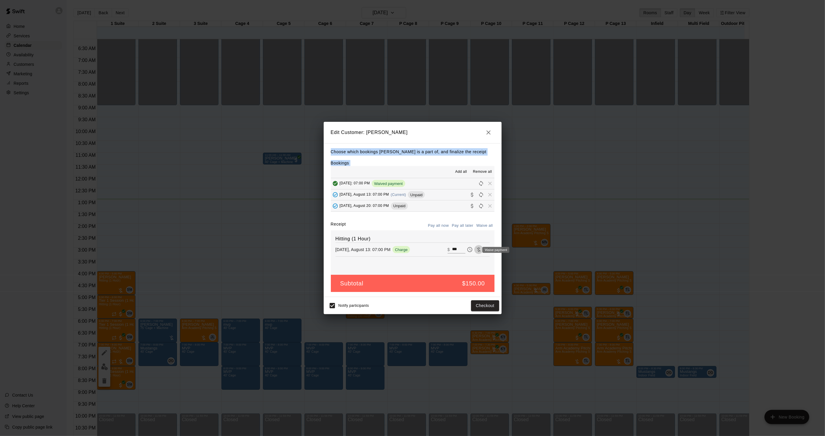
drag, startPoint x: 475, startPoint y: 251, endPoint x: 478, endPoint y: 263, distance: 12.7
click at [476, 251] on icon "Waive payment" at bounding box center [479, 250] width 6 height 6
type input "*"
click at [485, 304] on button "Save" at bounding box center [490, 305] width 20 height 11
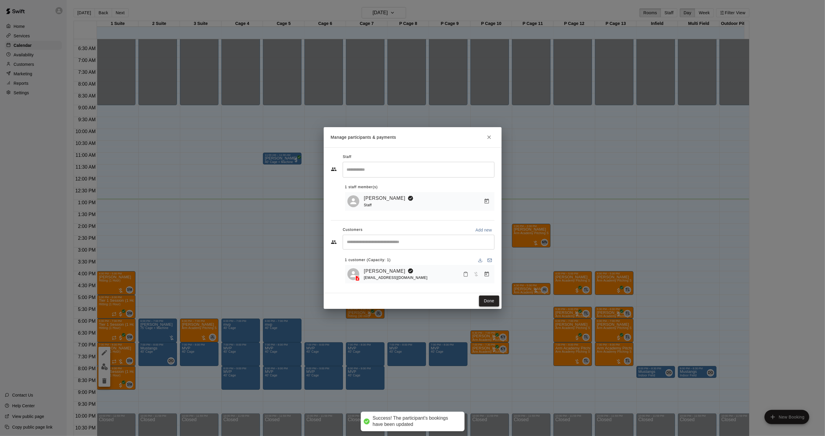
click at [492, 300] on button "Done" at bounding box center [489, 301] width 20 height 11
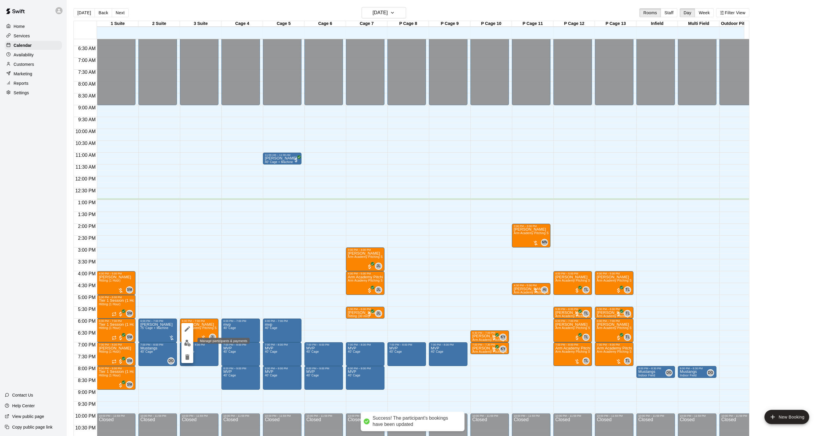
click at [184, 348] on button "edit" at bounding box center [188, 344] width 12 height 12
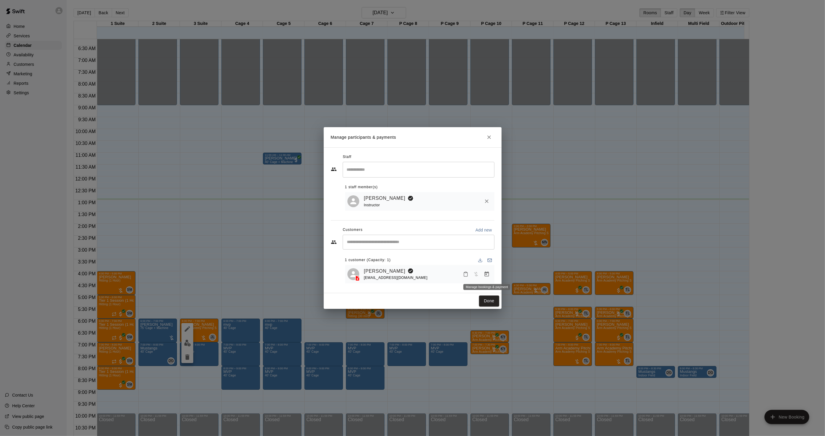
click at [483, 275] on button "Manage bookings & payment" at bounding box center [487, 274] width 11 height 11
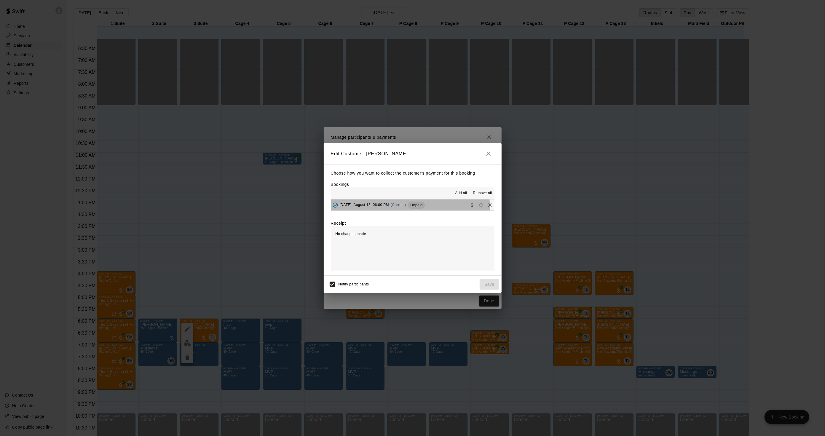
click at [403, 209] on div "Wednesday, August 13: 06:00 PM (Current) Unpaid" at bounding box center [378, 205] width 94 height 9
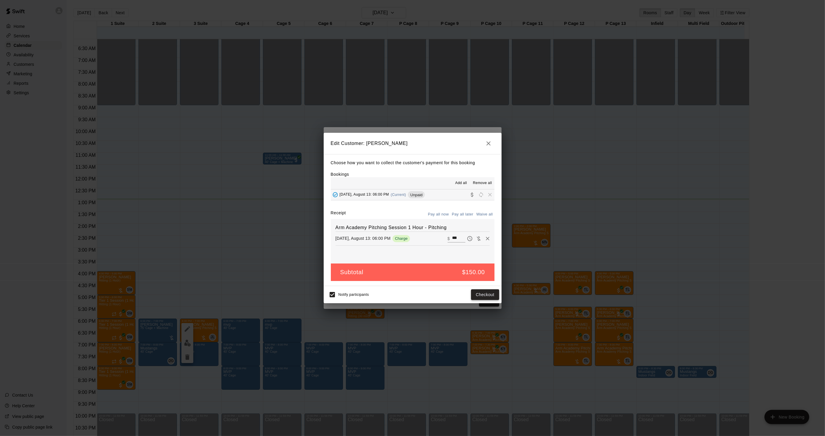
click at [486, 297] on button "Checkout" at bounding box center [485, 294] width 28 height 11
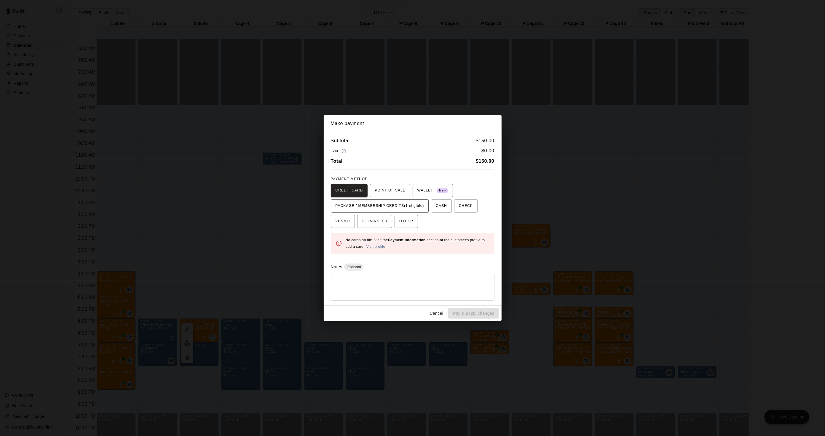
click at [397, 203] on span "PACKAGE / MEMBERSHIP CREDITS (1 eligible)" at bounding box center [380, 205] width 89 height 9
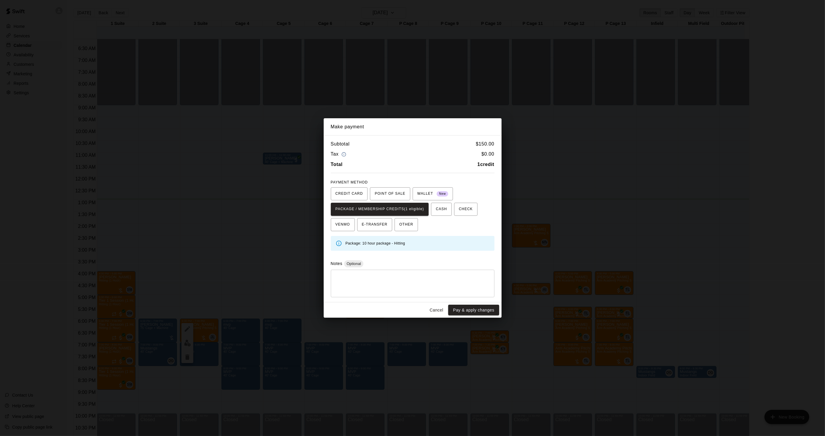
click at [461, 191] on div "CREDIT CARD POINT OF SALE WALLET New PACKAGE / MEMBERSHIP CREDITS (1 eligible) …" at bounding box center [413, 209] width 164 height 44
click at [545, 188] on div "Make payment Subtotal $ 150.00 Tax $ 0.00 Total 1 credit PAYMENT METHOD CREDIT …" at bounding box center [412, 218] width 825 height 436
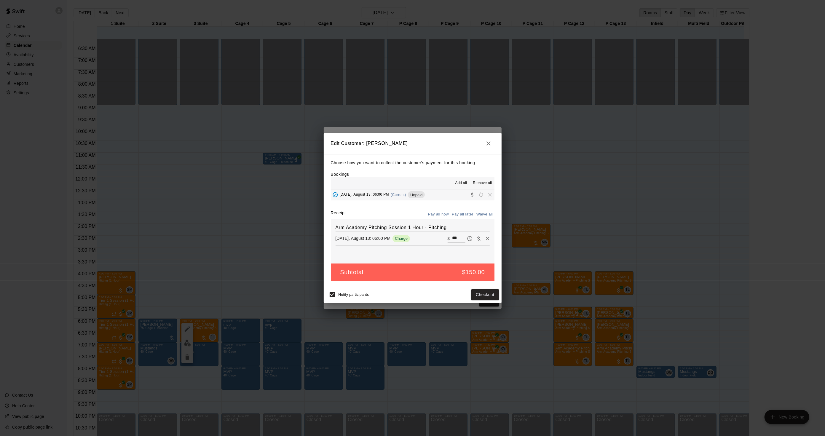
click at [597, 272] on div "Edit Customer: tara Passoni Choose how you want to collect the customer's payme…" at bounding box center [412, 218] width 825 height 436
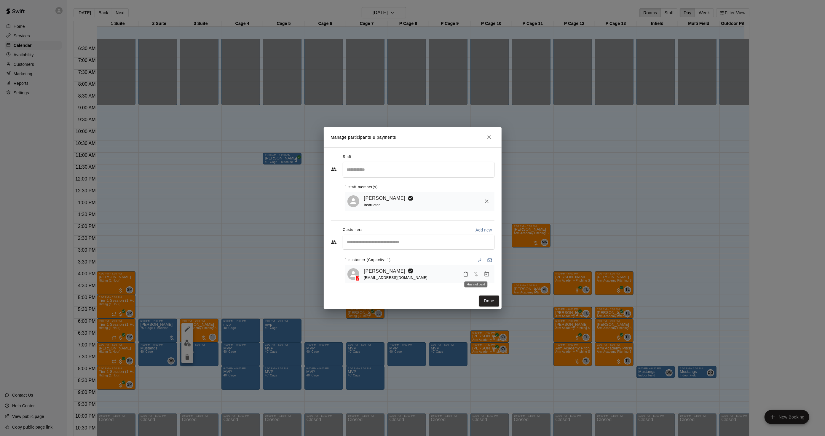
click at [482, 273] on button "Manage bookings & payment" at bounding box center [487, 274] width 11 height 11
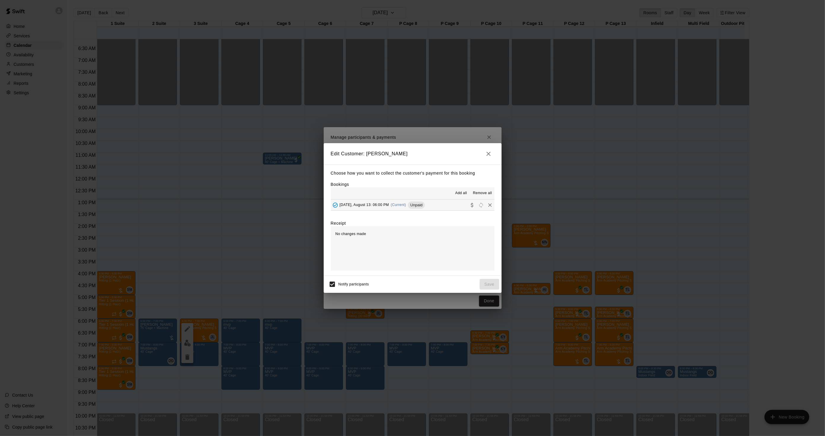
click at [407, 195] on div "Add all Remove all" at bounding box center [413, 193] width 164 height 12
click at [406, 206] on span "(Current)" at bounding box center [398, 205] width 15 height 4
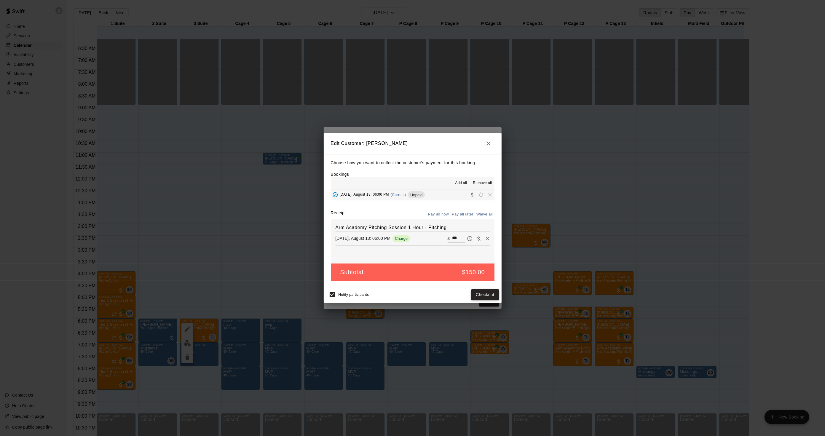
click at [482, 292] on button "Checkout" at bounding box center [485, 294] width 28 height 11
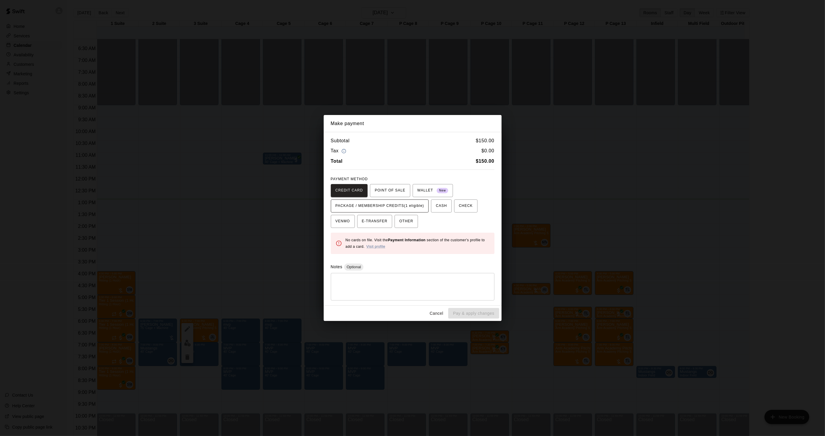
click at [413, 212] on button "PACKAGE / MEMBERSHIP CREDITS (1 eligible)" at bounding box center [380, 206] width 98 height 13
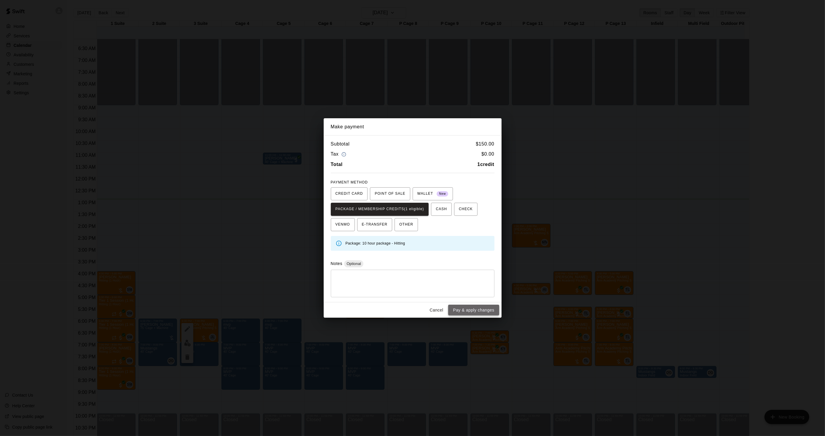
click at [476, 308] on button "Pay & apply changes" at bounding box center [473, 310] width 51 height 11
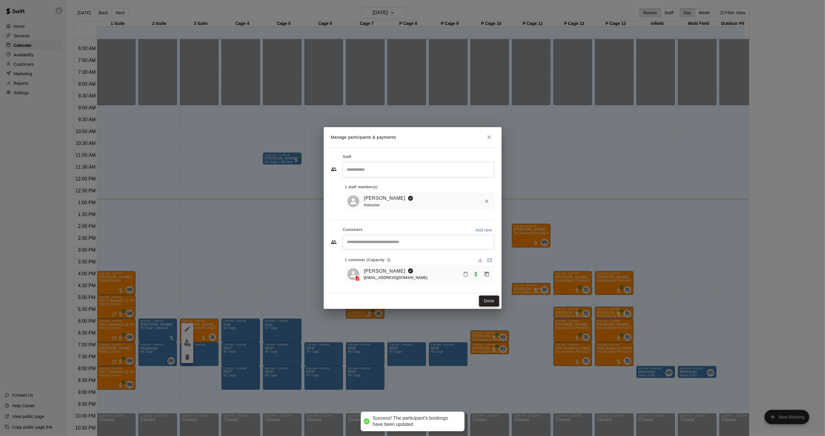
click at [483, 300] on button "Done" at bounding box center [489, 301] width 20 height 11
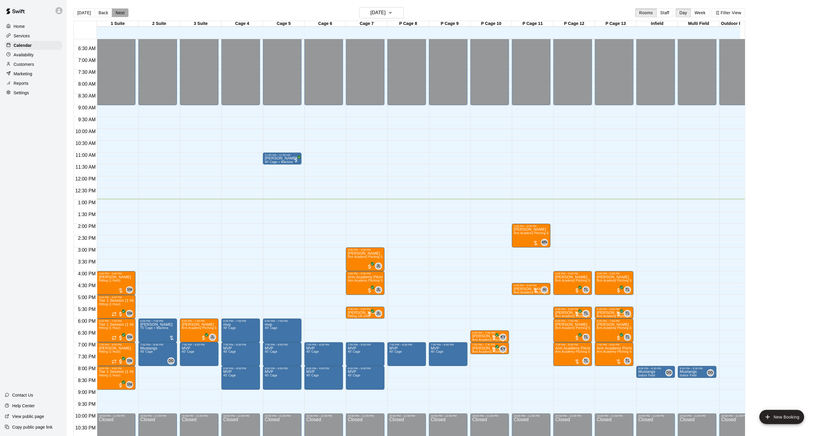
click at [123, 16] on button "Next" at bounding box center [120, 12] width 17 height 9
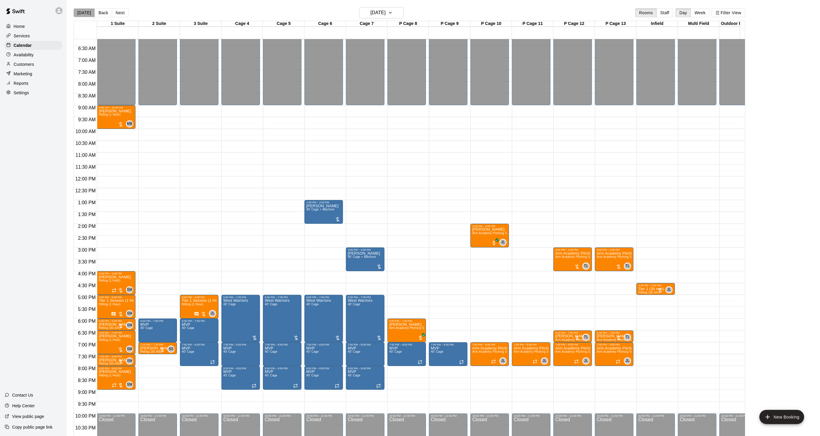
click at [86, 15] on button "[DATE]" at bounding box center [84, 12] width 21 height 9
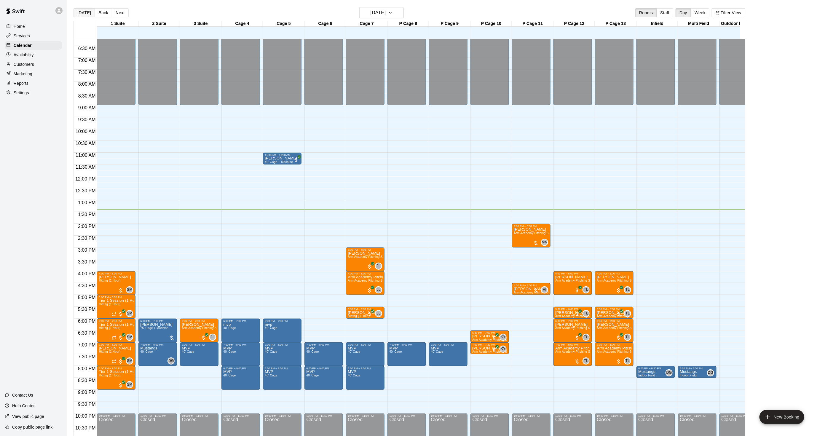
click at [88, 10] on button "[DATE]" at bounding box center [84, 12] width 21 height 9
click at [113, 9] on button "Next" at bounding box center [120, 12] width 17 height 9
click at [113, 9] on div "Today Back Next Wednesday Aug 13 Rooms Staff Day Week Filter View 1 Suite 13 We…" at bounding box center [410, 225] width 672 height 436
